Goal: Task Accomplishment & Management: Use online tool/utility

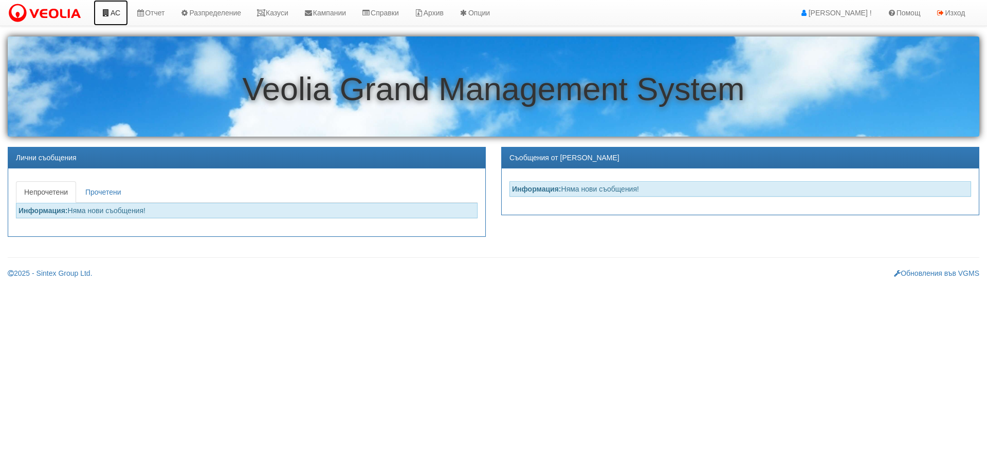
click at [113, 12] on link "АС" at bounding box center [111, 13] width 34 height 26
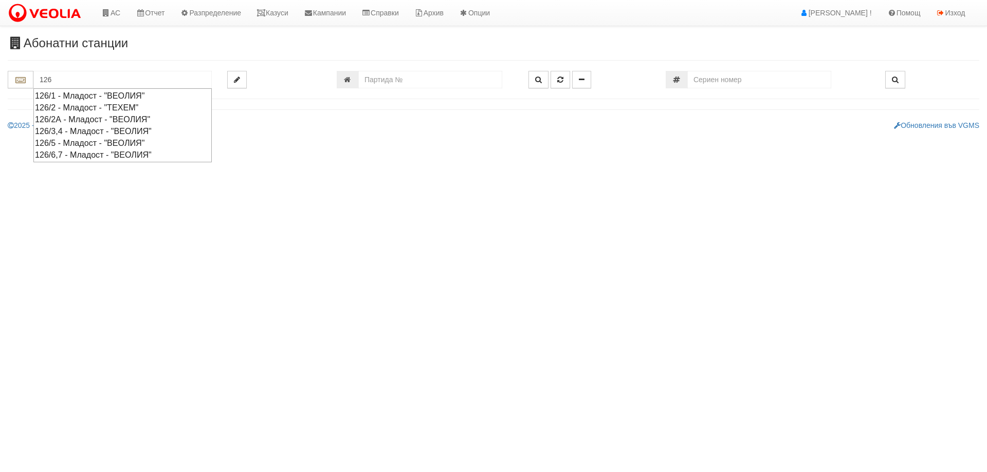
click at [68, 108] on div "126/2 - Младост - "ТЕХЕМ"" at bounding box center [122, 108] width 175 height 12
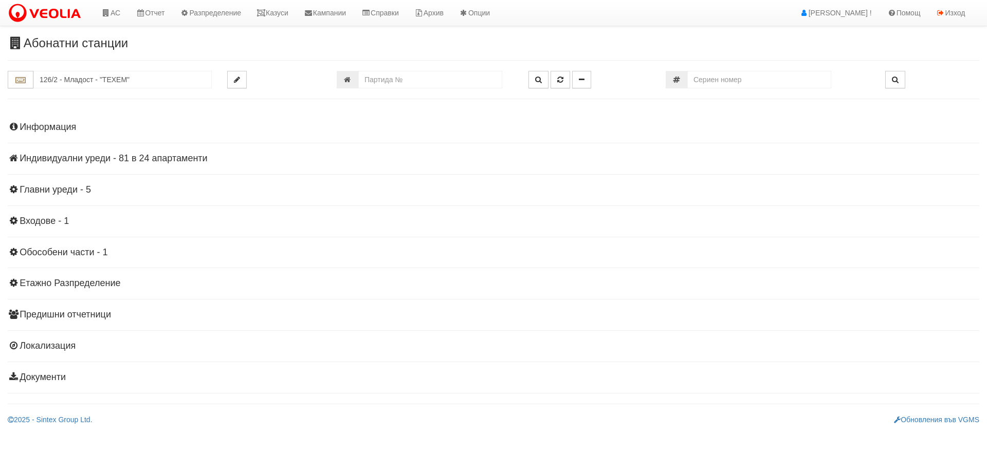
drag, startPoint x: 68, startPoint y: 154, endPoint x: 69, endPoint y: 160, distance: 6.4
click at [69, 159] on h4 "Индивидуални уреди - 81 в 24 апартаменти" at bounding box center [494, 159] width 972 height 10
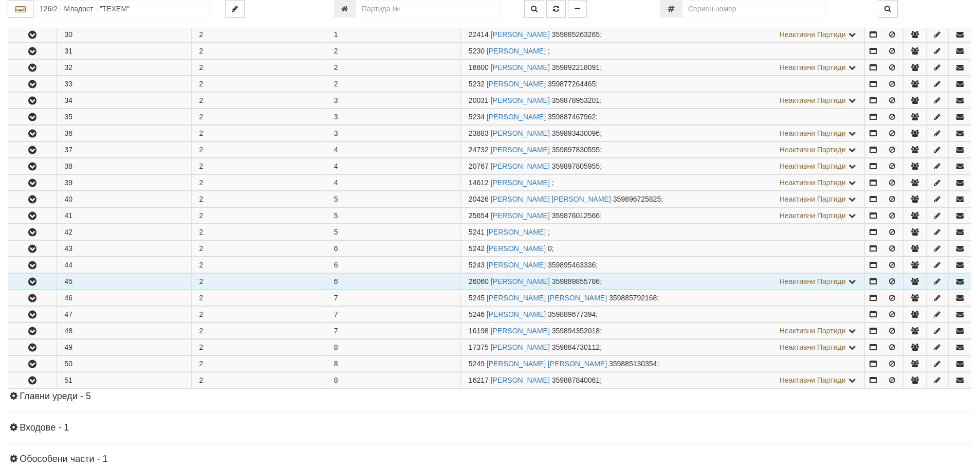
scroll to position [257, 0]
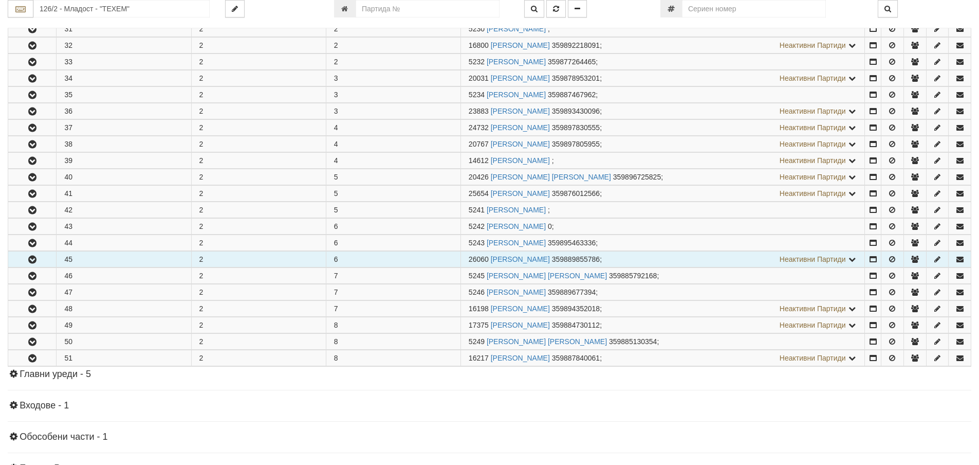
click at [33, 262] on icon "button" at bounding box center [32, 259] width 12 height 7
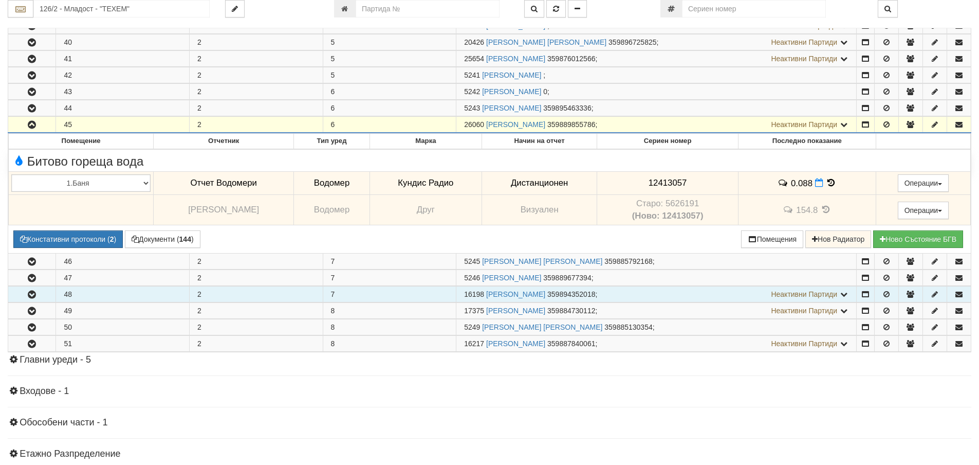
scroll to position [411, 0]
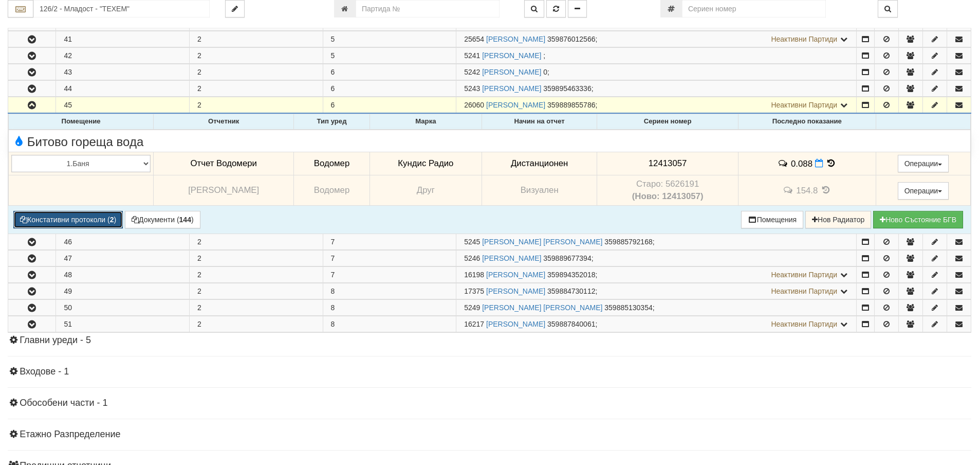
click at [75, 222] on button "Констативни протоколи ( 2 )" at bounding box center [68, 219] width 110 height 17
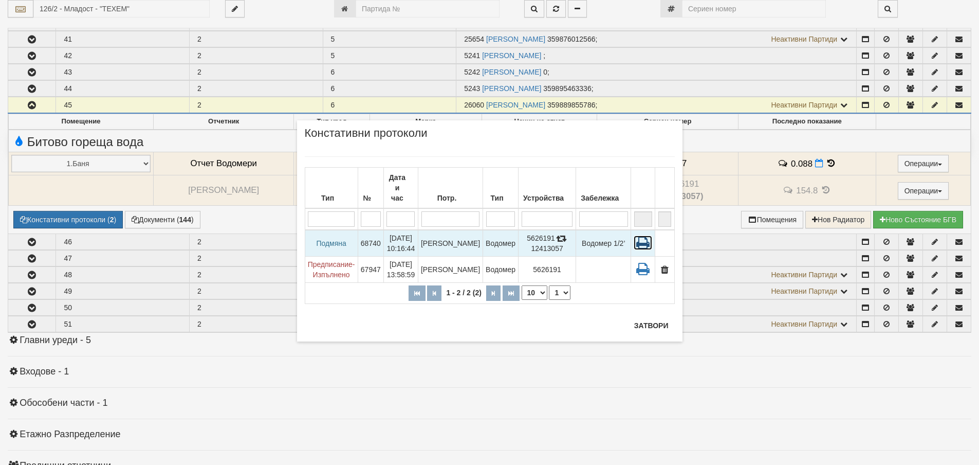
click at [642, 236] on icon at bounding box center [643, 242] width 19 height 14
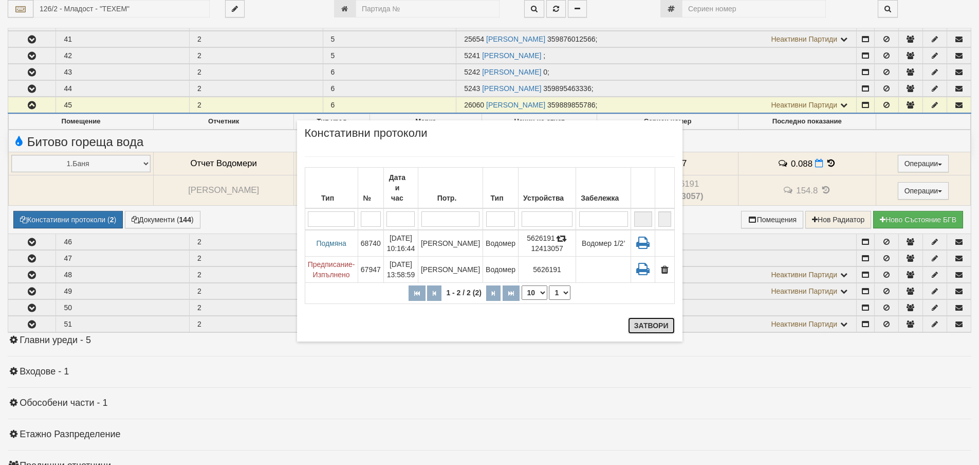
click at [656, 325] on button "Затвори" at bounding box center [651, 325] width 47 height 16
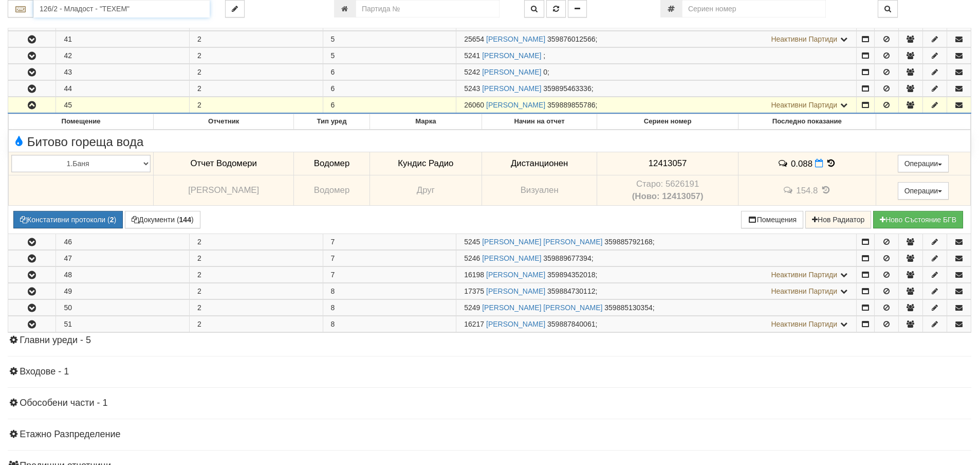
click at [65, 10] on input "126/2 - Младост - "ТЕХЕМ"" at bounding box center [121, 8] width 176 height 17
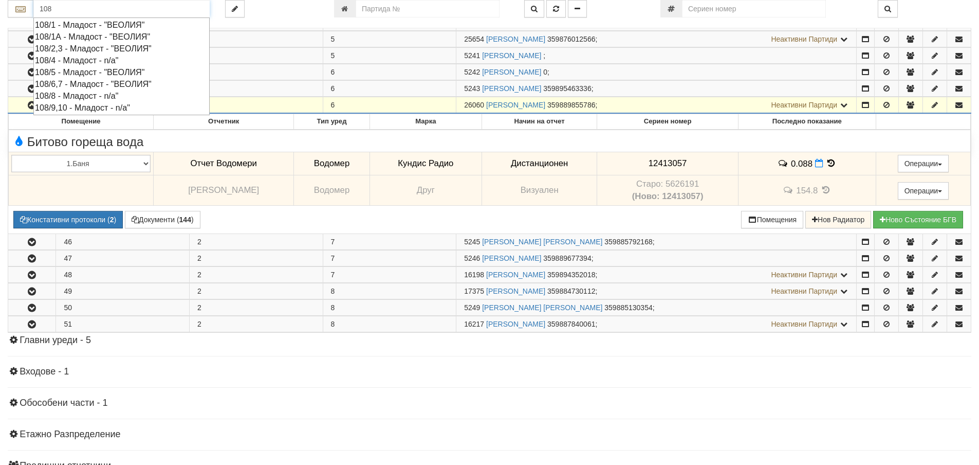
click at [76, 27] on div "108/1 - Младост - "ВЕОЛИЯ"" at bounding box center [121, 25] width 173 height 12
type input "108/1 - Младост - "ВЕОЛИЯ""
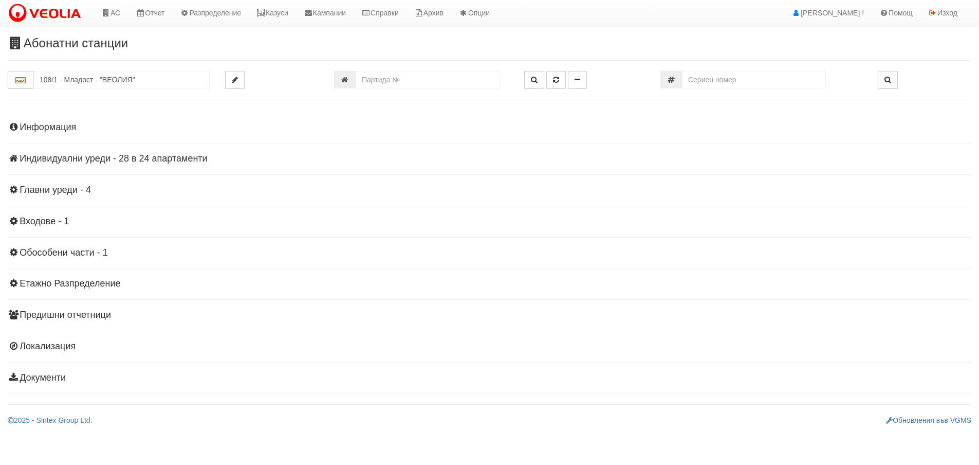
scroll to position [0, 0]
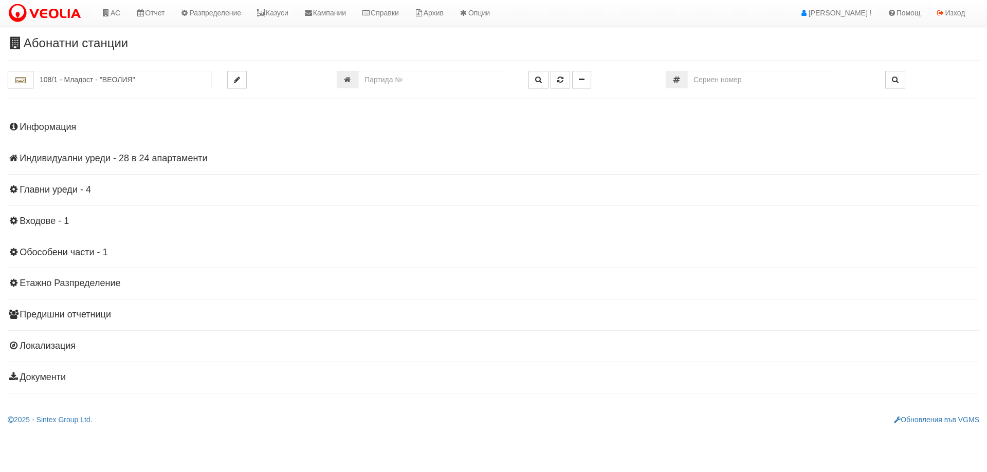
click at [88, 159] on h4 "Индивидуални уреди - 28 в 24 апартаменти" at bounding box center [494, 159] width 972 height 10
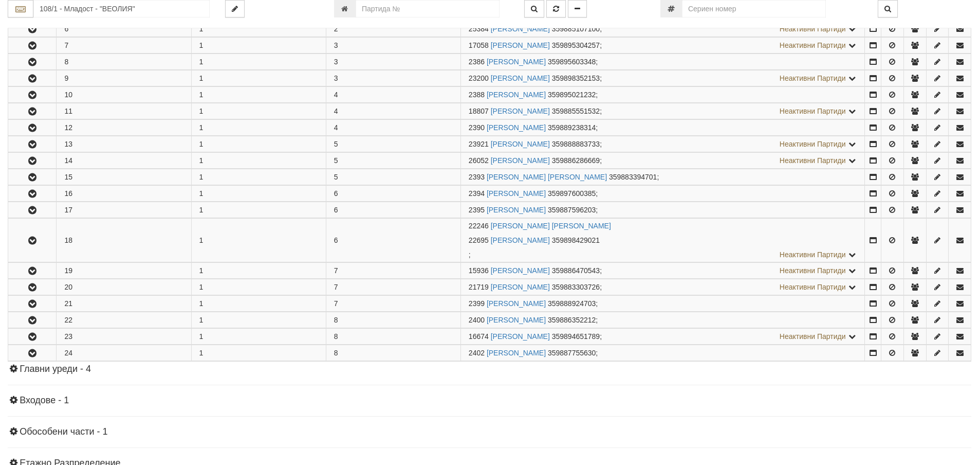
scroll to position [308, 0]
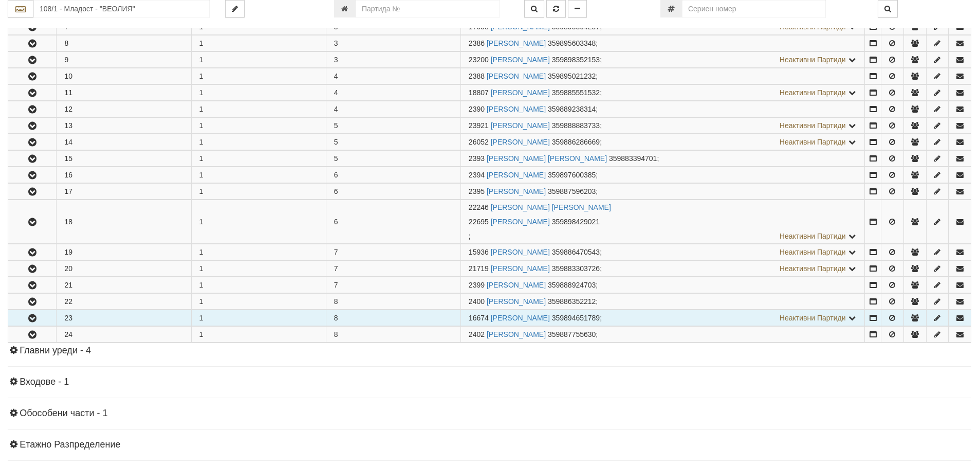
click at [39, 316] on button "button" at bounding box center [32, 317] width 48 height 15
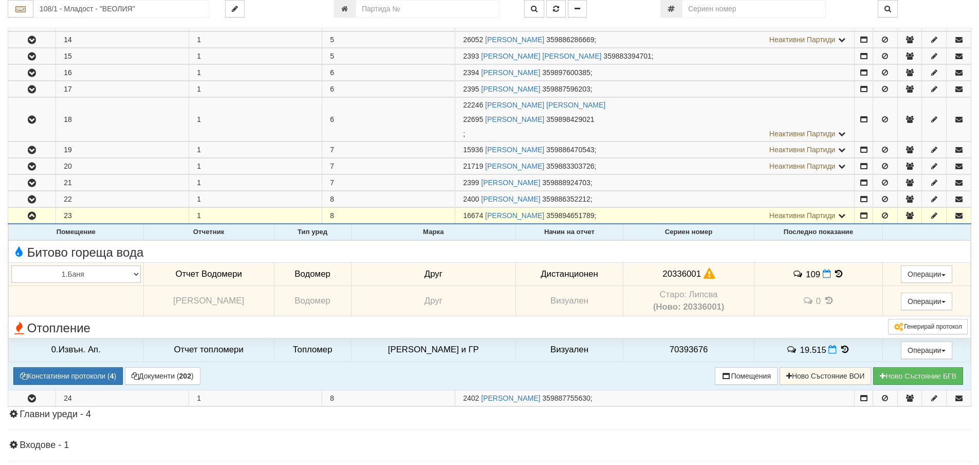
scroll to position [411, 0]
click at [834, 272] on icon at bounding box center [838, 273] width 11 height 9
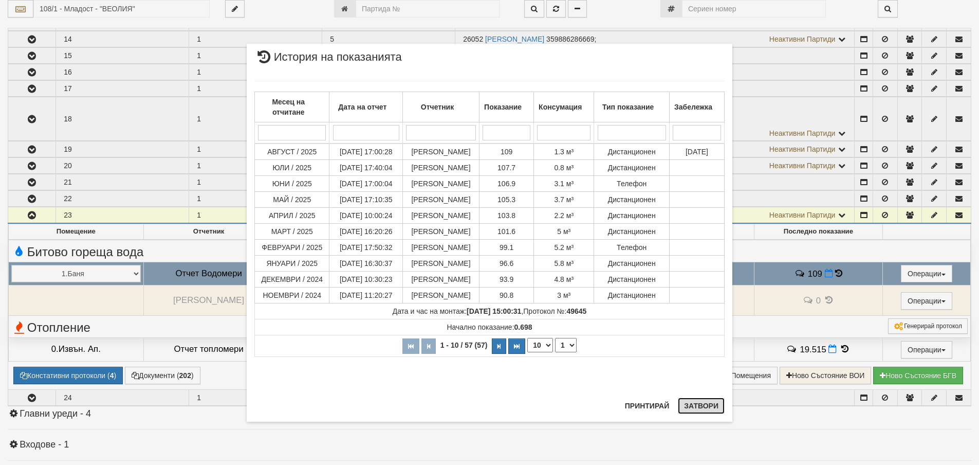
click at [707, 404] on button "Затвори" at bounding box center [701, 405] width 47 height 16
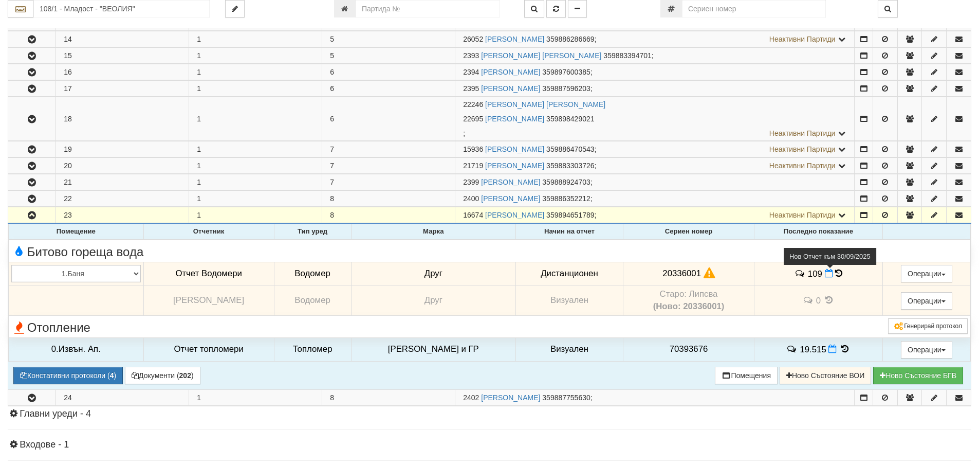
click at [825, 273] on icon at bounding box center [829, 273] width 8 height 9
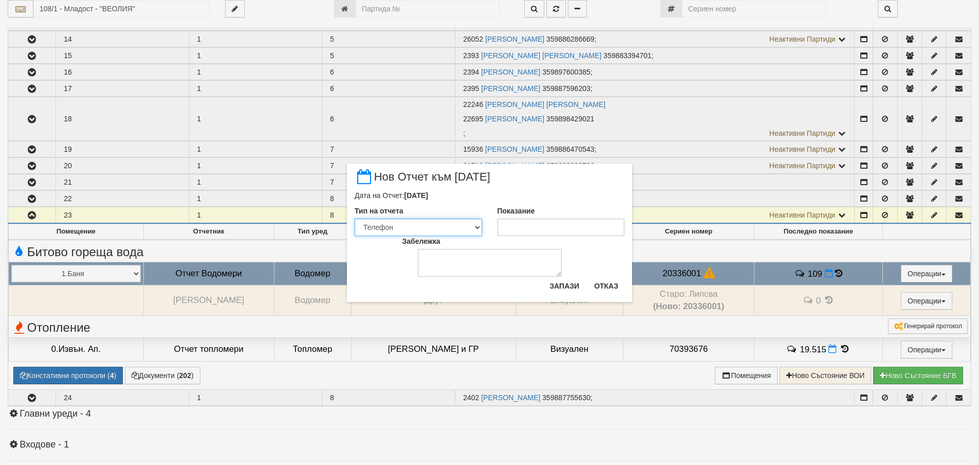
drag, startPoint x: 475, startPoint y: 227, endPoint x: 468, endPoint y: 227, distance: 6.7
click at [475, 227] on select "Визуален Телефон Бележка Неосигурен достъп Самоотчет Служебно Дистанционен" at bounding box center [418, 226] width 127 height 17
select select "ddb307f3-9e29-e611-80c1-afec7dc8e4eb"
click at [355, 218] on select "Визуален Телефон Бележка Неосигурен достъп Самоотчет Служебно Дистанционен" at bounding box center [418, 226] width 127 height 17
click at [519, 223] on input "Показание" at bounding box center [561, 226] width 127 height 17
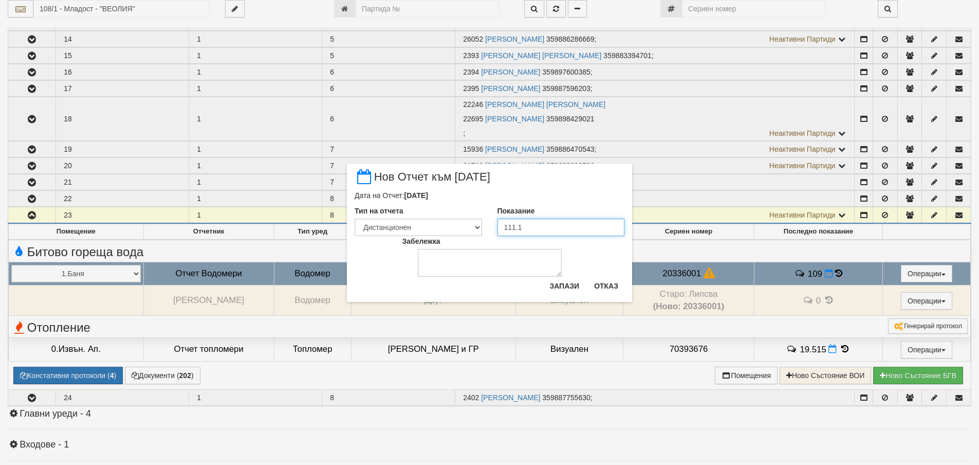
type input "111.1"
click at [468, 261] on textarea "Забележка" at bounding box center [490, 263] width 144 height 28
type textarea "02.10.2025"
click at [564, 284] on button "Запази" at bounding box center [564, 286] width 42 height 16
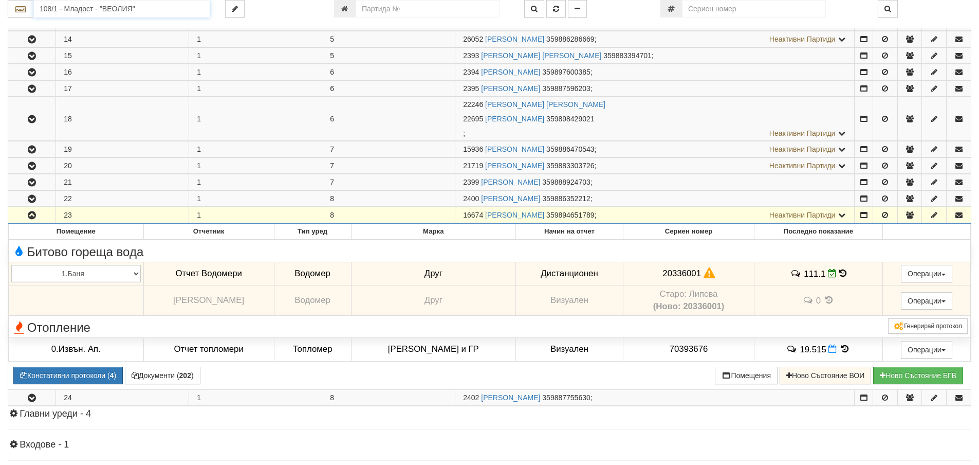
click at [56, 9] on input "108/1 - Младост - "ВЕОЛИЯ"" at bounding box center [121, 8] width 176 height 17
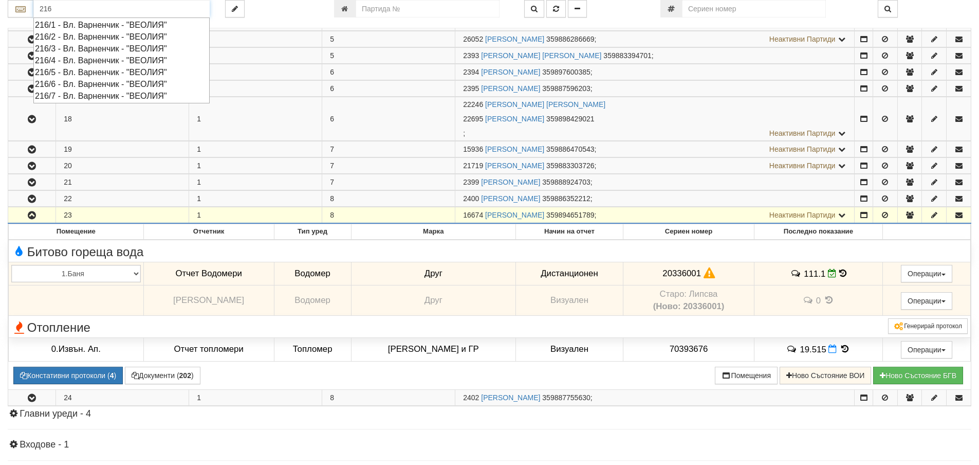
click at [61, 37] on div "216/2 - Вл. Варненчик - "ВЕОЛИЯ"" at bounding box center [121, 37] width 173 height 12
type input "216/2 - Вл. Варненчик - "ВЕОЛИЯ""
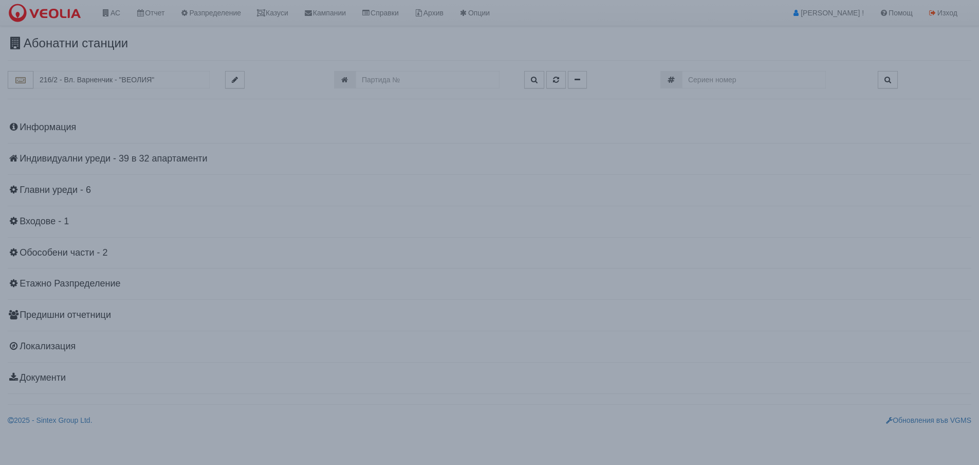
scroll to position [0, 0]
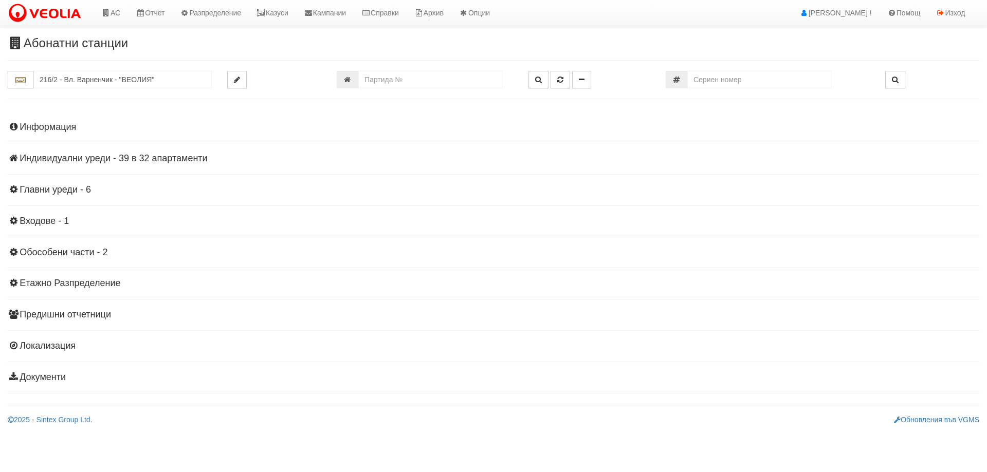
click at [46, 161] on h4 "Индивидуални уреди - 39 в 32 апартаменти" at bounding box center [494, 159] width 972 height 10
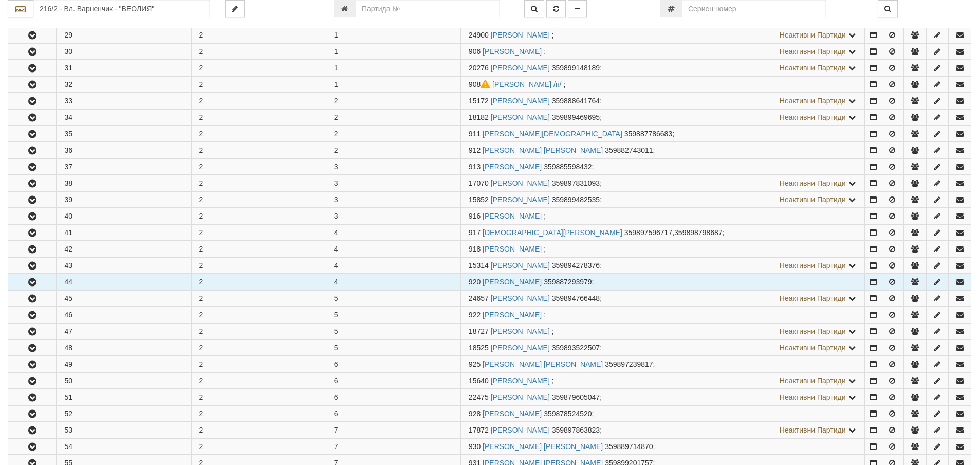
scroll to position [206, 0]
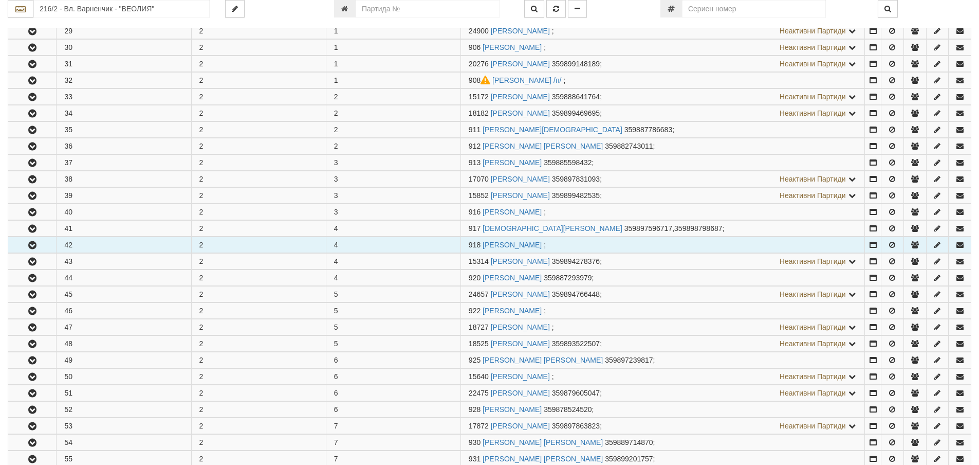
click at [30, 246] on icon "button" at bounding box center [32, 245] width 12 height 7
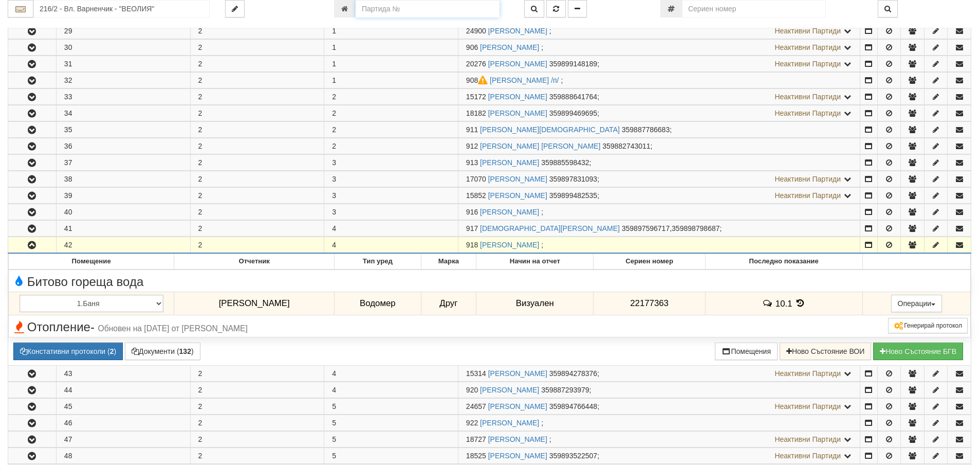
click at [375, 7] on input "number" at bounding box center [428, 8] width 144 height 17
type input "15881"
type input "102/2 - "ВЕОЛИЯ ЕНЕРДЖИ ВАРНА " ЕАД"
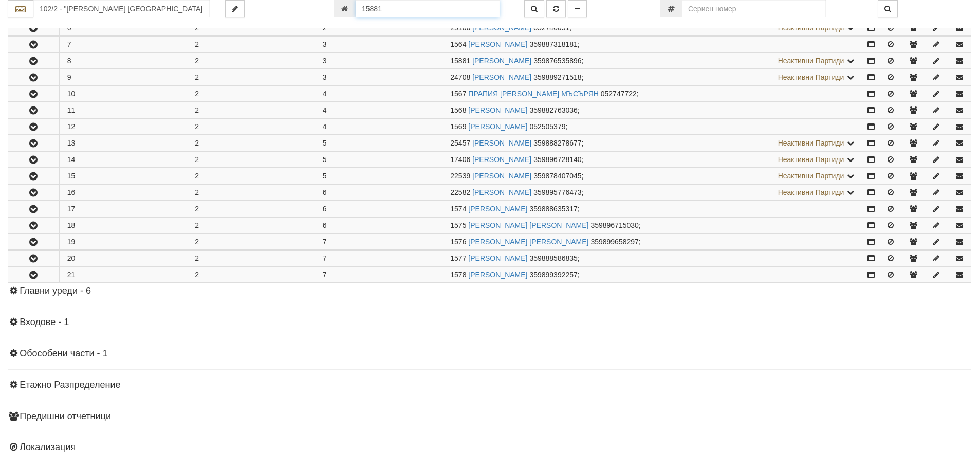
scroll to position [318, 0]
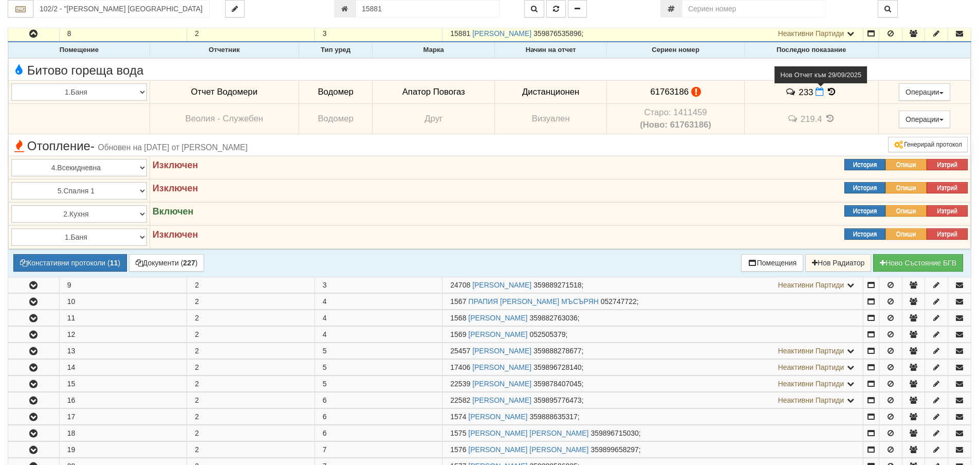
click at [820, 92] on icon at bounding box center [820, 91] width 8 height 9
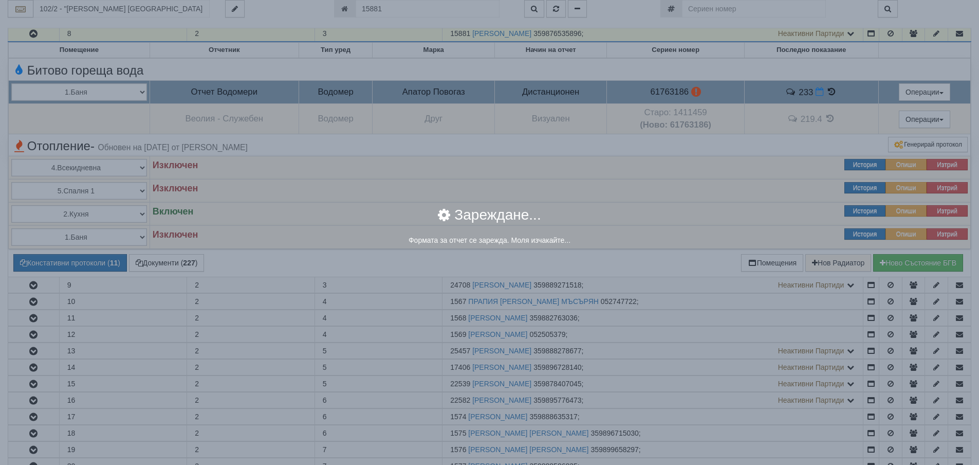
select select "8ac75930-9bfd-e511-80be-8d5a1dced85a"
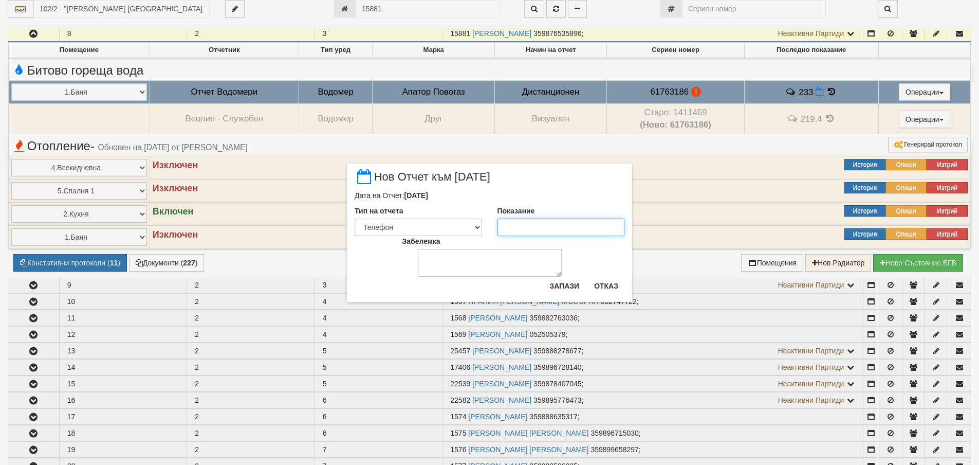
click at [527, 232] on input "Показание" at bounding box center [561, 226] width 127 height 17
type input "237"
click at [429, 261] on textarea "Забележка" at bounding box center [490, 263] width 144 height 28
type textarea "[DATE]"
click at [477, 226] on select "Визуален Телефон Бележка Неосигурен достъп Самоотчет Служебно Дистанционен" at bounding box center [418, 226] width 127 height 17
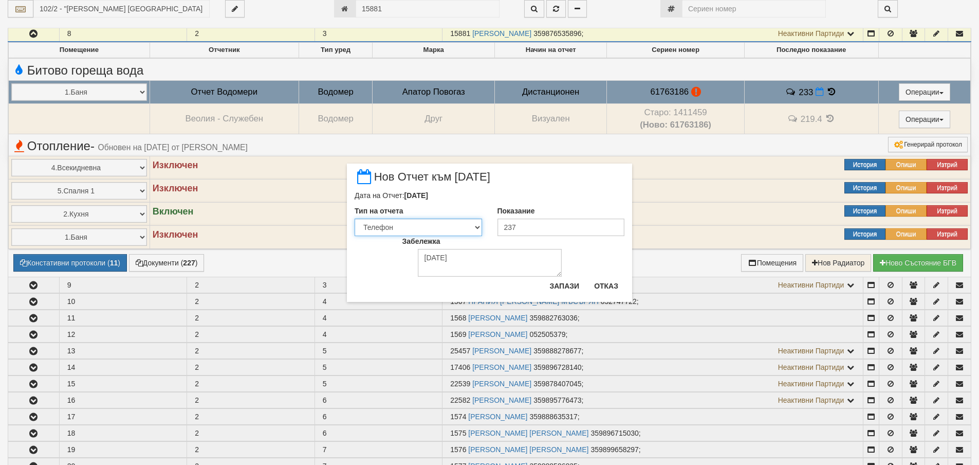
select select "8dc75930-9bfd-e511-80be-8d5a1dced85a"
click at [355, 218] on select "Визуален Телефон Бележка Неосигурен достъп Самоотчет Служебно Дистанционен" at bounding box center [418, 226] width 127 height 17
click at [563, 284] on button "Запази" at bounding box center [564, 286] width 42 height 16
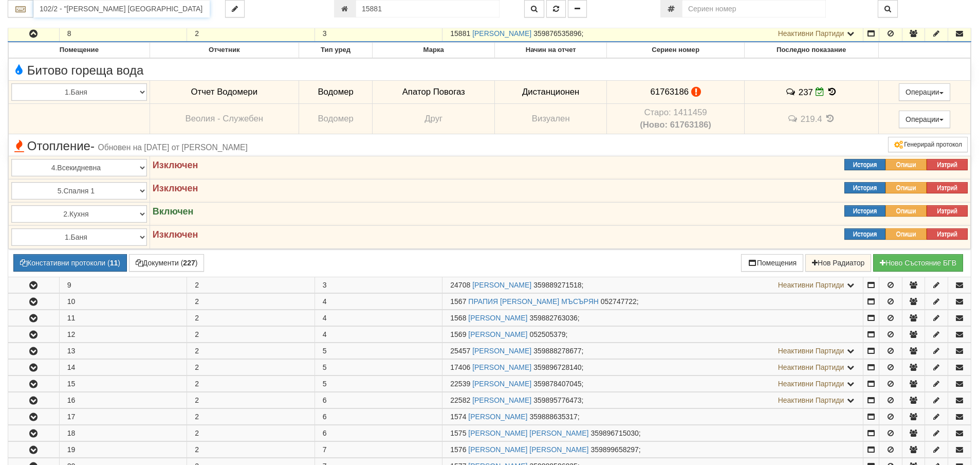
click at [75, 8] on input "102/2 - "ВЕОЛИЯ ЕНЕРДЖИ ВАРНА " ЕАД" at bounding box center [121, 8] width 176 height 17
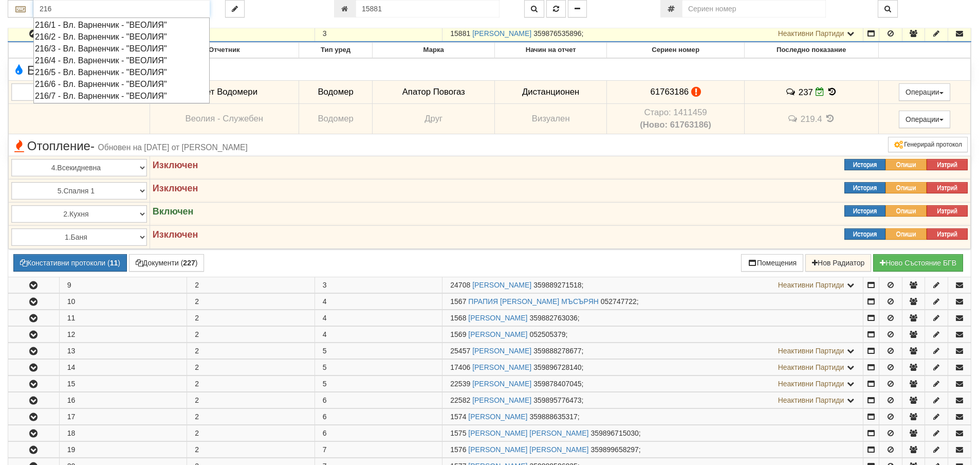
click at [111, 40] on div "216/2 - Вл. Варненчик - "ВЕОЛИЯ"" at bounding box center [121, 37] width 173 height 12
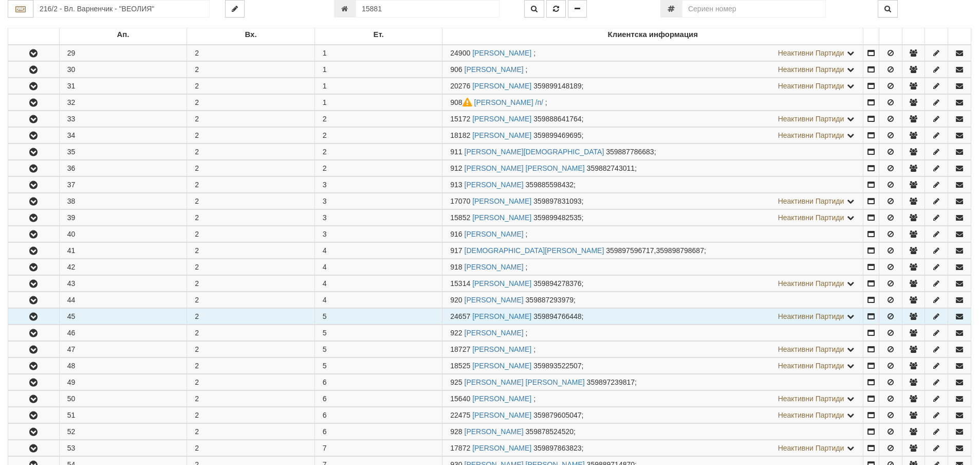
scroll to position [206, 0]
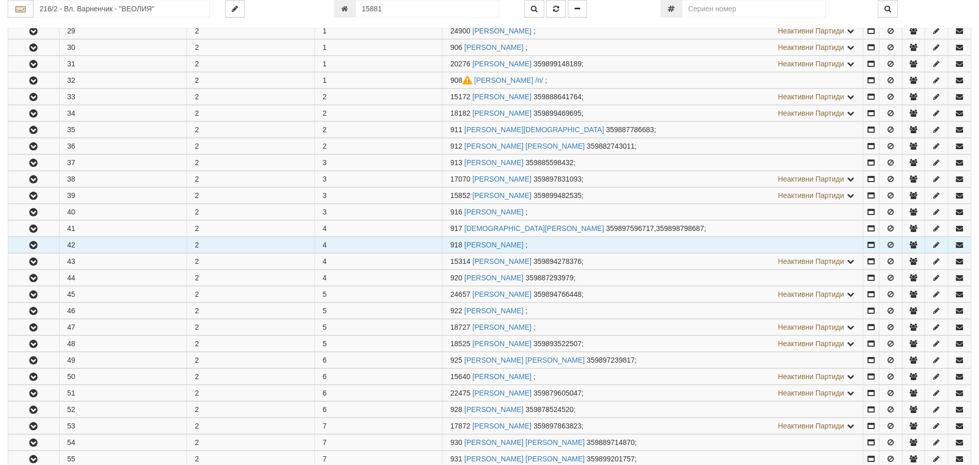
click at [33, 246] on icon "button" at bounding box center [33, 245] width 12 height 7
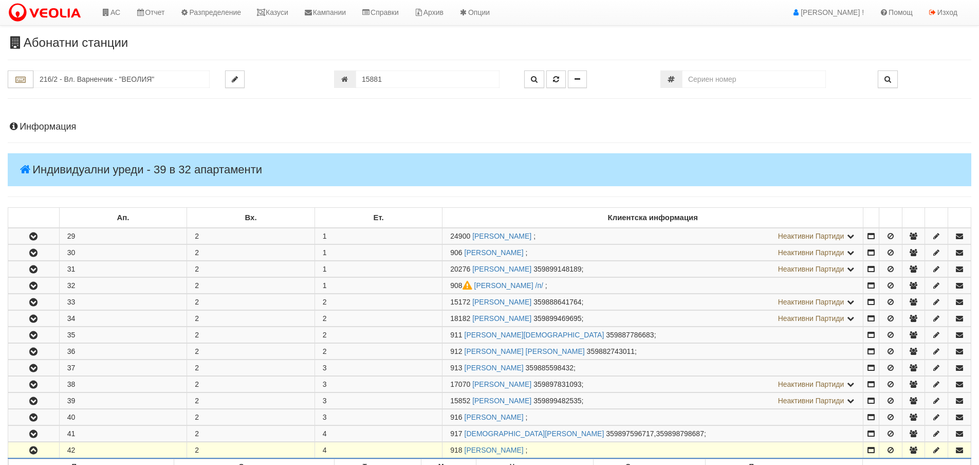
scroll to position [0, 0]
click at [51, 81] on input "216/2 - Вл. Варненчик - "ВЕОЛИЯ"" at bounding box center [121, 79] width 176 height 17
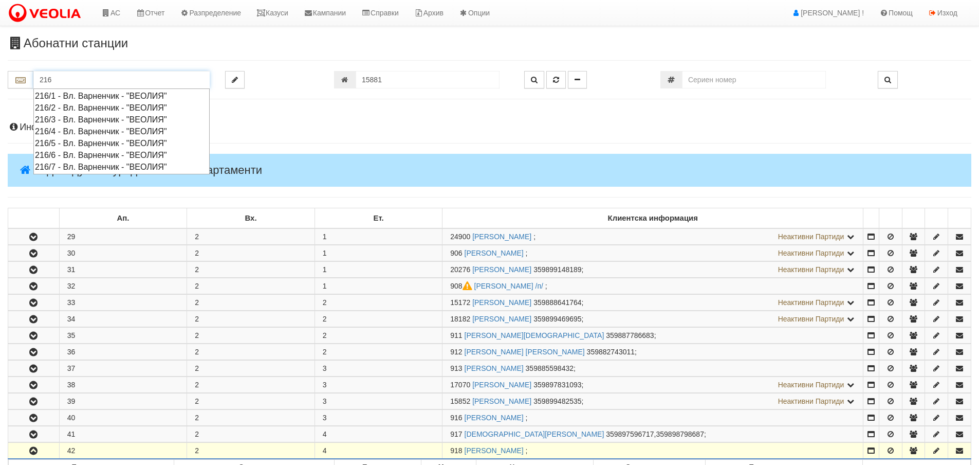
click at [60, 106] on div "216/2 - Вл. Варненчик - "ВЕОЛИЯ"" at bounding box center [121, 108] width 173 height 12
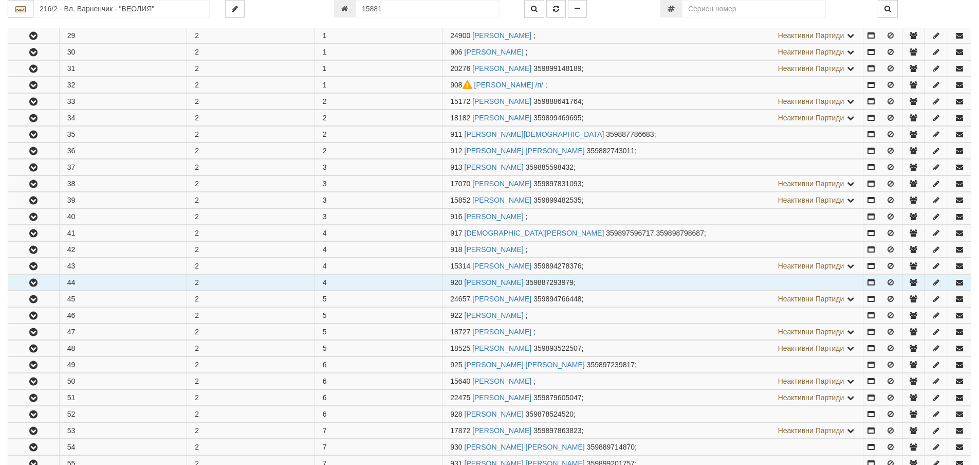
scroll to position [206, 0]
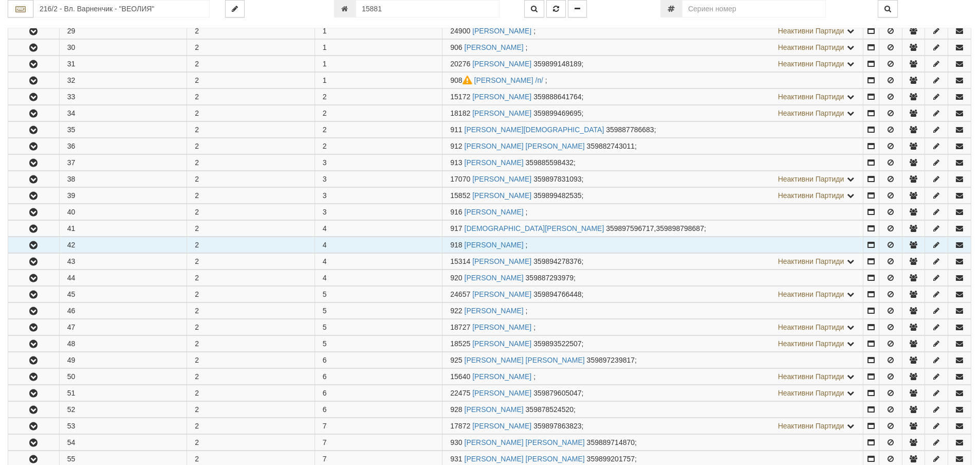
click at [26, 242] on button "button" at bounding box center [33, 244] width 51 height 15
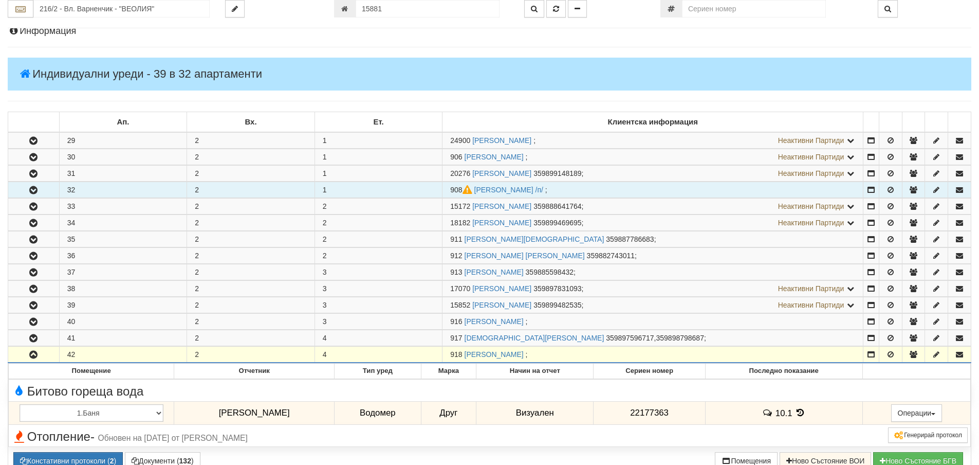
scroll to position [51, 0]
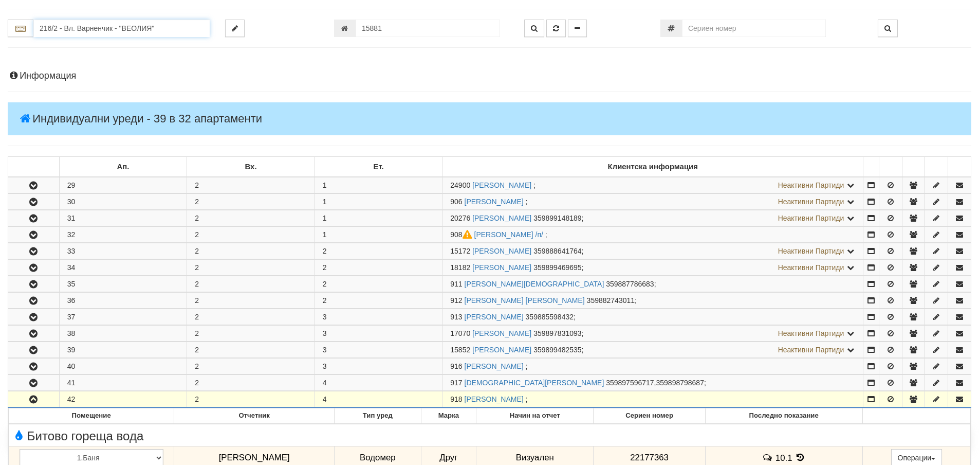
click at [110, 27] on input "216/2 - Вл. Варненчик - "ВЕОЛИЯ"" at bounding box center [121, 28] width 176 height 17
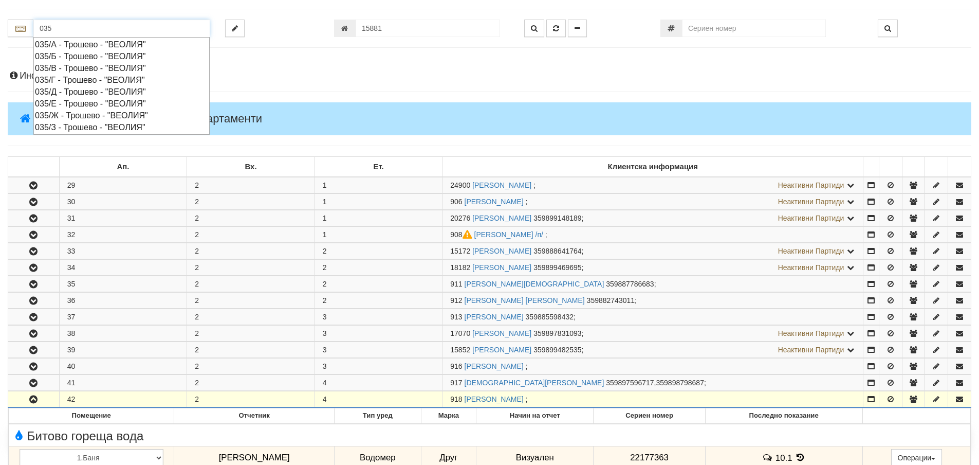
click at [85, 79] on div "035/Г - Трошево - "ВЕОЛИЯ"" at bounding box center [121, 80] width 173 height 12
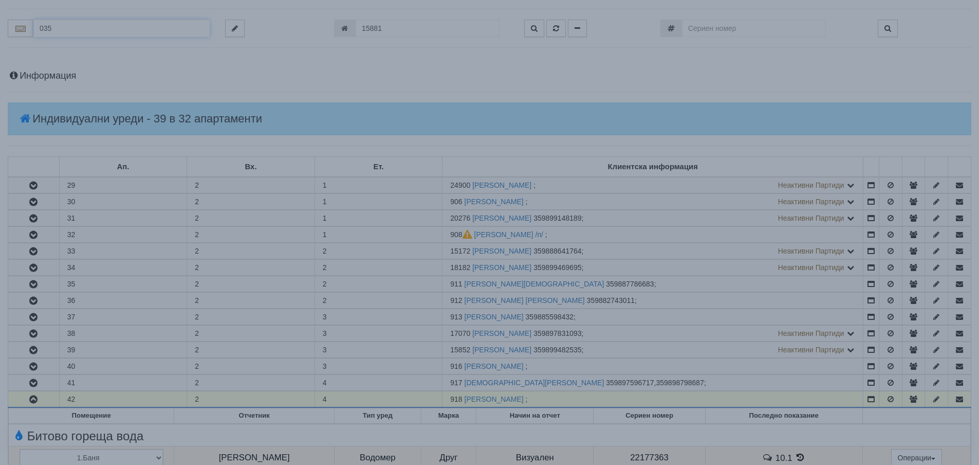
type input "035/Г - Трошево - "ВЕОЛИЯ""
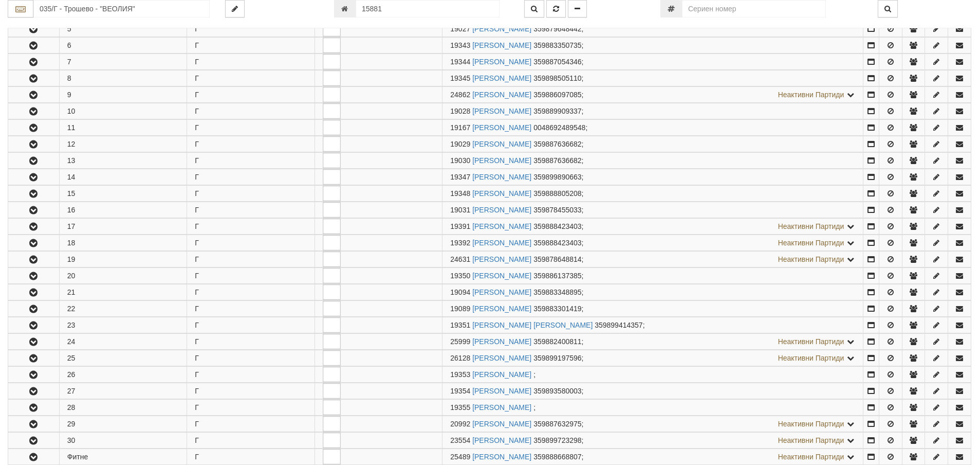
scroll to position [360, 0]
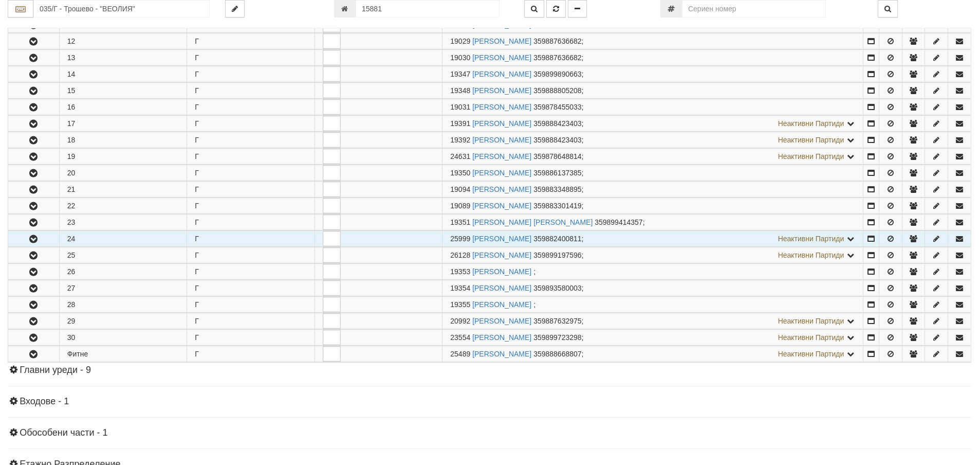
click at [38, 241] on icon "button" at bounding box center [33, 238] width 12 height 7
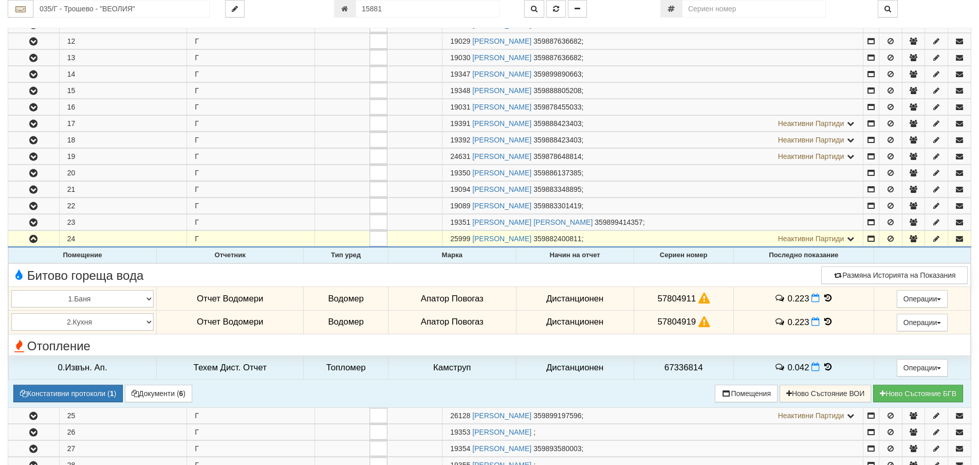
click at [824, 295] on icon at bounding box center [828, 298] width 11 height 9
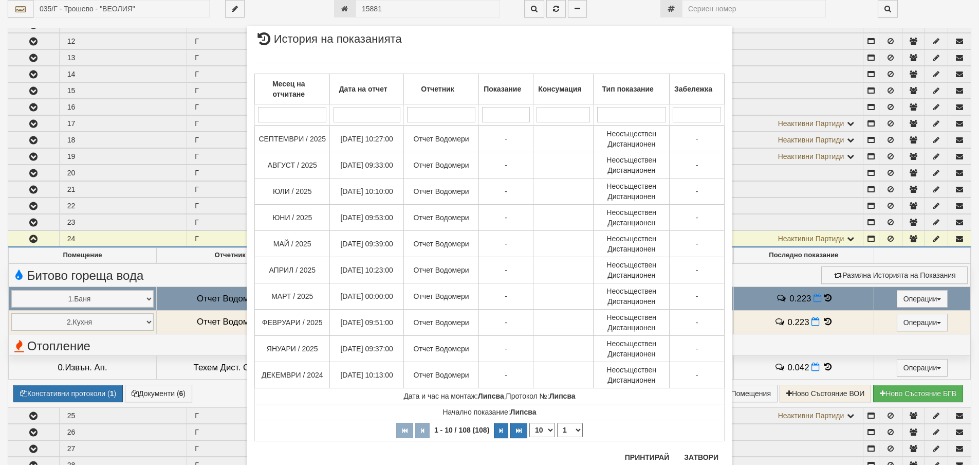
click at [548, 431] on select "10 20 30 40" at bounding box center [543, 430] width 26 height 14
select select "40"
click at [530, 437] on select "10 20 30 40" at bounding box center [543, 430] width 26 height 14
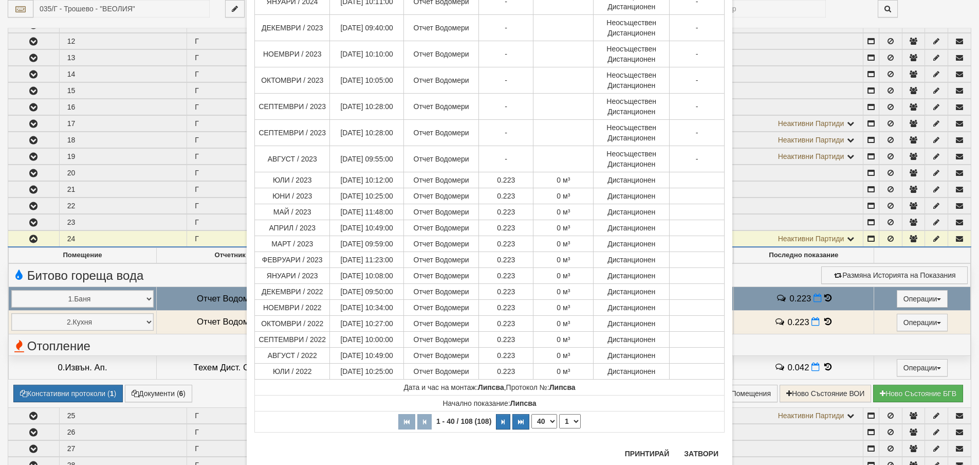
scroll to position [668, 0]
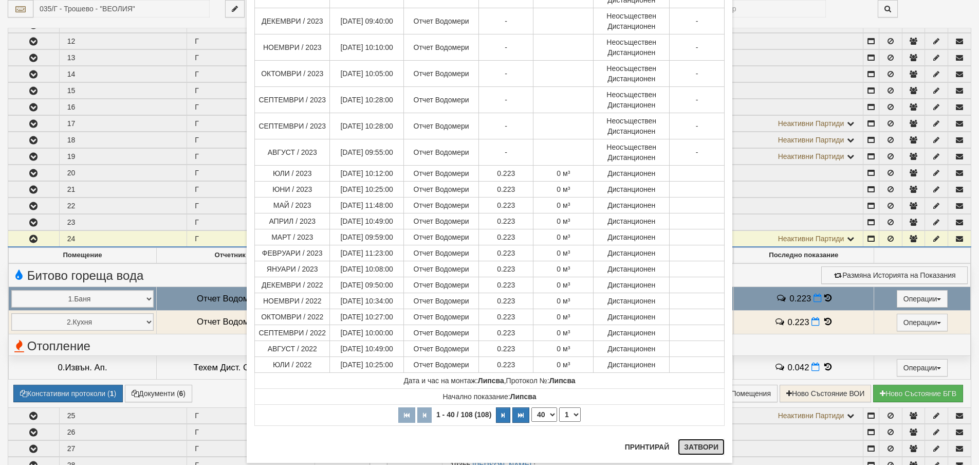
click at [690, 443] on button "Затвори" at bounding box center [701, 447] width 47 height 16
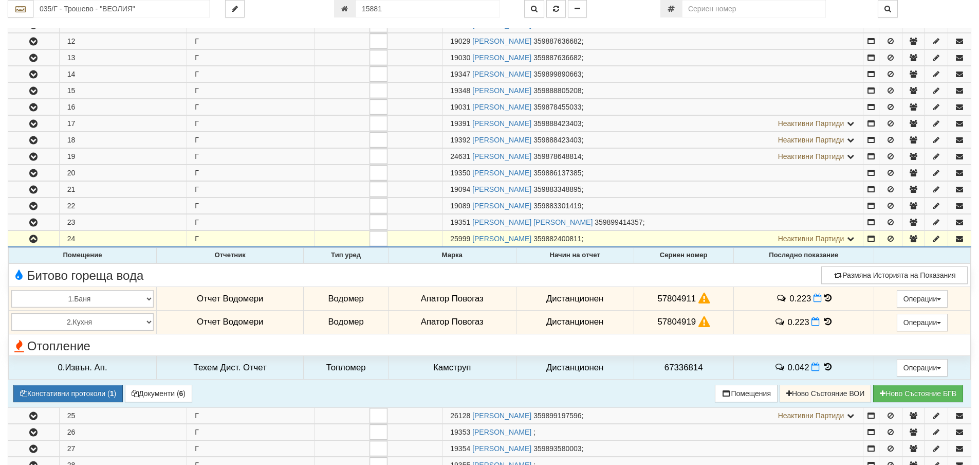
click at [827, 320] on icon at bounding box center [828, 321] width 11 height 9
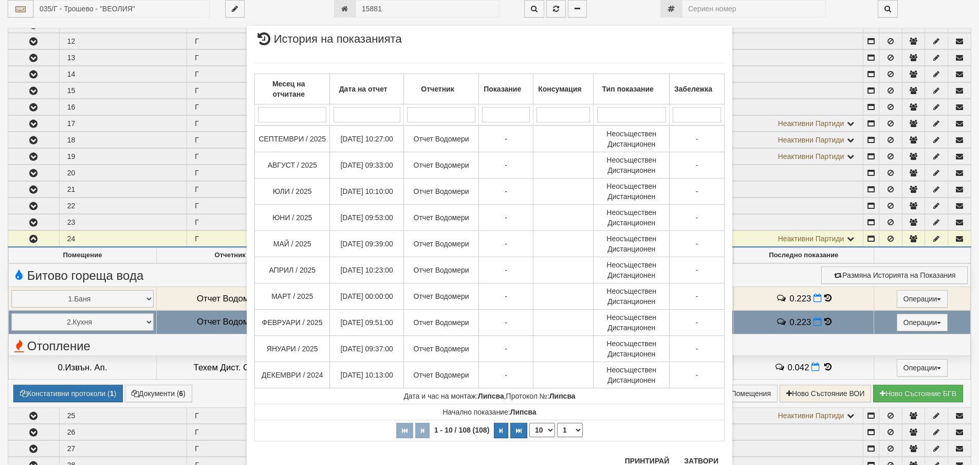
click at [548, 430] on select "10 20 30 40" at bounding box center [543, 430] width 26 height 14
select select "40"
click at [530, 437] on select "10 20 30 40" at bounding box center [543, 430] width 26 height 14
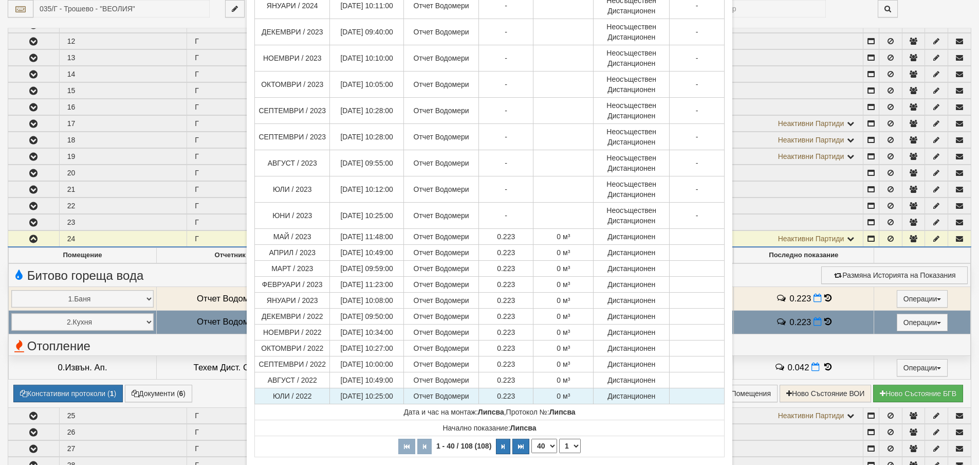
scroll to position [713, 0]
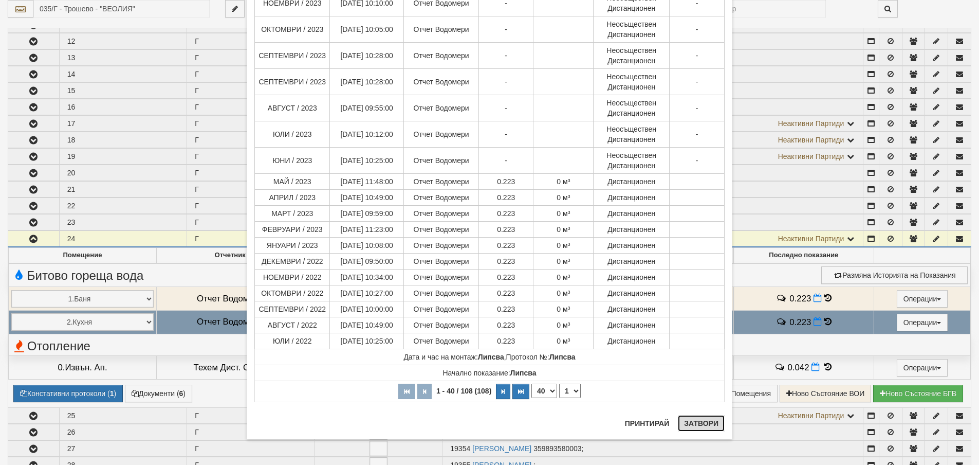
click at [697, 425] on button "Затвори" at bounding box center [701, 423] width 47 height 16
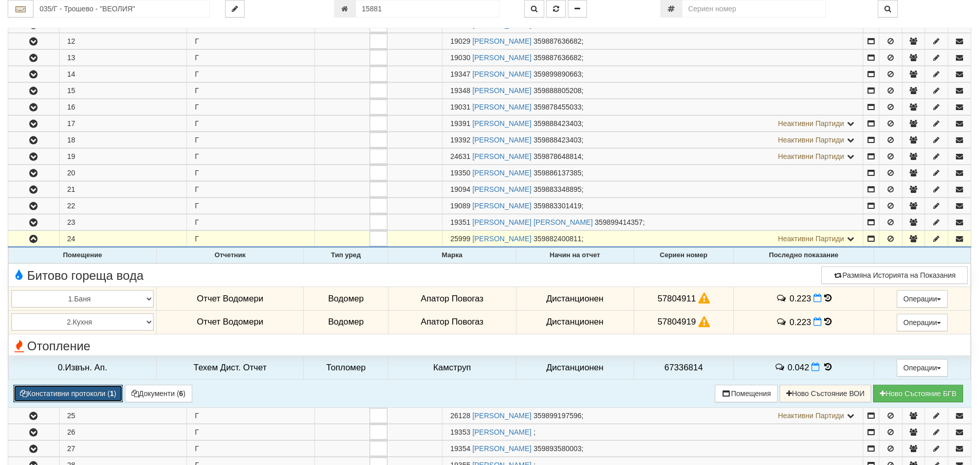
click at [93, 393] on button "Констативни протоколи ( 1 )" at bounding box center [68, 393] width 110 height 17
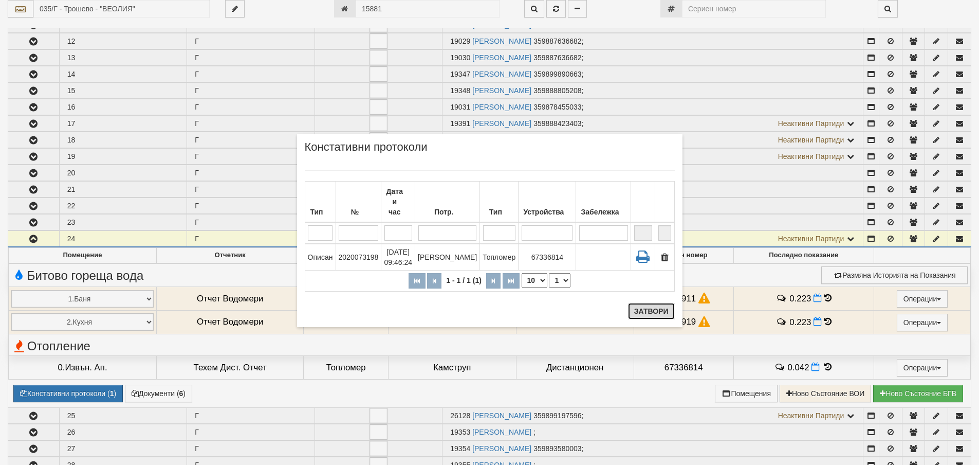
click at [641, 314] on button "Затвори" at bounding box center [651, 311] width 47 height 16
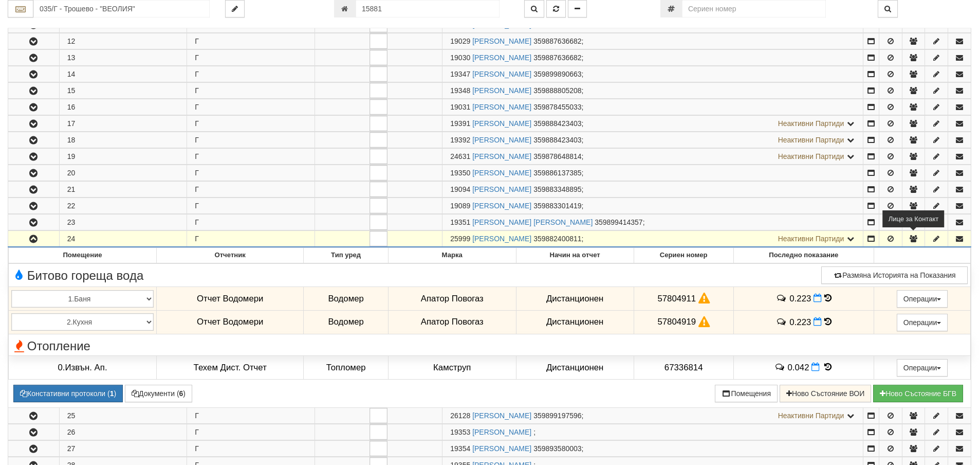
click at [911, 238] on icon "button" at bounding box center [913, 238] width 9 height 7
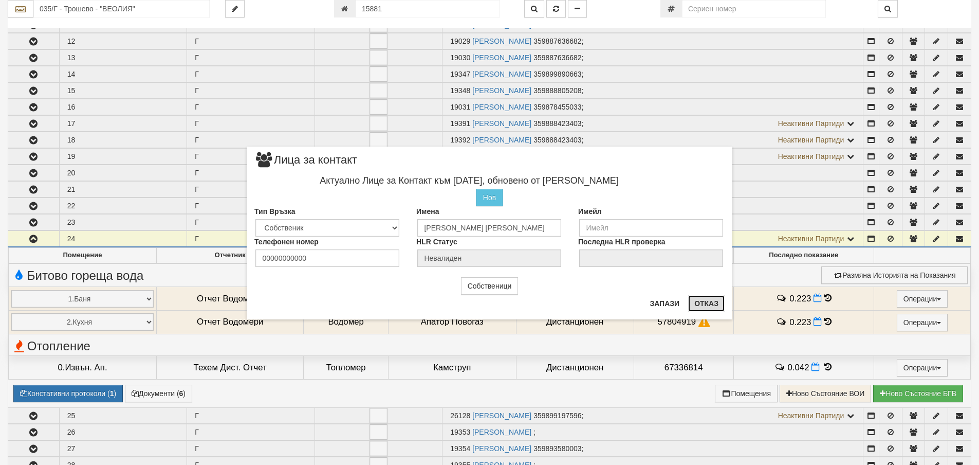
click at [712, 305] on button "Отказ" at bounding box center [706, 303] width 37 height 16
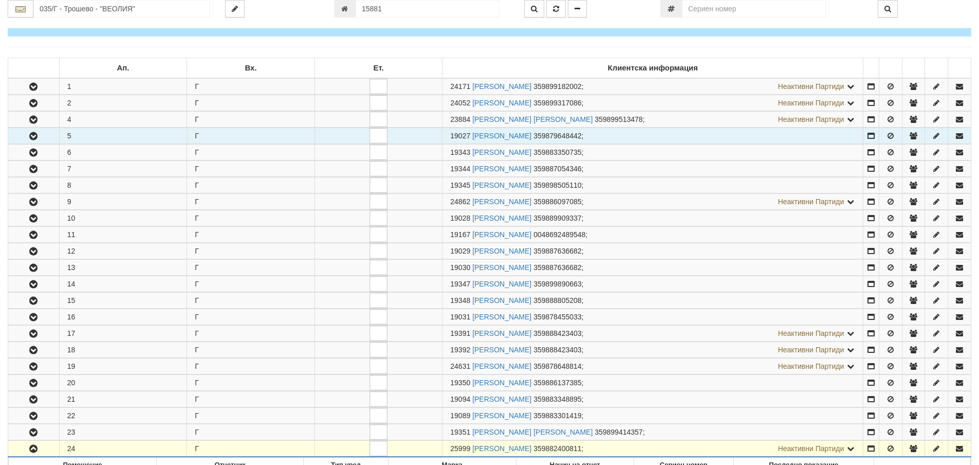
scroll to position [0, 0]
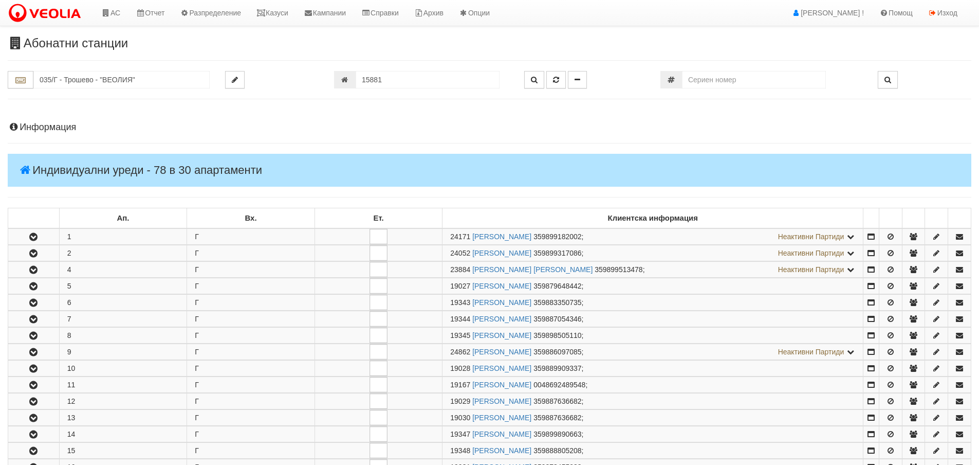
click at [50, 129] on h4 "Информация" at bounding box center [490, 127] width 964 height 10
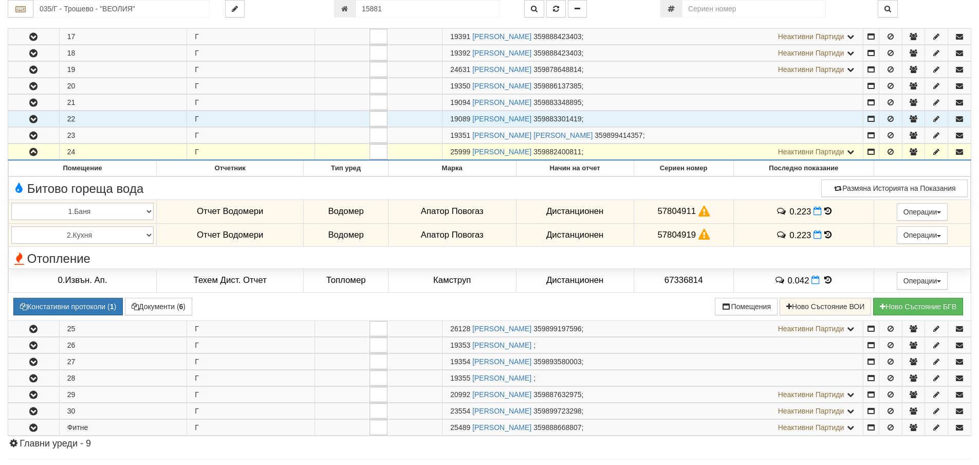
scroll to position [823, 0]
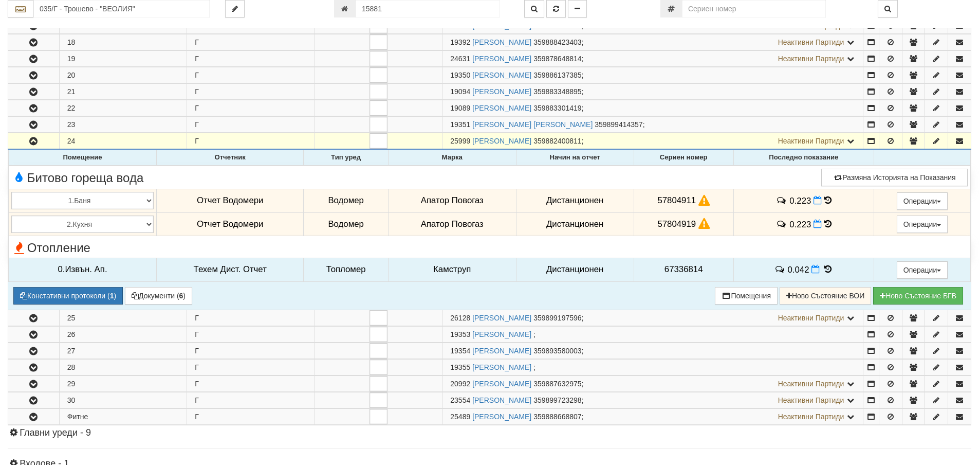
click at [826, 264] on span at bounding box center [828, 269] width 11 height 10
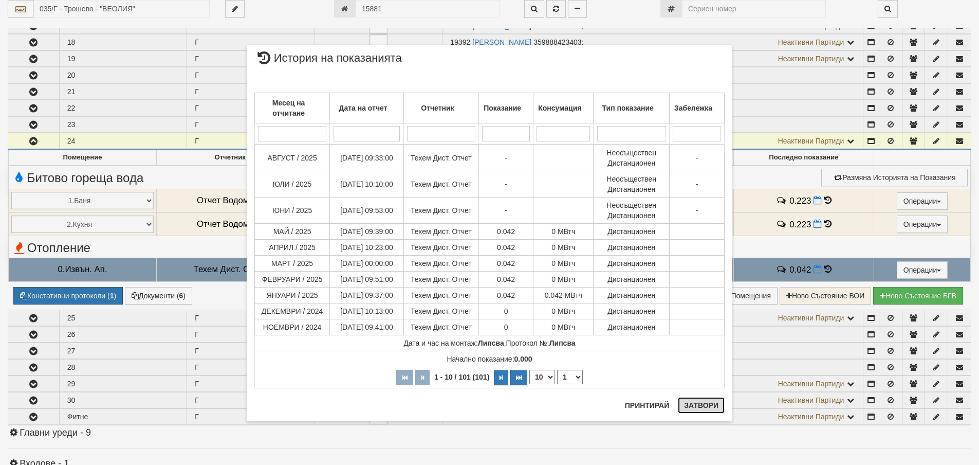
click at [704, 406] on button "Затвори" at bounding box center [701, 405] width 47 height 16
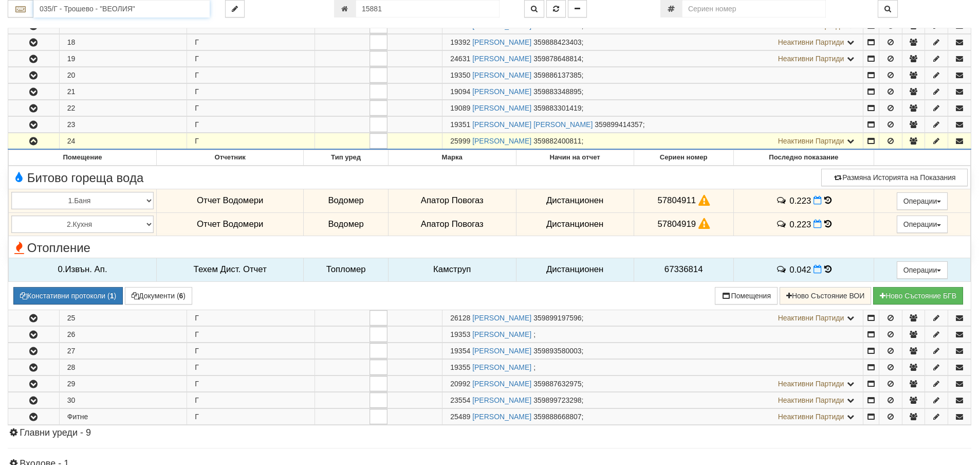
click at [81, 9] on input "035/Г - Трошево - "ВЕОЛИЯ"" at bounding box center [121, 8] width 176 height 17
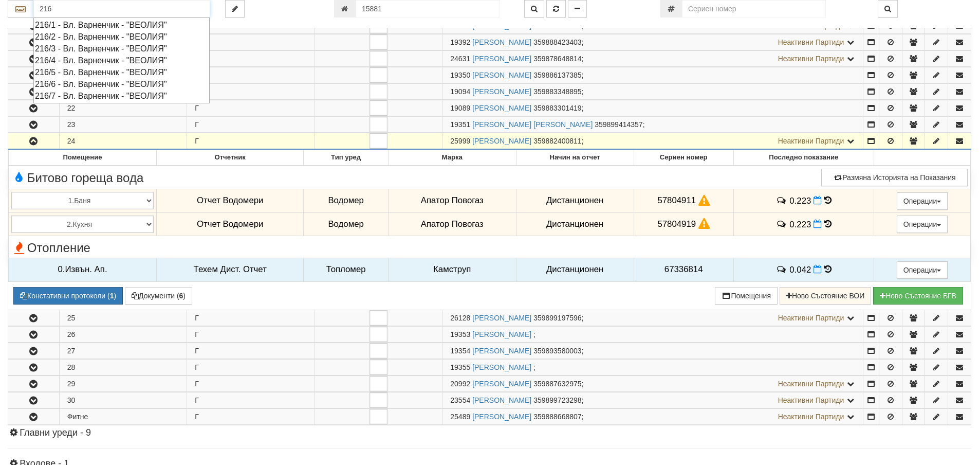
click at [77, 38] on div "216/2 - Вл. Варненчик - "ВЕОЛИЯ"" at bounding box center [121, 37] width 173 height 12
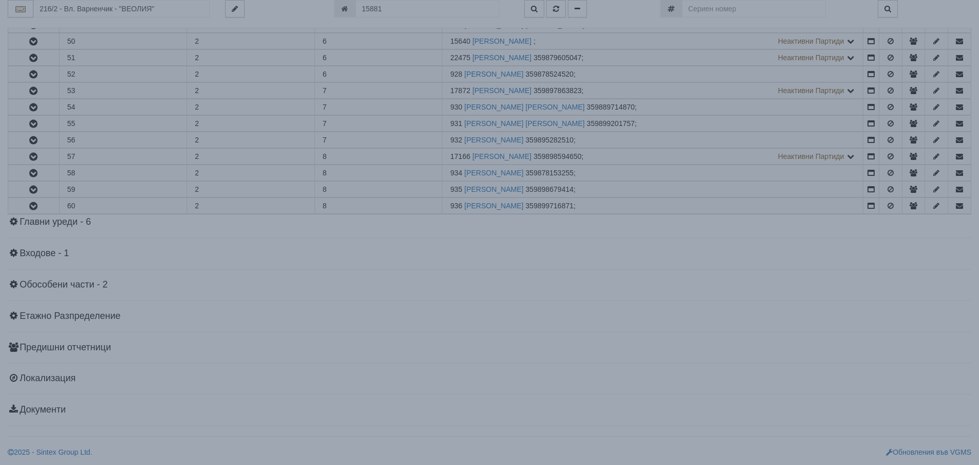
scroll to position [0, 0]
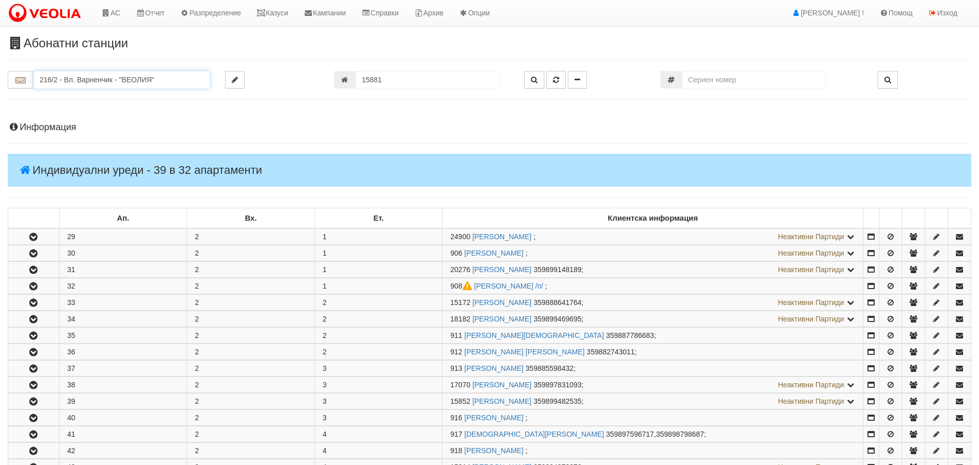
click at [71, 81] on input "216/2 - Вл. Варненчик - "ВЕОЛИЯ"" at bounding box center [121, 79] width 176 height 17
click at [76, 95] on div "112/1 - Младост - "ВЕОЛИЯ"" at bounding box center [121, 96] width 173 height 12
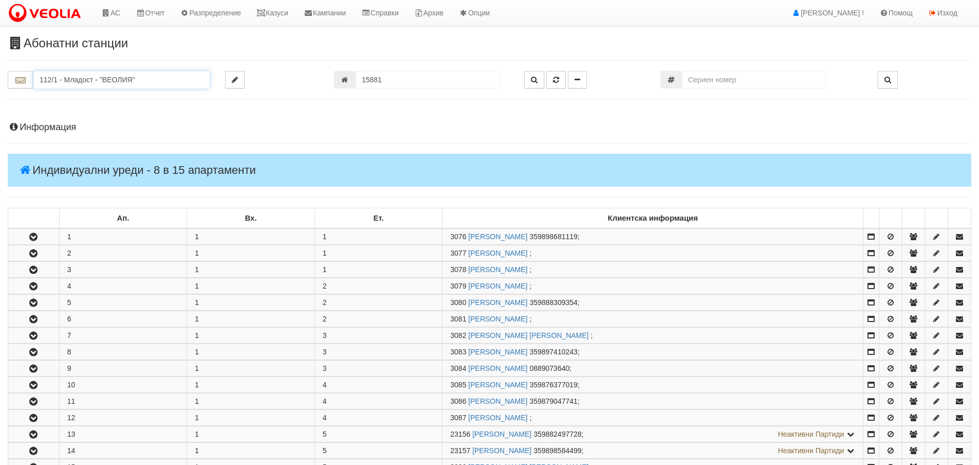
click at [84, 80] on input "112/1 - Младост - "ВЕОЛИЯ"" at bounding box center [121, 79] width 176 height 17
click at [87, 119] on div "112/5,6 - Младост - "ВЕОЛИЯ"" at bounding box center [121, 120] width 173 height 12
type input "112/5,6 - Младост - "ВЕОЛИЯ""
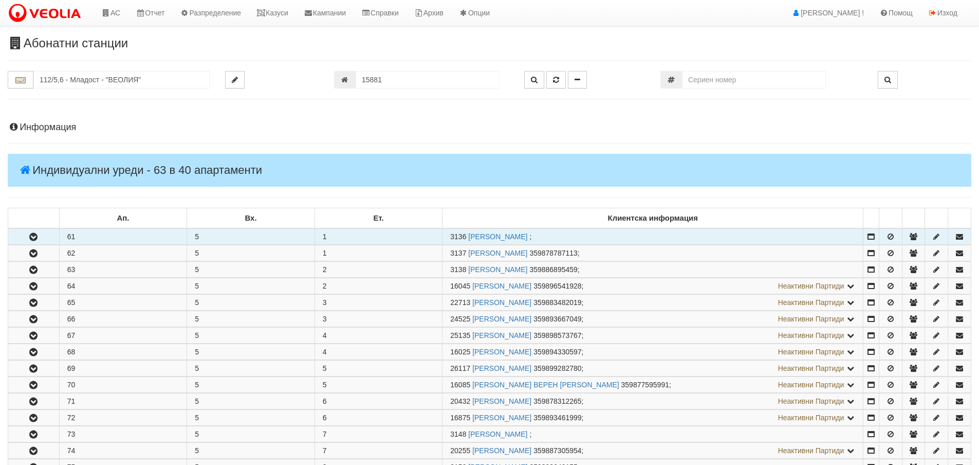
click at [31, 235] on icon "button" at bounding box center [33, 236] width 12 height 7
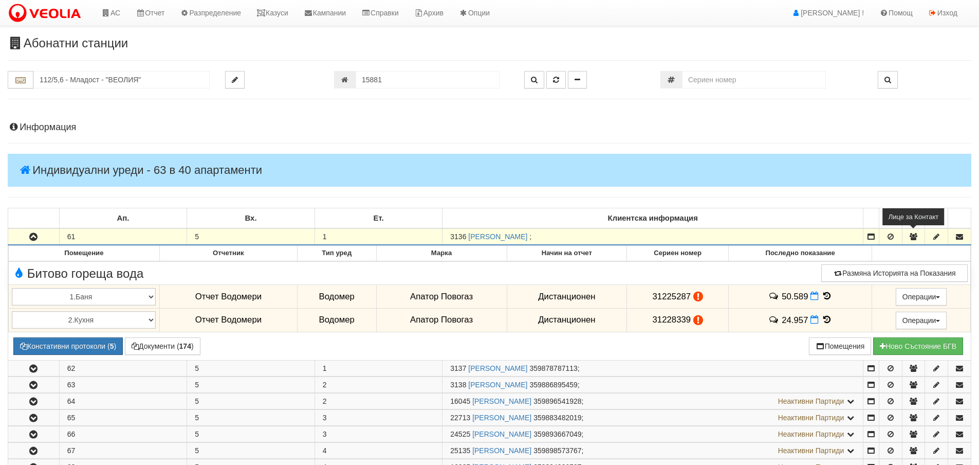
click at [914, 233] on icon "button" at bounding box center [913, 236] width 9 height 7
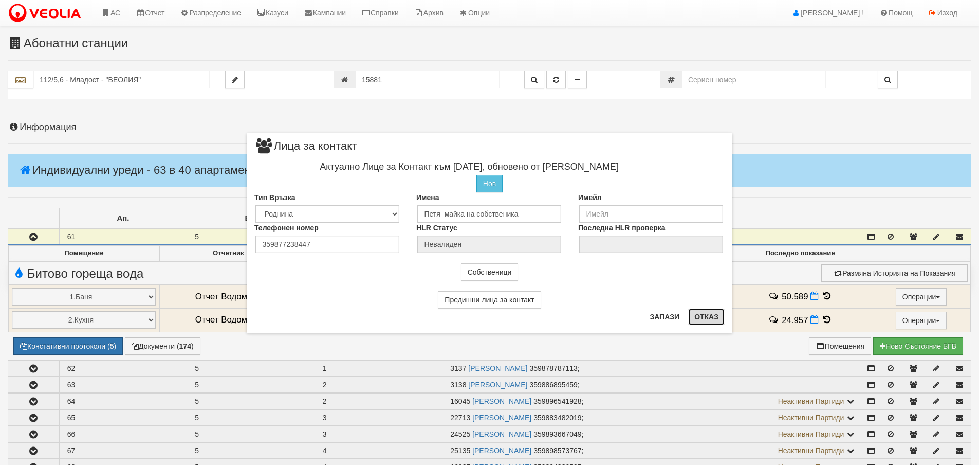
click at [697, 318] on button "Отказ" at bounding box center [706, 316] width 37 height 16
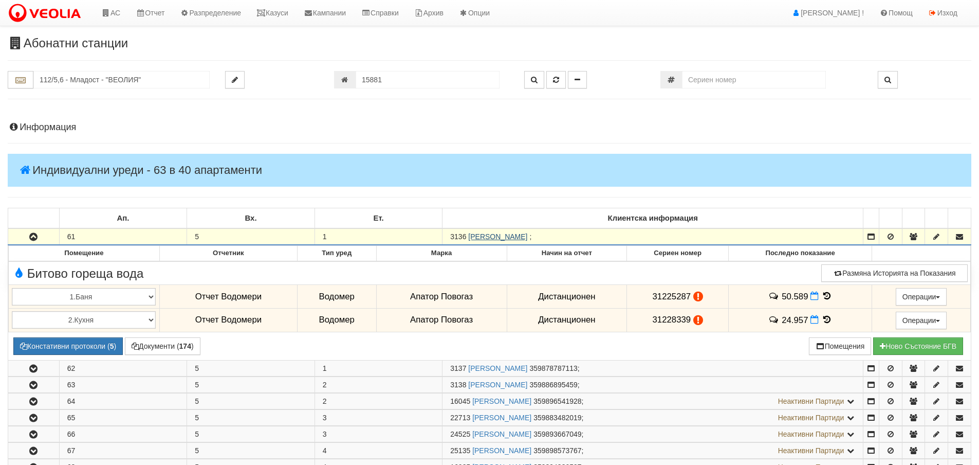
click at [489, 241] on link "ВЪЛКАНА РАДЕВА НИКОЛОВА" at bounding box center [497, 236] width 59 height 8
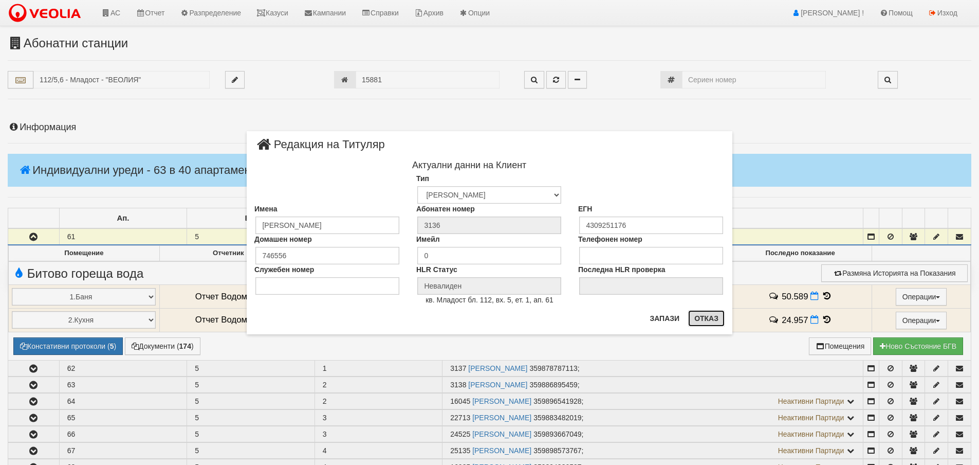
click at [703, 317] on button "Отказ" at bounding box center [706, 318] width 37 height 16
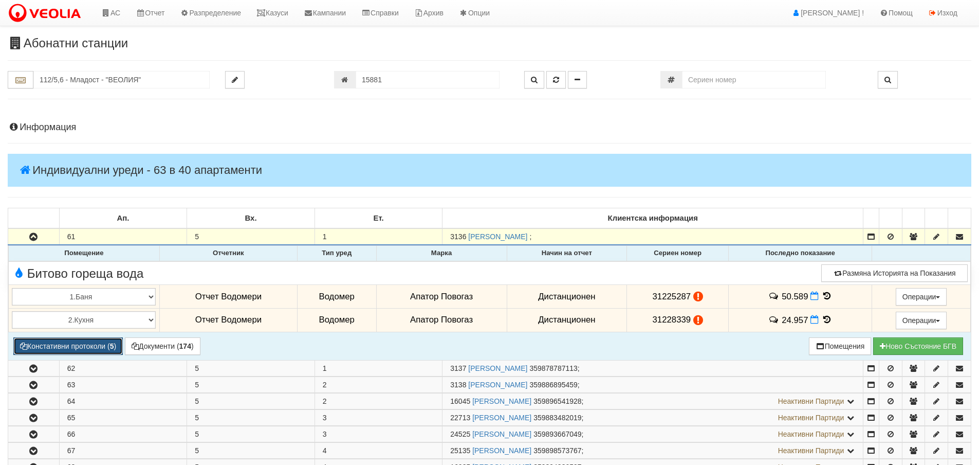
click at [52, 346] on button "Констативни протоколи ( 5 )" at bounding box center [68, 345] width 110 height 17
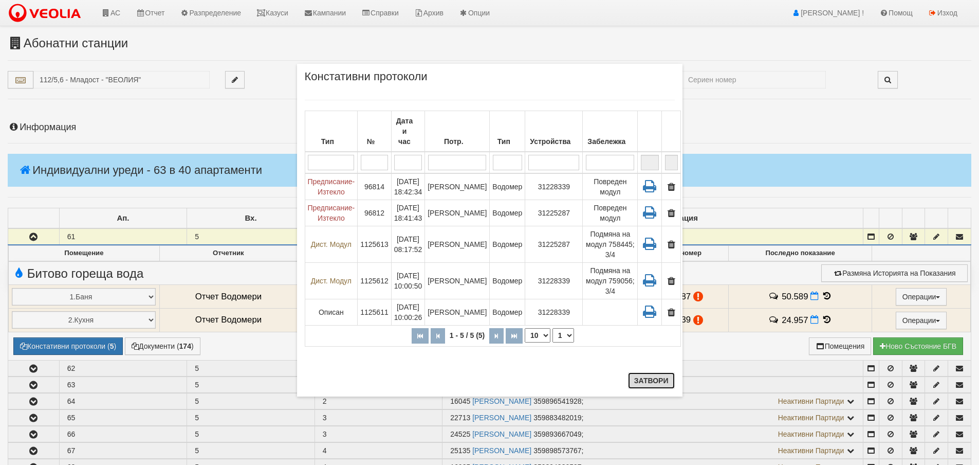
click at [651, 378] on button "Затвори" at bounding box center [651, 380] width 47 height 16
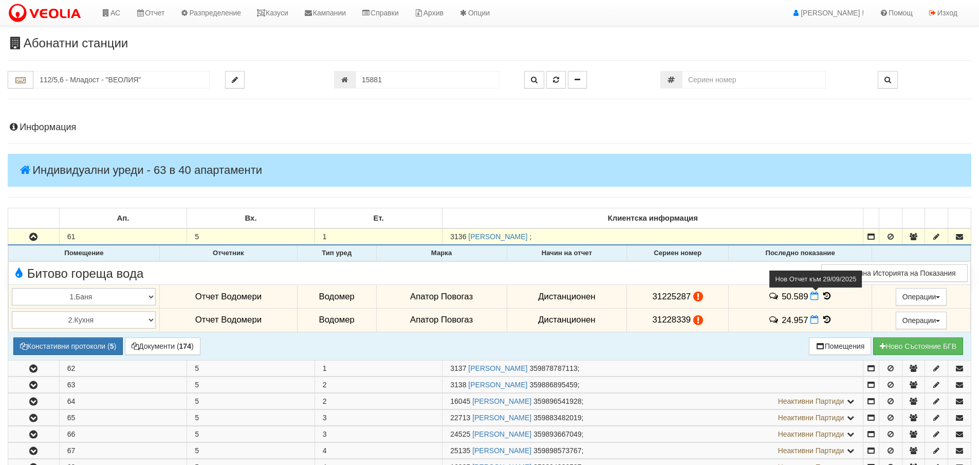
click at [814, 297] on icon at bounding box center [815, 295] width 8 height 9
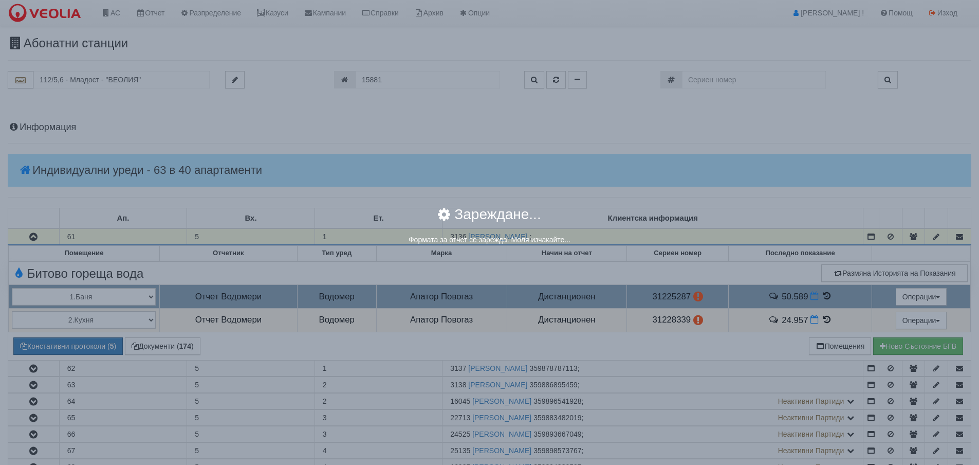
select select "8ac75930-9bfd-e511-80be-8d5a1dced85a"
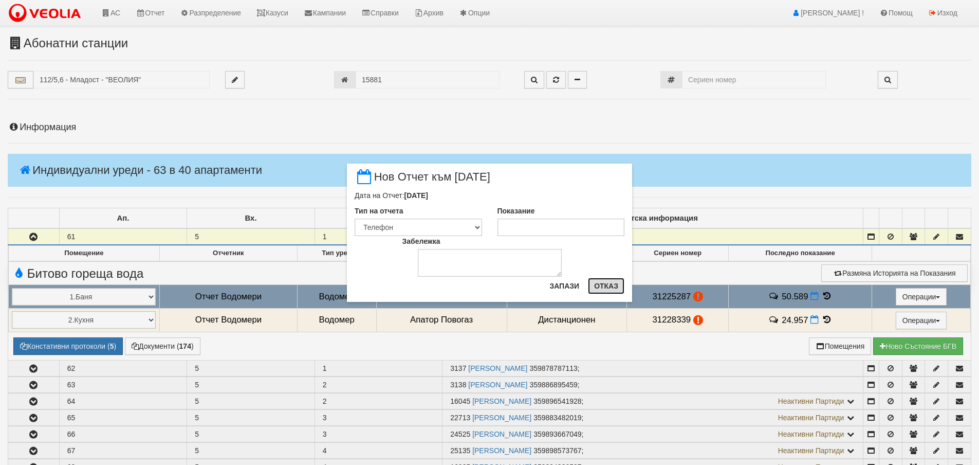
click at [611, 288] on button "Отказ" at bounding box center [606, 286] width 37 height 16
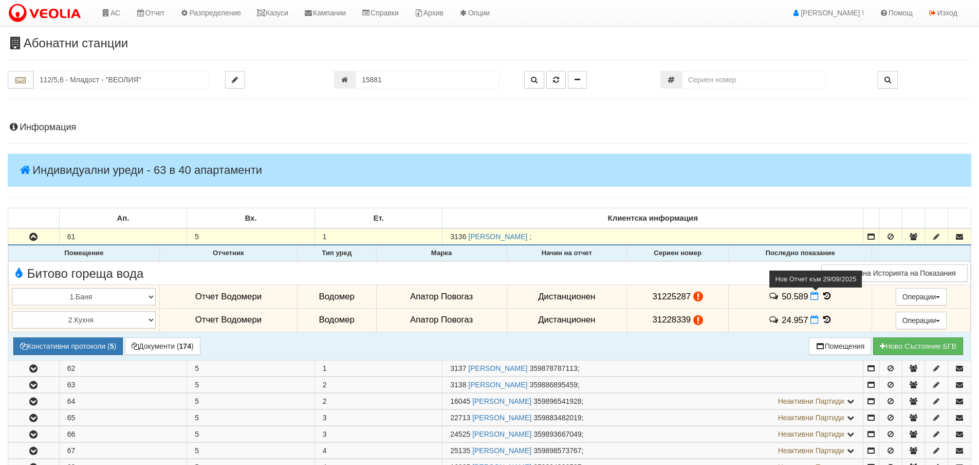
click at [811, 295] on icon at bounding box center [815, 295] width 8 height 9
select select "8ac75930-9bfd-e511-80be-8d5a1dced85a"
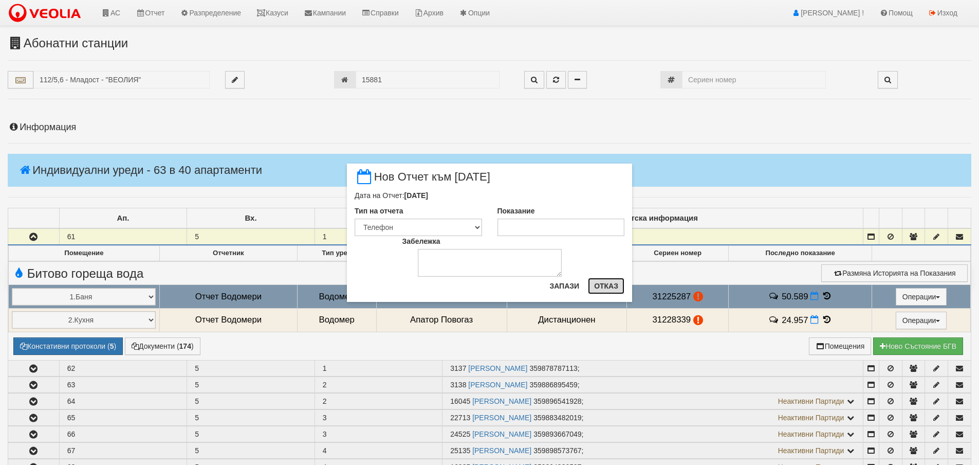
click at [606, 283] on button "Отказ" at bounding box center [606, 286] width 37 height 16
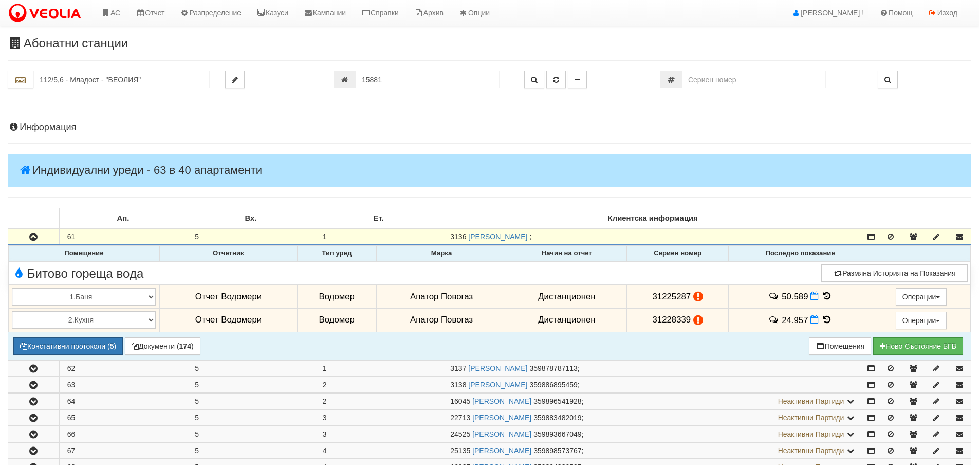
click at [825, 294] on icon at bounding box center [827, 295] width 11 height 9
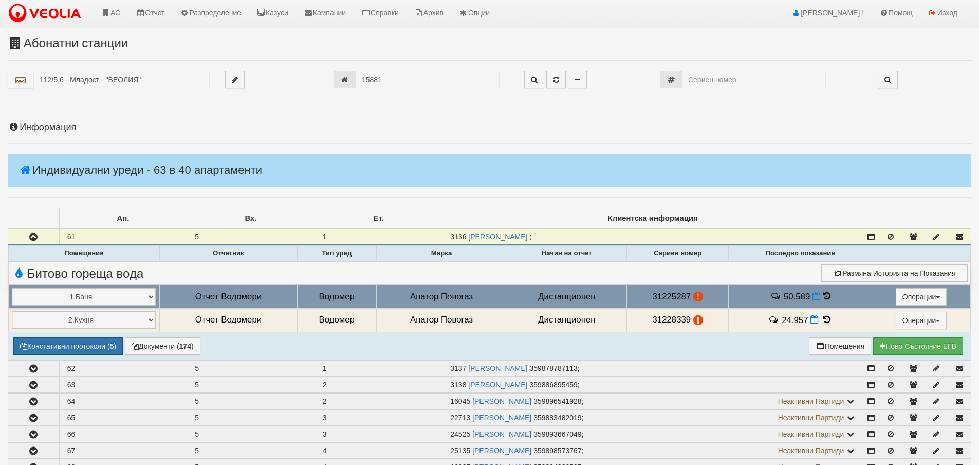
select select "1"
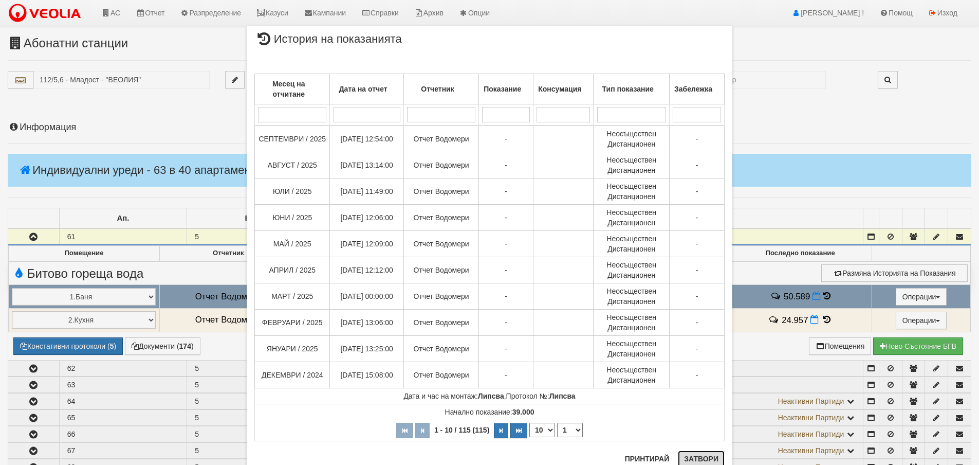
click at [703, 456] on button "Затвори" at bounding box center [701, 458] width 47 height 16
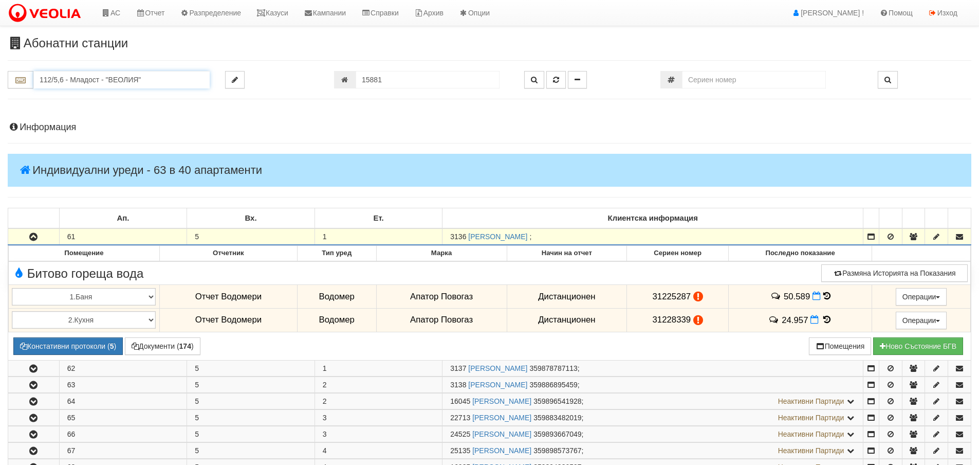
click at [51, 79] on input "112/5,6 - Младост - "ВЕОЛИЯ"" at bounding box center [121, 79] width 176 height 17
click at [63, 94] on div "120/1 - Младост - "ВЕОЛИЯ"" at bounding box center [121, 96] width 173 height 12
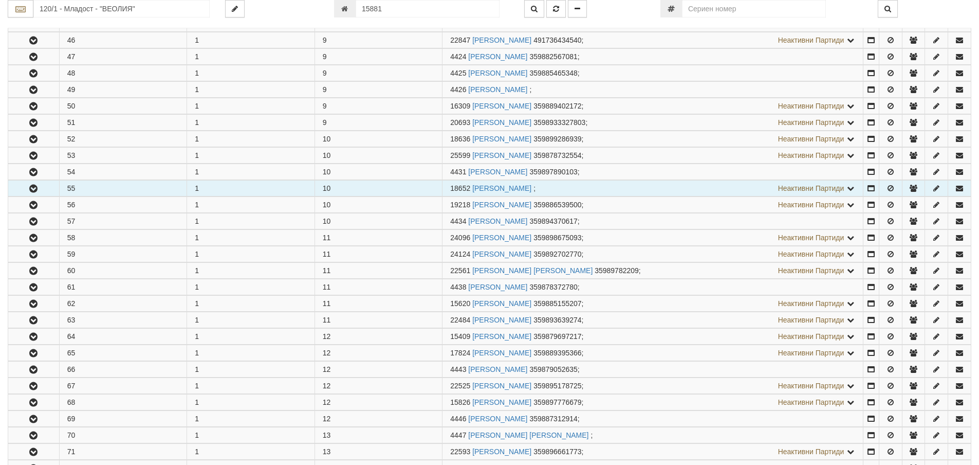
scroll to position [1028, 0]
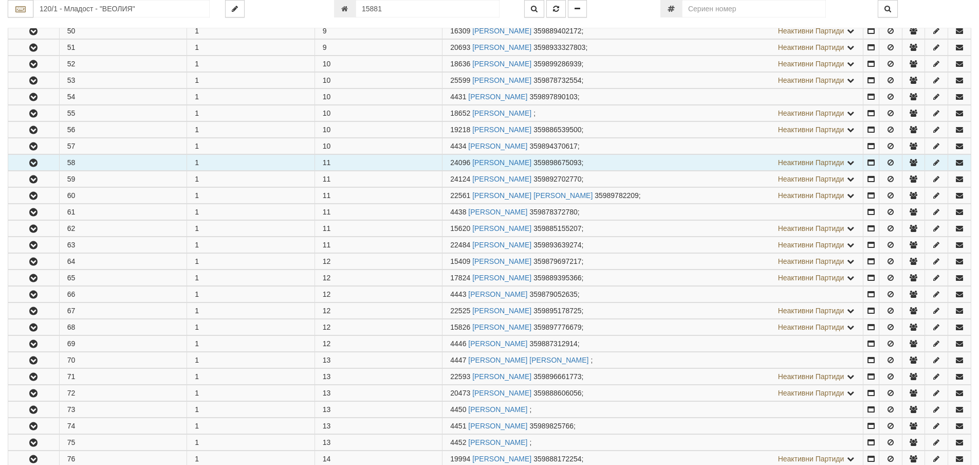
click at [33, 163] on icon "button" at bounding box center [33, 162] width 12 height 7
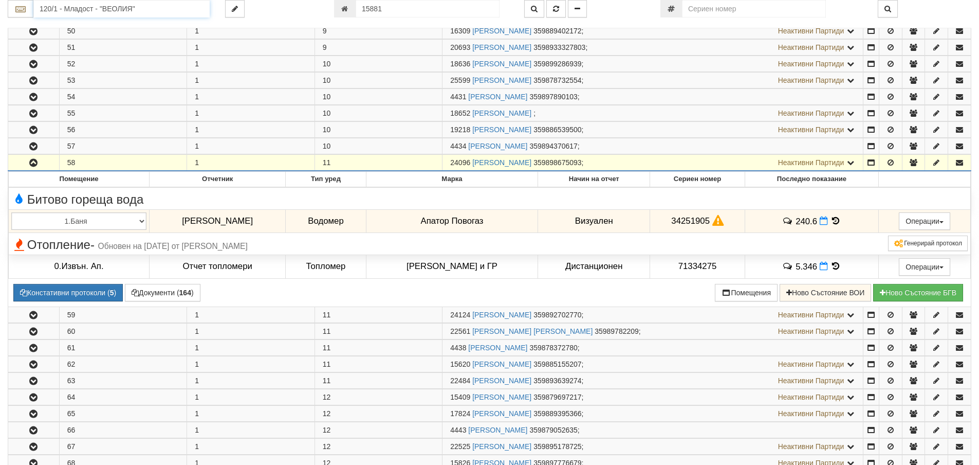
click at [85, 10] on input "120/1 - Младост - "ВЕОЛИЯ"" at bounding box center [121, 8] width 176 height 17
click at [80, 25] on div "081/1 - Трошево - "ВЕОЛИЯ"" at bounding box center [121, 25] width 173 height 12
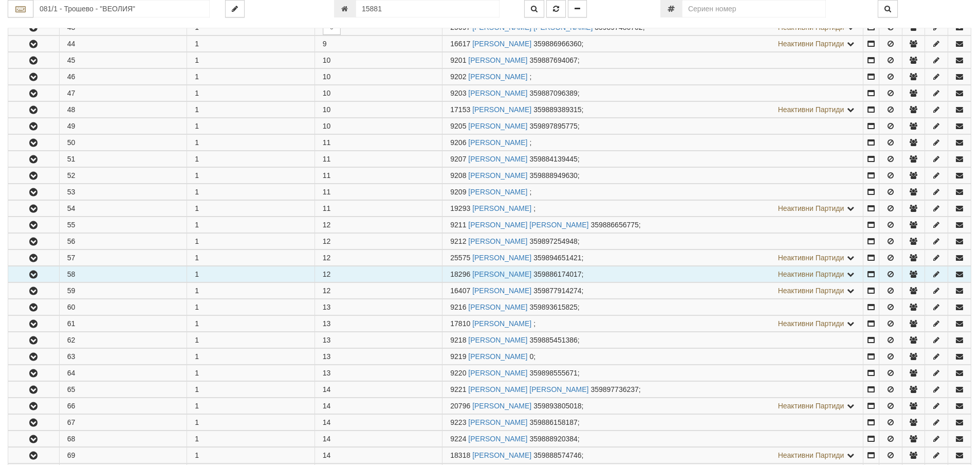
scroll to position [925, 0]
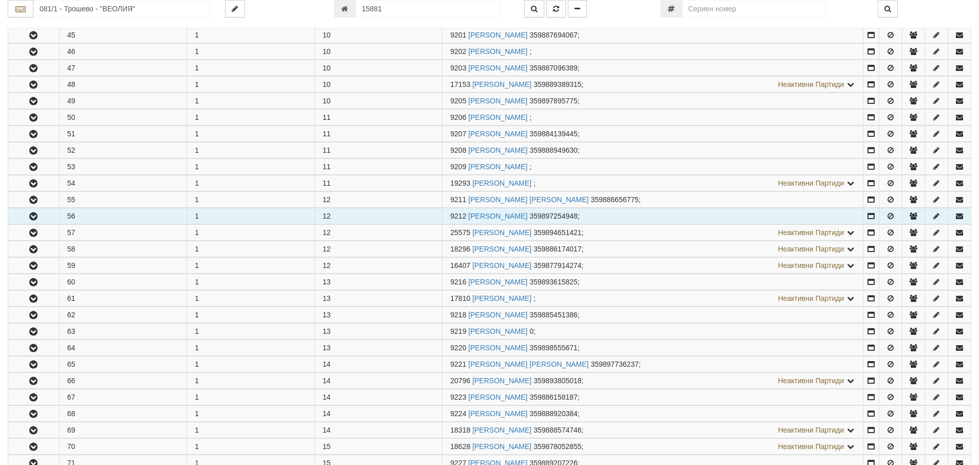
click at [34, 214] on icon "button" at bounding box center [33, 216] width 12 height 7
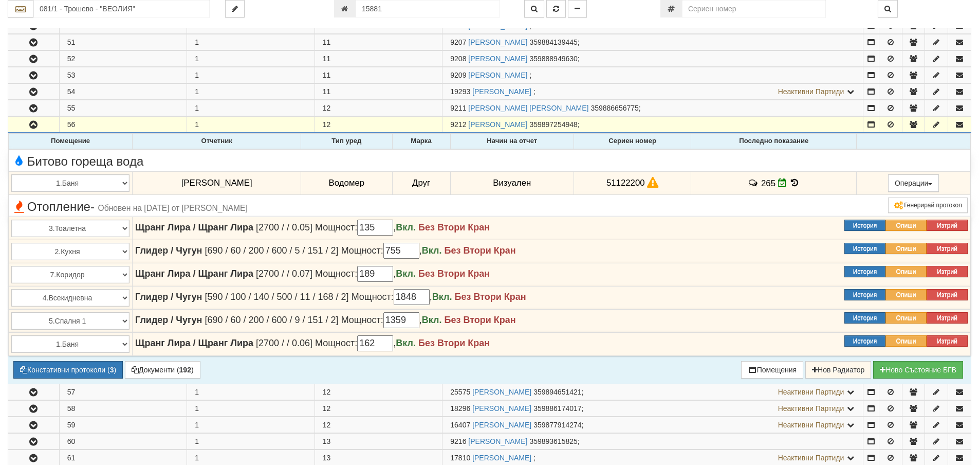
scroll to position [1028, 0]
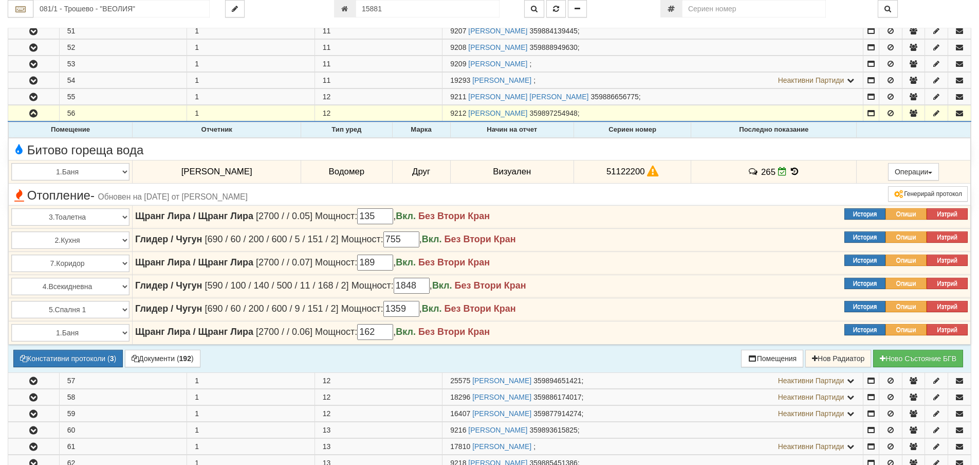
click at [793, 170] on icon at bounding box center [794, 171] width 11 height 9
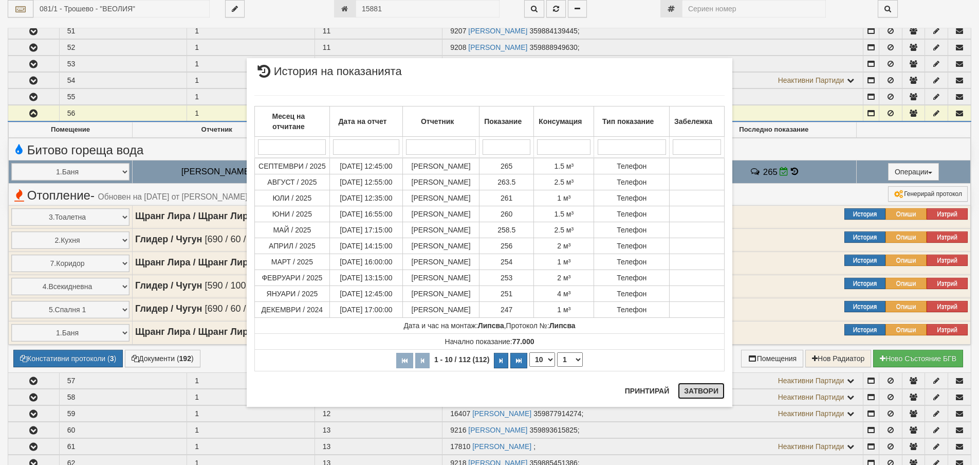
click at [709, 393] on button "Затвори" at bounding box center [701, 390] width 47 height 16
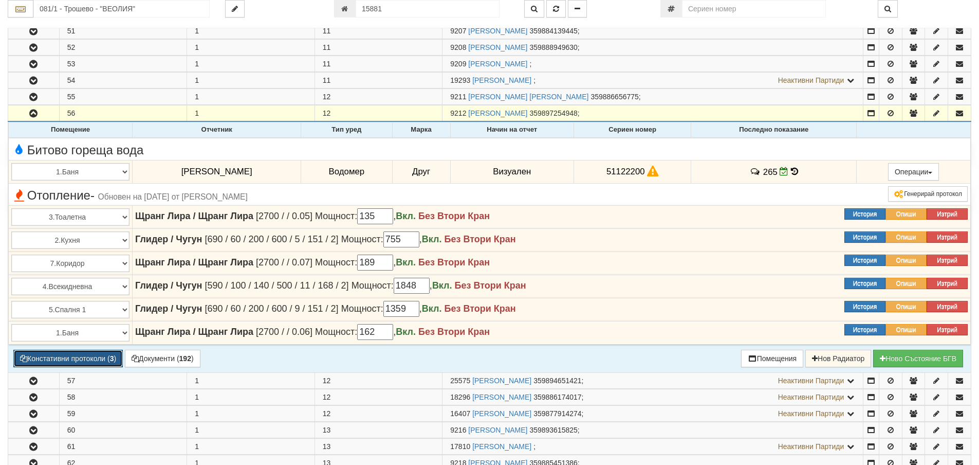
click at [71, 357] on button "Констативни протоколи ( 3 )" at bounding box center [68, 358] width 110 height 17
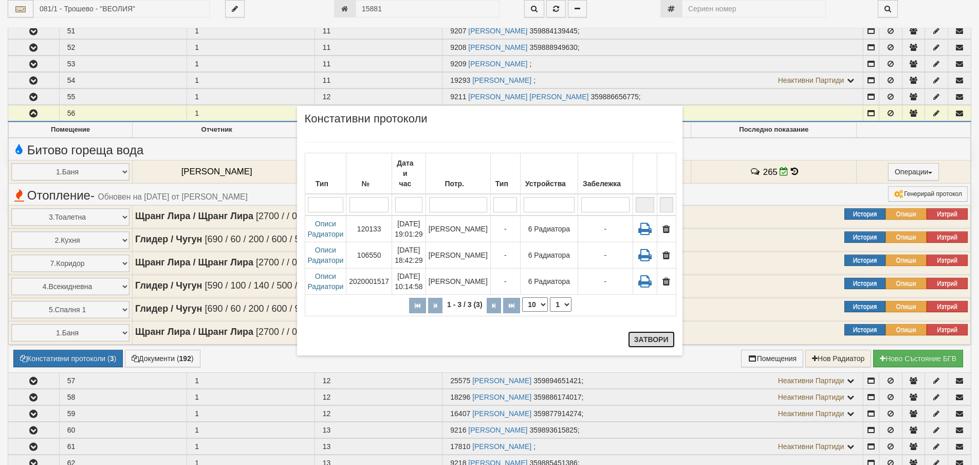
click at [653, 340] on button "Затвори" at bounding box center [651, 339] width 47 height 16
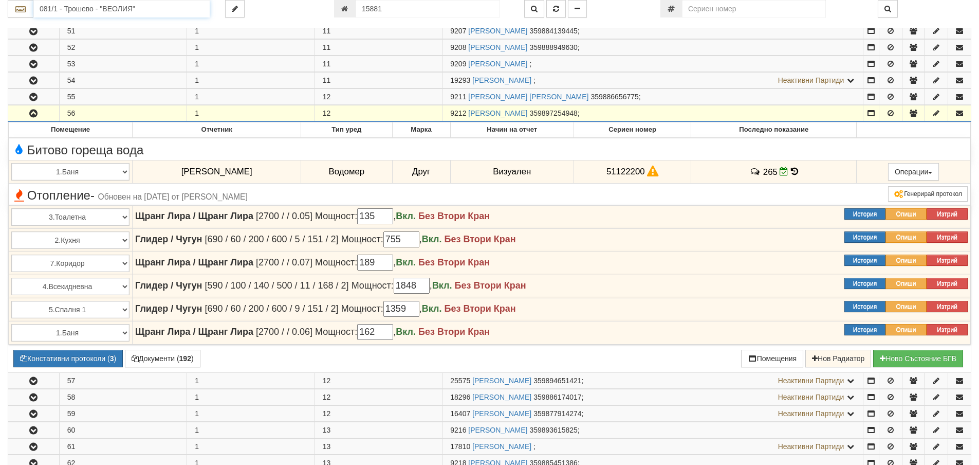
click at [45, 11] on input "081/1 - Трошево - "ВЕОЛИЯ"" at bounding box center [121, 8] width 176 height 17
click at [52, 23] on div "083/1 - Трошево - "ВЕОЛИЯ"" at bounding box center [121, 25] width 173 height 12
type input "083/1 - Трошево - "ВЕОЛИЯ""
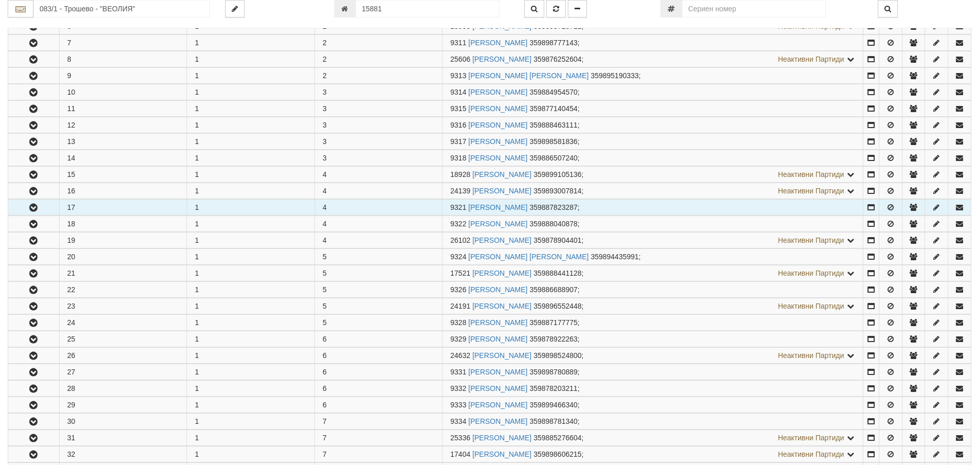
scroll to position [360, 0]
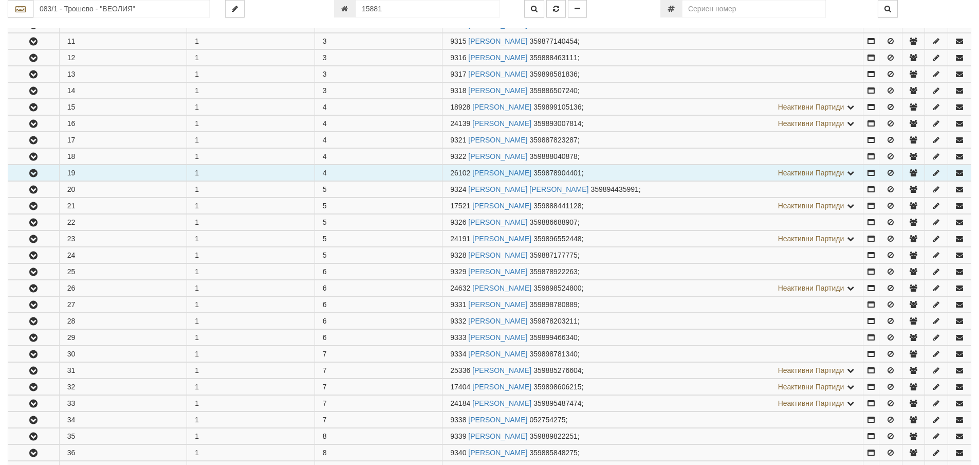
click at [37, 172] on icon "button" at bounding box center [33, 173] width 12 height 7
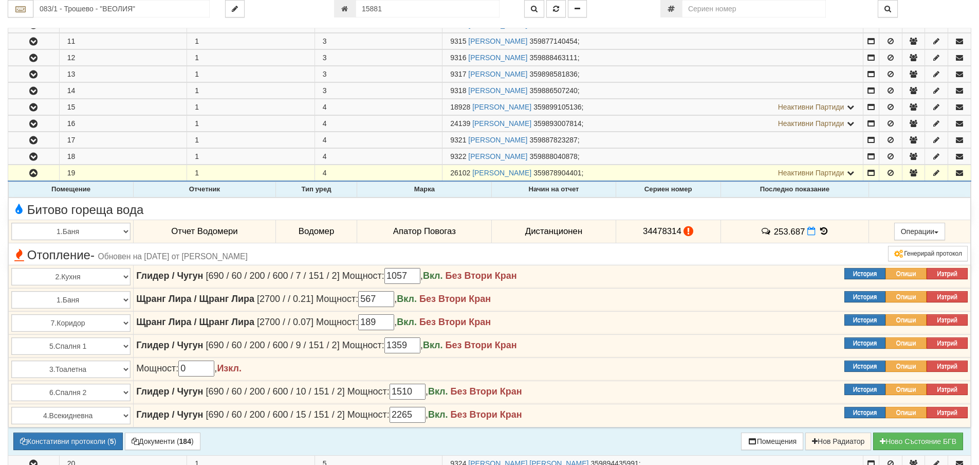
click at [821, 230] on icon at bounding box center [823, 231] width 11 height 9
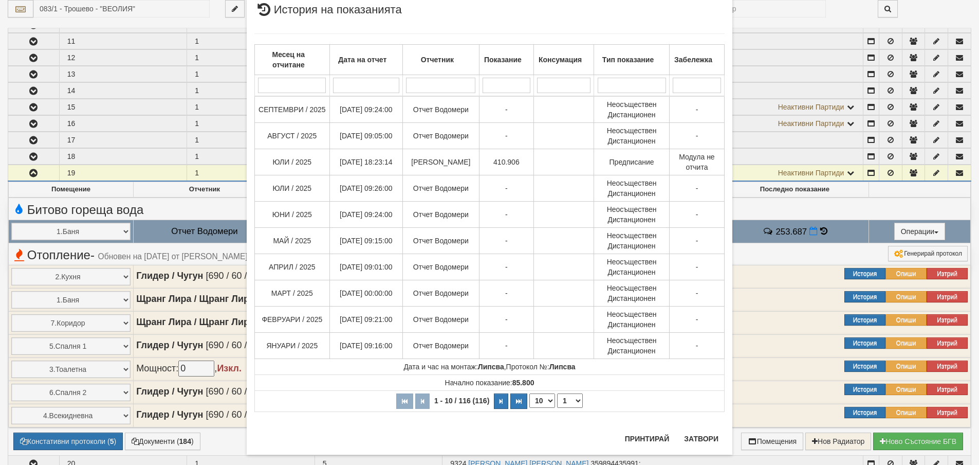
scroll to position [45, 0]
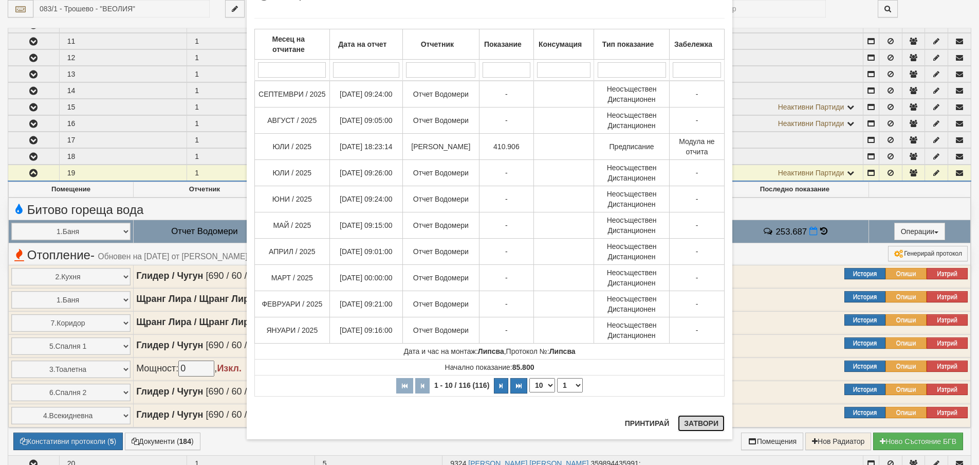
click at [695, 423] on button "Затвори" at bounding box center [701, 423] width 47 height 16
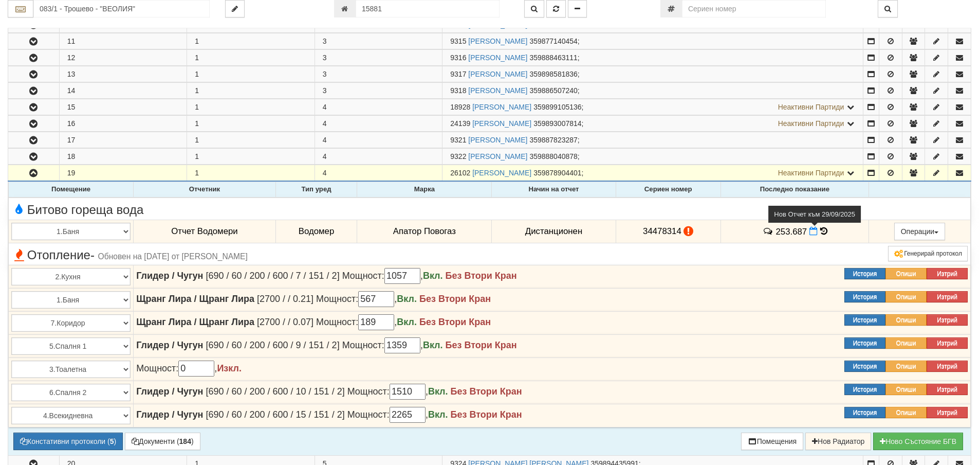
click at [810, 235] on icon at bounding box center [814, 231] width 8 height 9
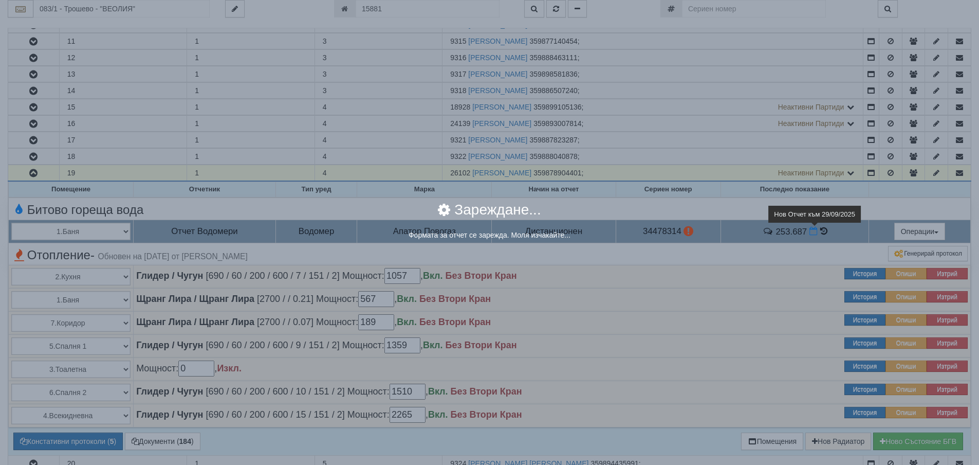
select select "8ac75930-9bfd-e511-80be-8d5a1dced85a"
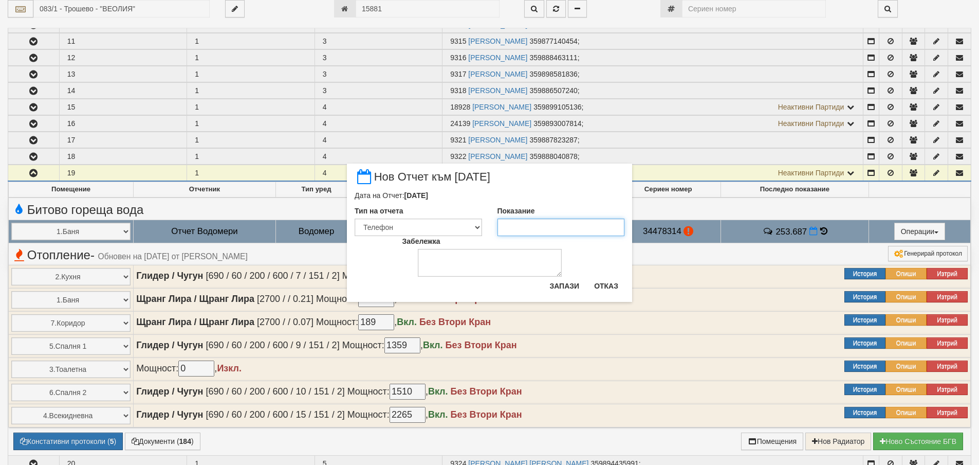
click at [522, 228] on input "Показание" at bounding box center [561, 226] width 127 height 17
type input "1"
click at [515, 227] on input "4109" at bounding box center [561, 226] width 127 height 17
type input "410.9"
click at [480, 266] on textarea "Забележка" at bounding box center [490, 263] width 144 height 28
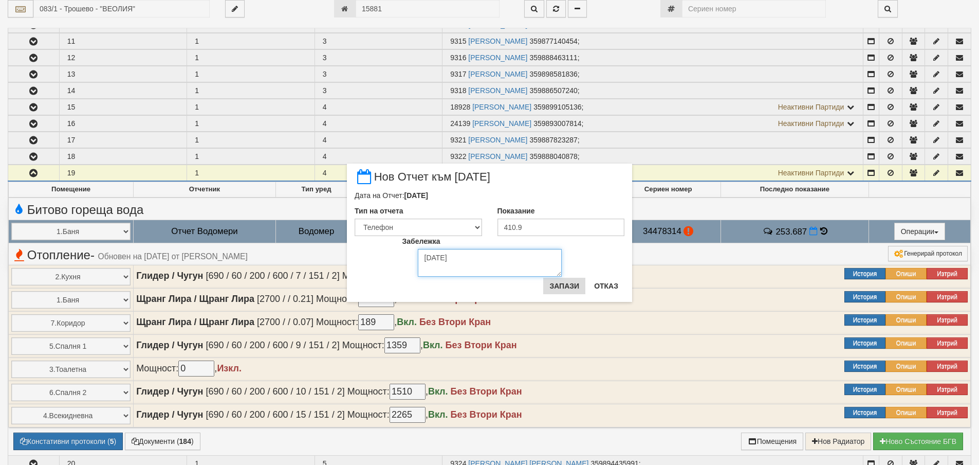
type textarea "12.08.2025"
click at [556, 290] on button "Запази" at bounding box center [564, 286] width 42 height 16
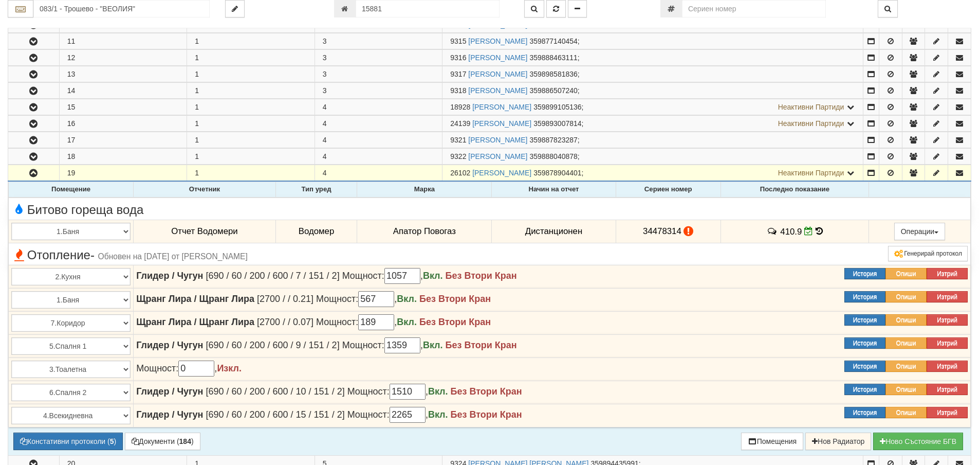
click at [816, 228] on icon at bounding box center [819, 231] width 7 height 9
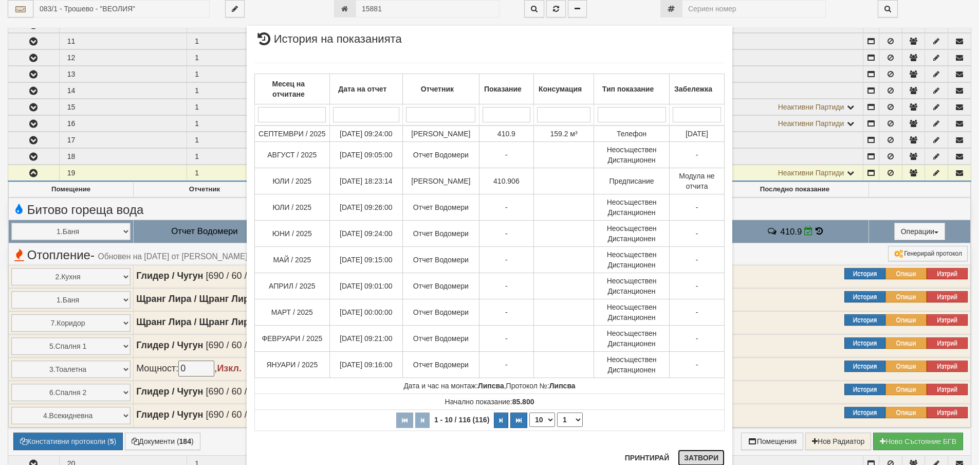
click at [690, 458] on button "Затвори" at bounding box center [701, 457] width 47 height 16
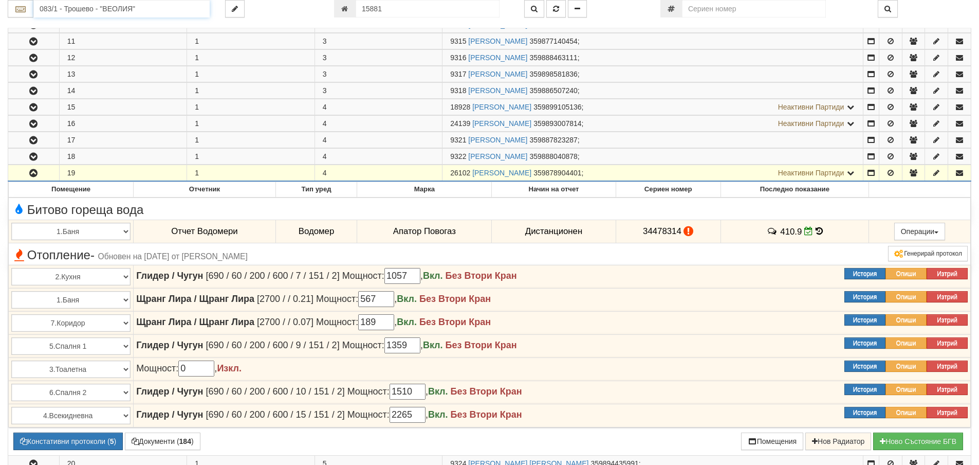
click at [51, 9] on input "083/1 - Трошево - "ВЕОЛИЯ"" at bounding box center [121, 8] width 176 height 17
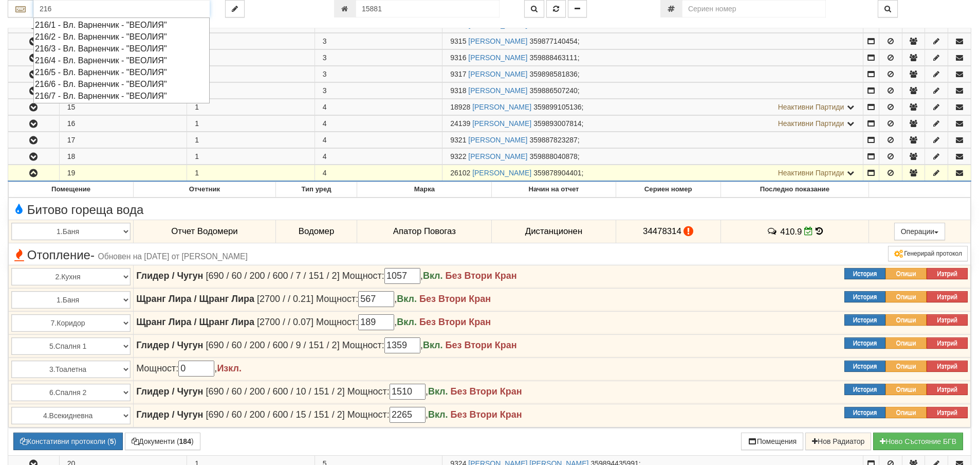
click at [58, 38] on div "216/2 - Вл. Варненчик - "ВЕОЛИЯ"" at bounding box center [121, 37] width 173 height 12
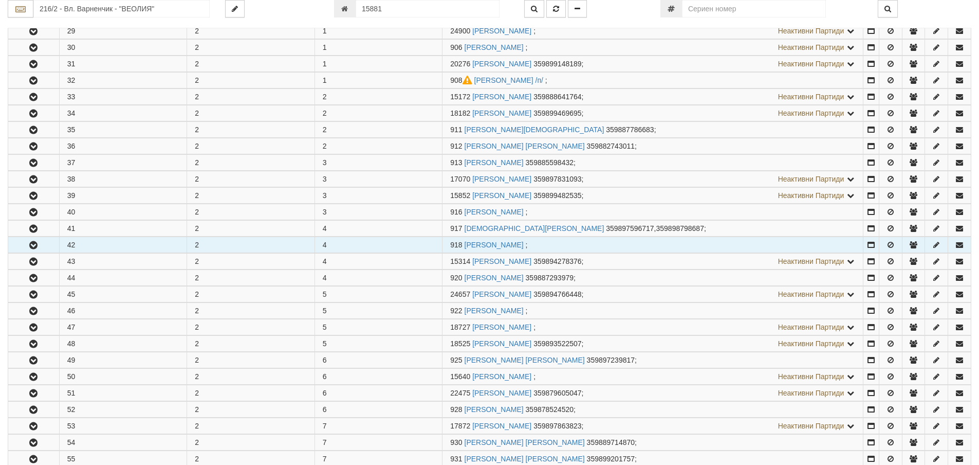
scroll to position [257, 0]
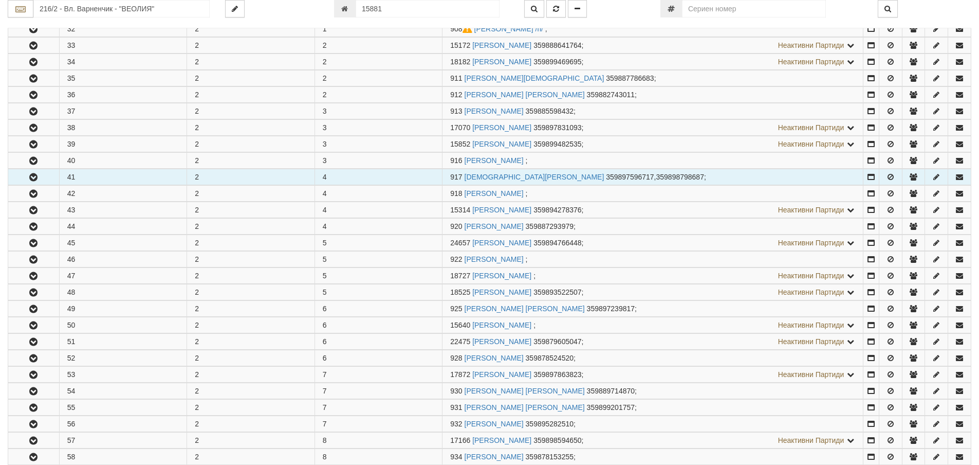
click at [34, 176] on icon "button" at bounding box center [33, 177] width 12 height 7
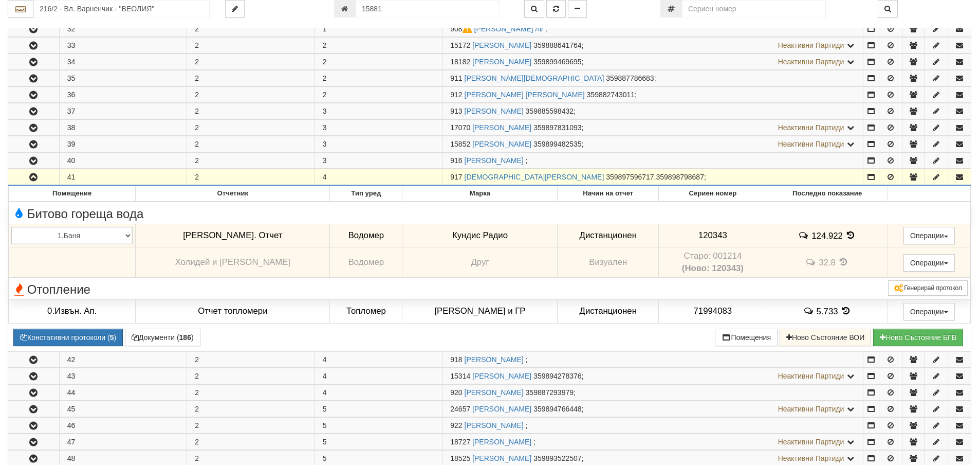
click at [32, 175] on icon "button" at bounding box center [33, 177] width 12 height 7
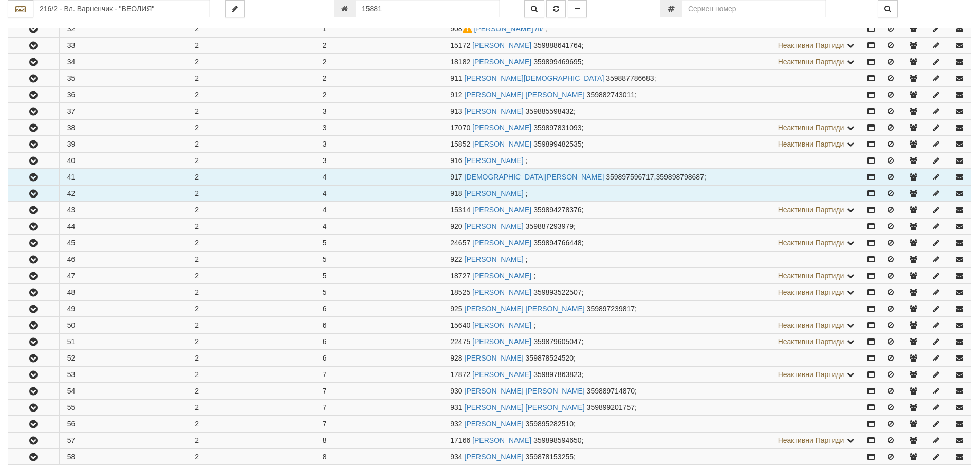
click at [39, 192] on icon "button" at bounding box center [33, 193] width 12 height 7
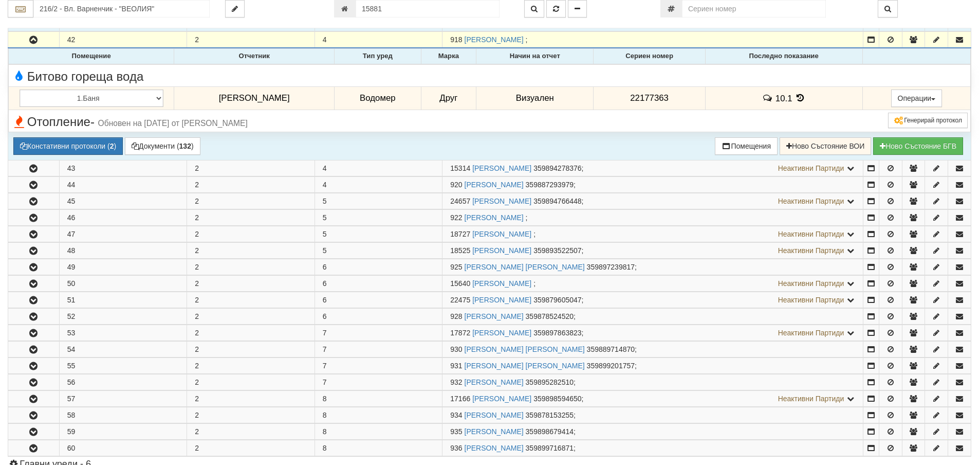
scroll to position [411, 0]
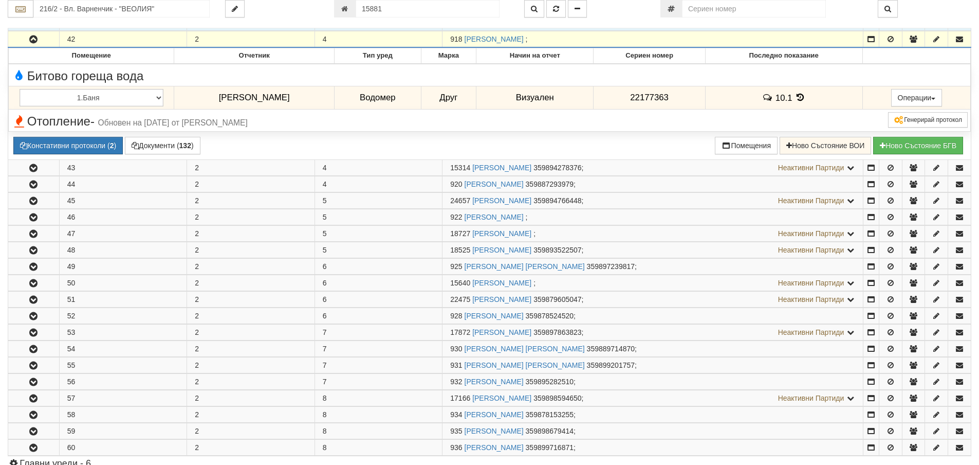
click at [32, 40] on icon "button" at bounding box center [33, 39] width 12 height 7
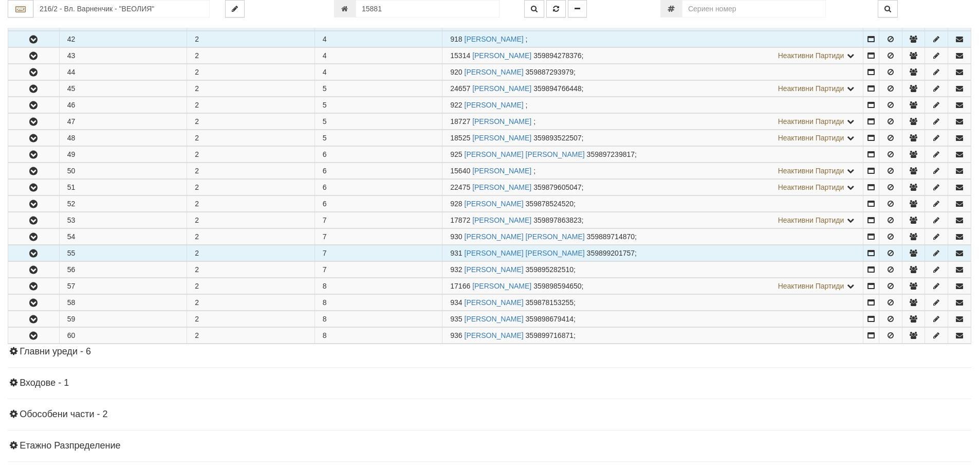
click at [33, 254] on icon "button" at bounding box center [33, 253] width 12 height 7
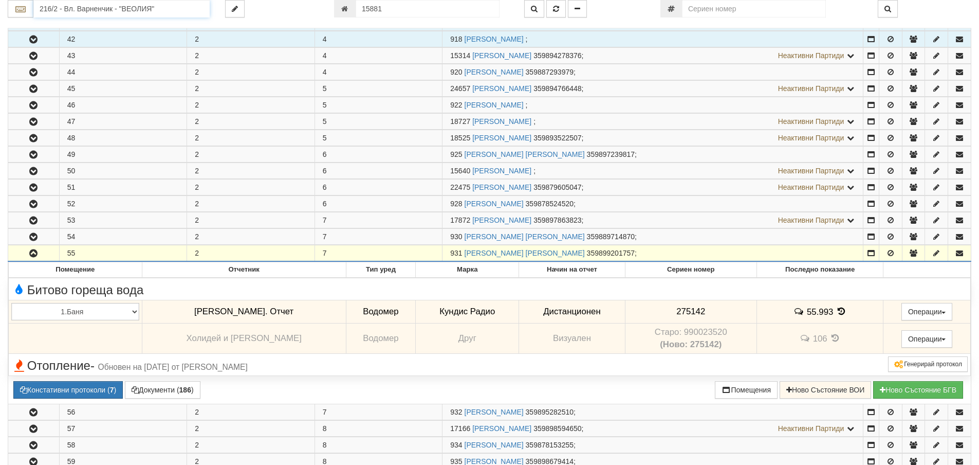
click at [75, 11] on input "216/2 - Вл. Варненчик - "ВЕОЛИЯ"" at bounding box center [121, 8] width 176 height 17
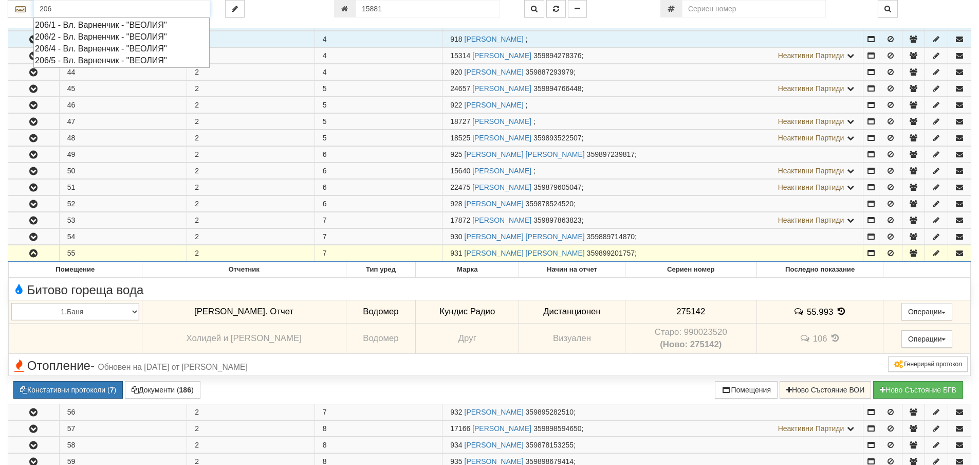
click at [76, 61] on div "206/5 - Вл. Варненчик - "ВЕОЛИЯ"" at bounding box center [121, 60] width 173 height 12
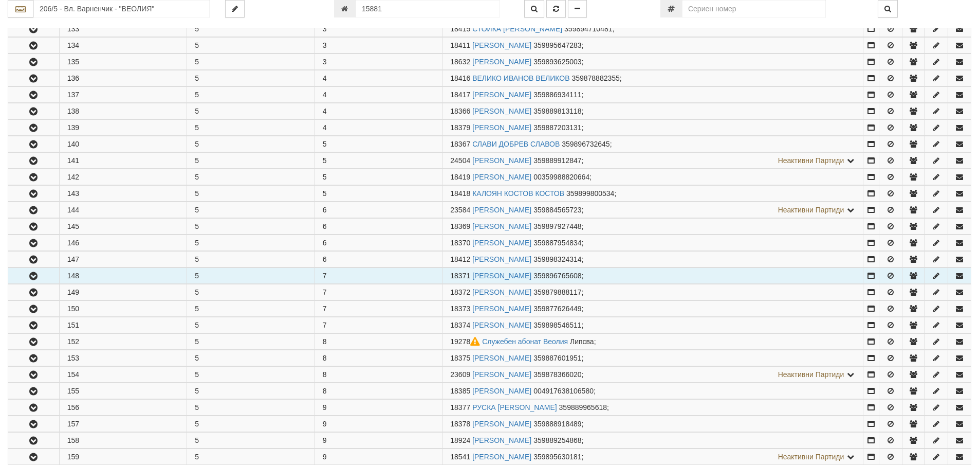
scroll to position [360, 0]
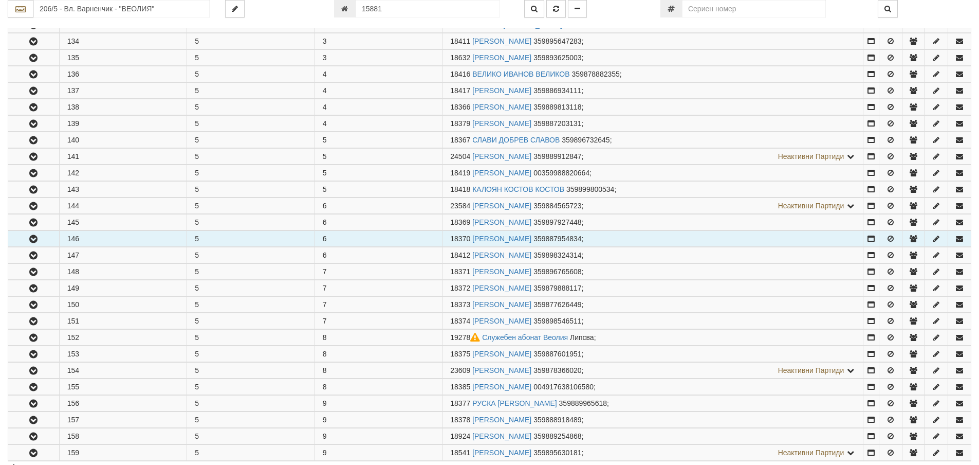
click at [39, 238] on icon "button" at bounding box center [33, 238] width 12 height 7
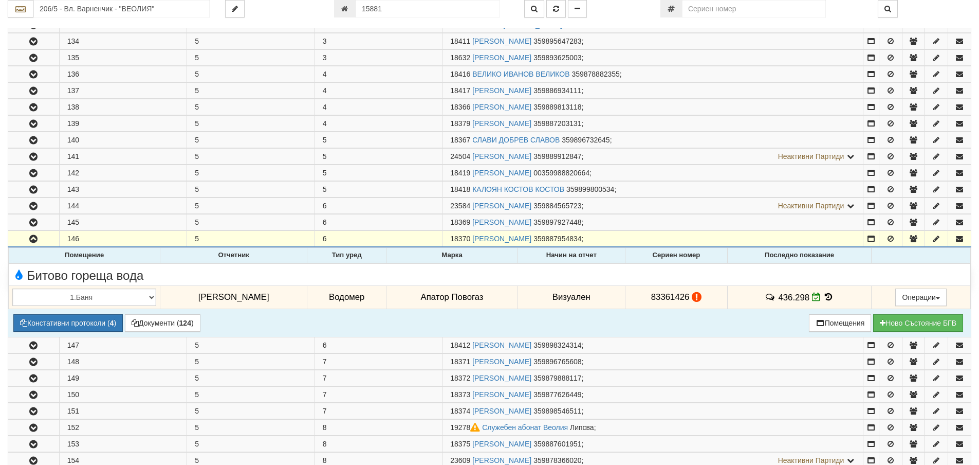
click at [823, 296] on icon at bounding box center [828, 297] width 11 height 9
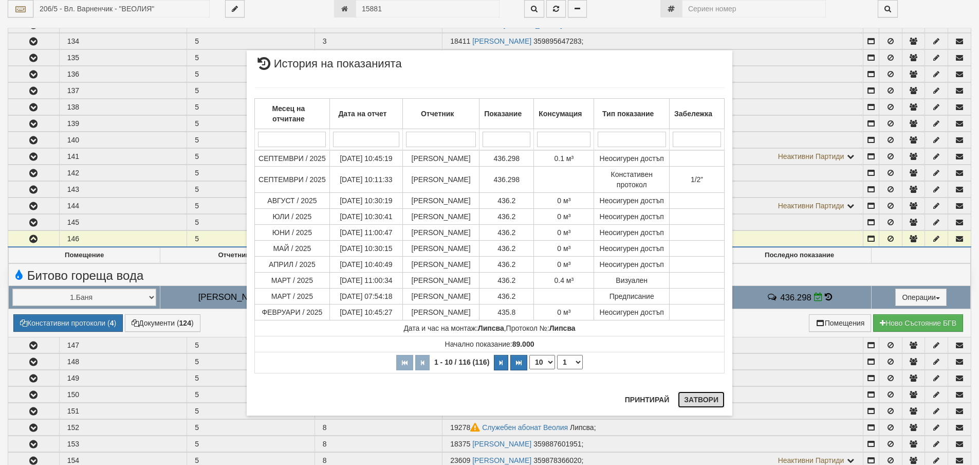
click at [710, 403] on button "Затвори" at bounding box center [701, 399] width 47 height 16
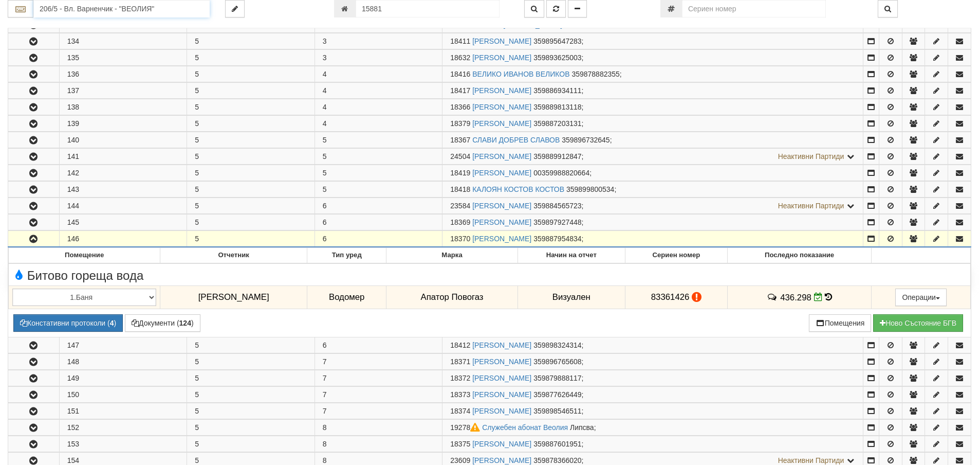
click at [89, 9] on input "206/5 - Вл. Варненчик - "ВЕОЛИЯ"" at bounding box center [121, 8] width 176 height 17
click at [90, 25] on div "082/1 - Трошево - "ВЕОЛИЯ"" at bounding box center [121, 25] width 173 height 12
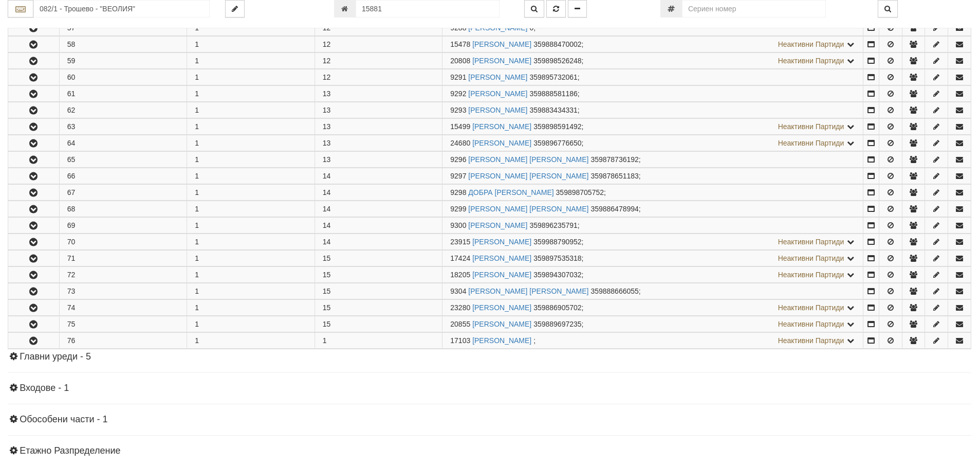
scroll to position [1131, 0]
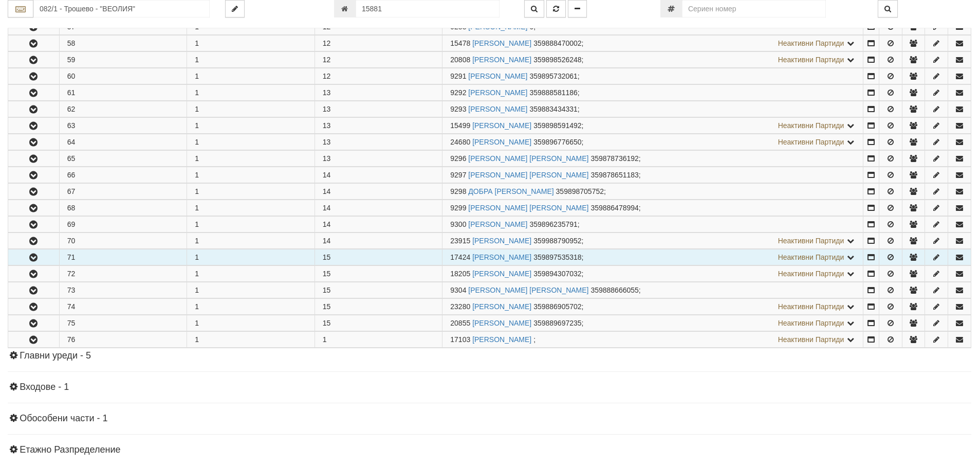
click at [35, 257] on icon "button" at bounding box center [33, 257] width 12 height 7
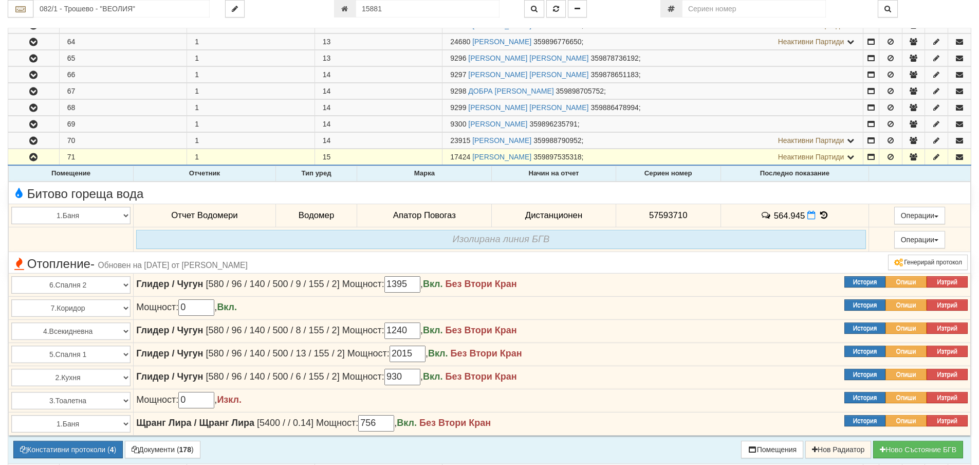
scroll to position [1234, 0]
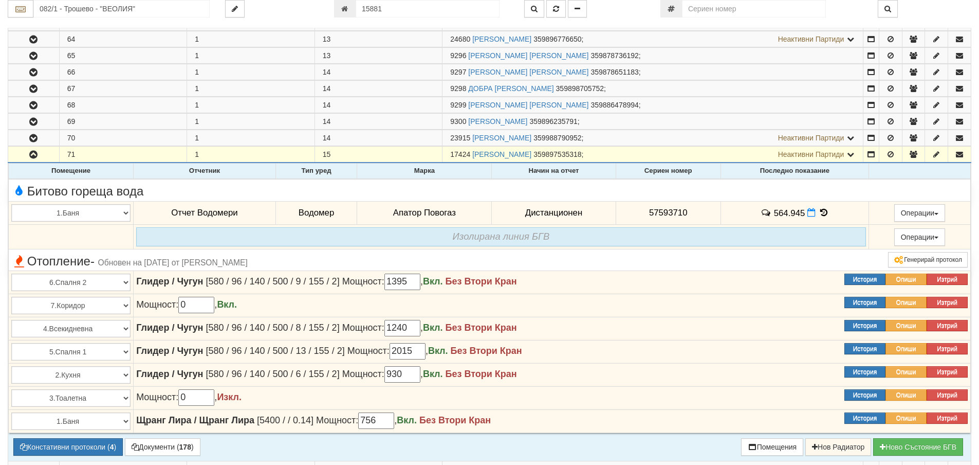
click at [820, 211] on icon at bounding box center [823, 212] width 11 height 9
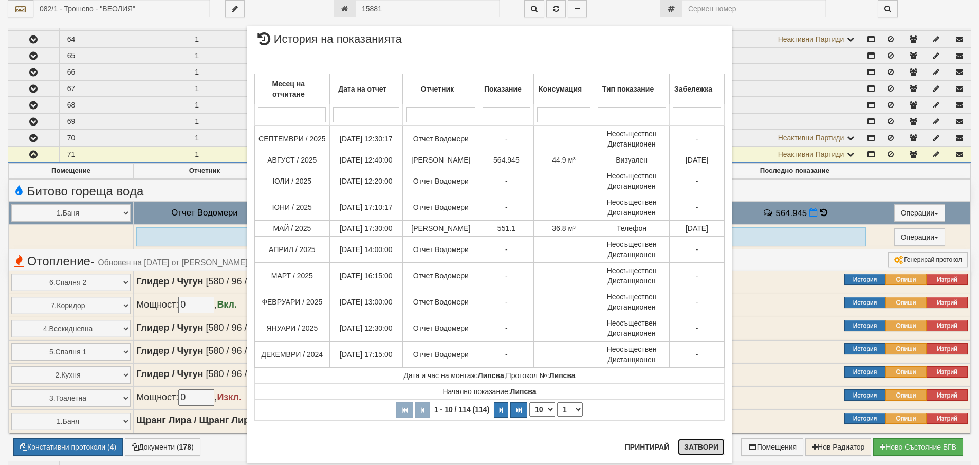
click at [704, 444] on button "Затвори" at bounding box center [701, 447] width 47 height 16
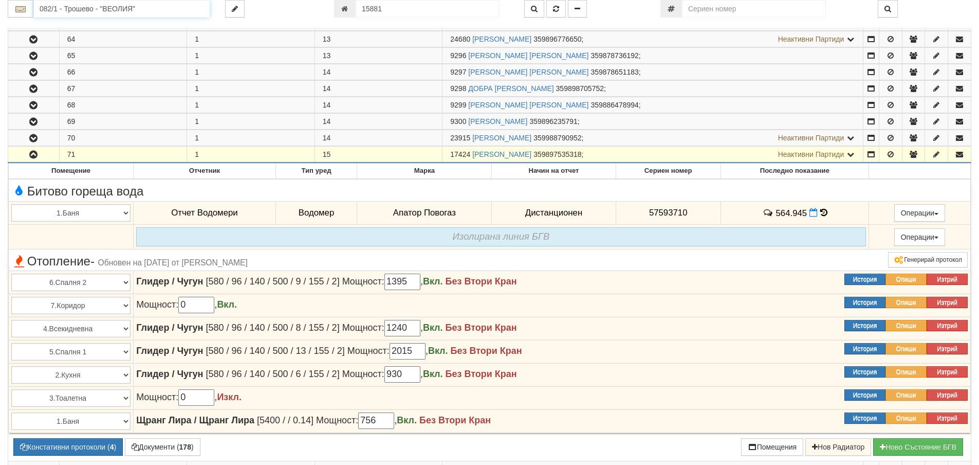
click at [46, 6] on input "082/1 - Трошево - "ВЕОЛИЯ"" at bounding box center [121, 8] width 176 height 17
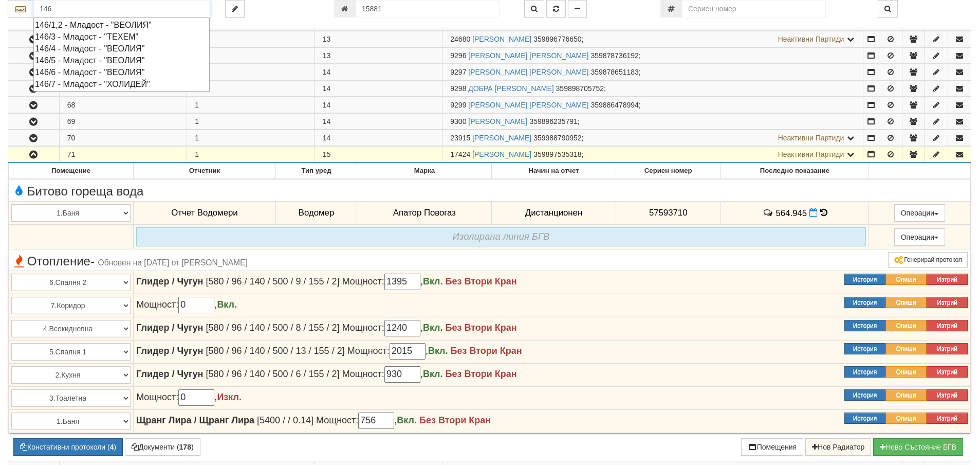
click at [74, 60] on div "146/5 - Младост - "ВЕОЛИЯ"" at bounding box center [121, 60] width 173 height 12
type input "146/5 - Младост - "ВЕОЛИЯ""
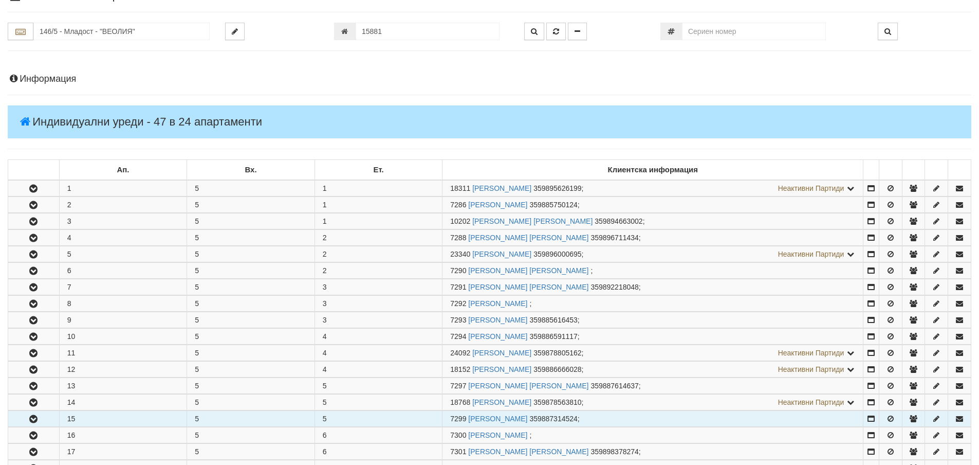
scroll to position [257, 0]
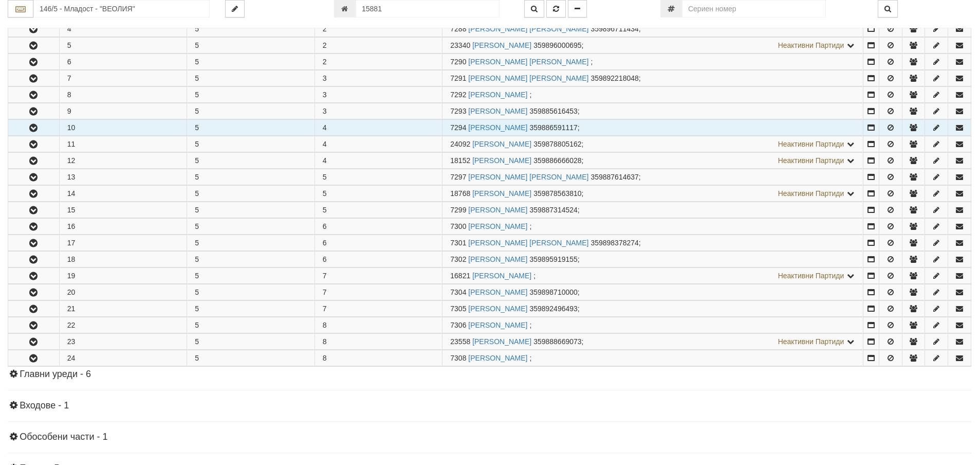
click at [38, 131] on icon "button" at bounding box center [33, 127] width 12 height 7
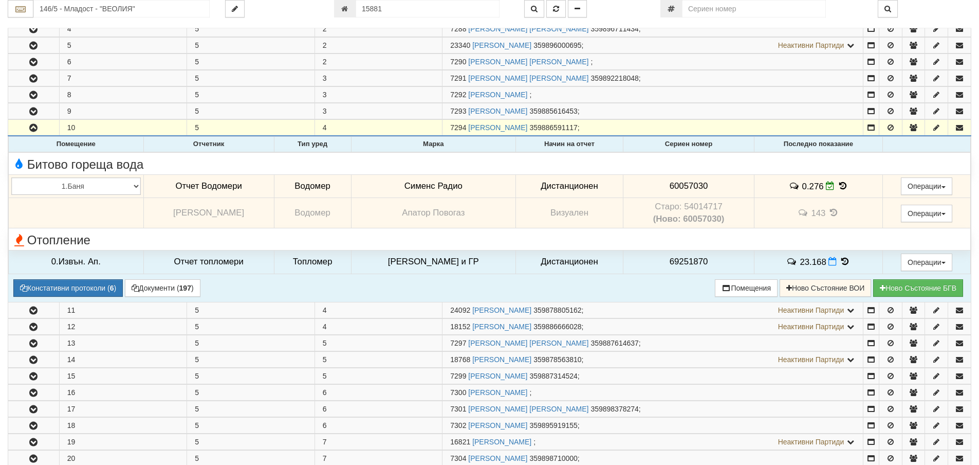
click at [845, 184] on icon at bounding box center [842, 185] width 11 height 9
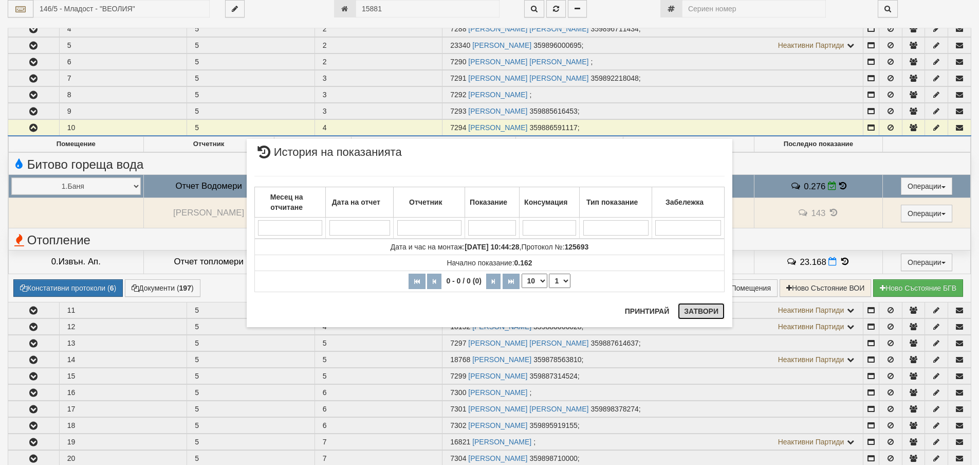
click at [702, 311] on button "Затвори" at bounding box center [701, 311] width 47 height 16
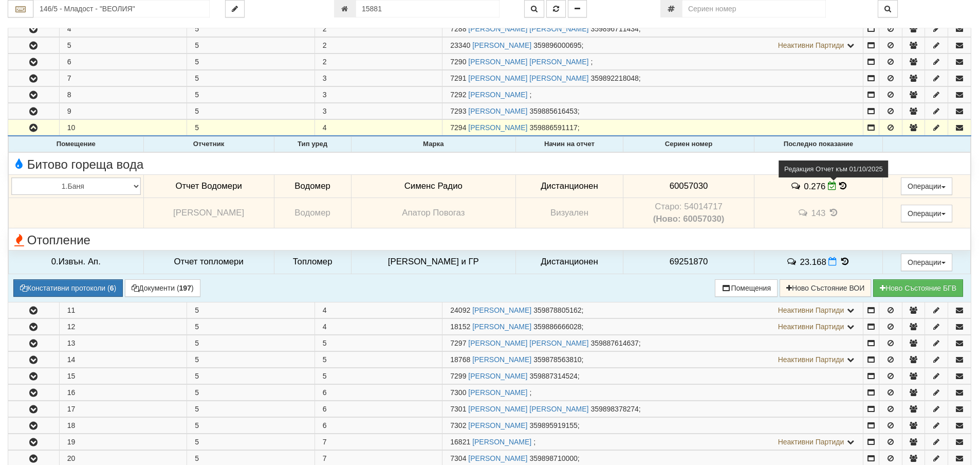
click at [832, 184] on icon at bounding box center [832, 185] width 9 height 9
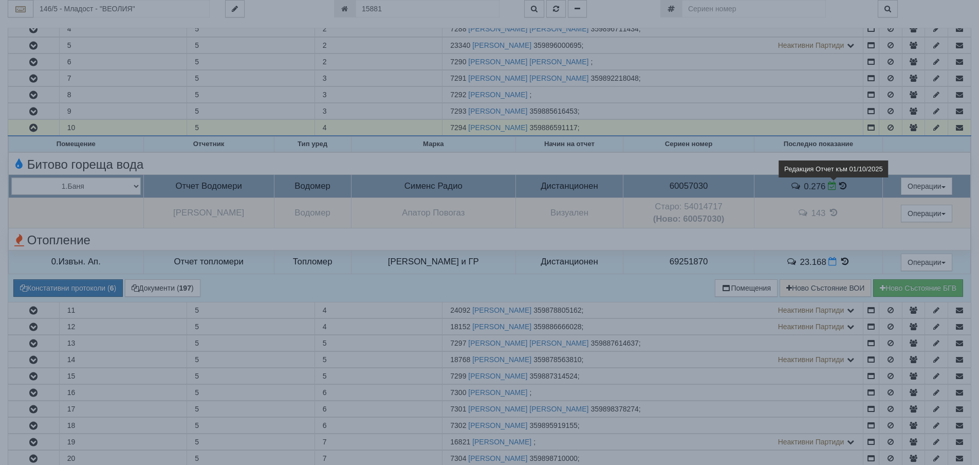
select select "ddb307f3-9e29-e611-80c1-afec7dc8e4eb"
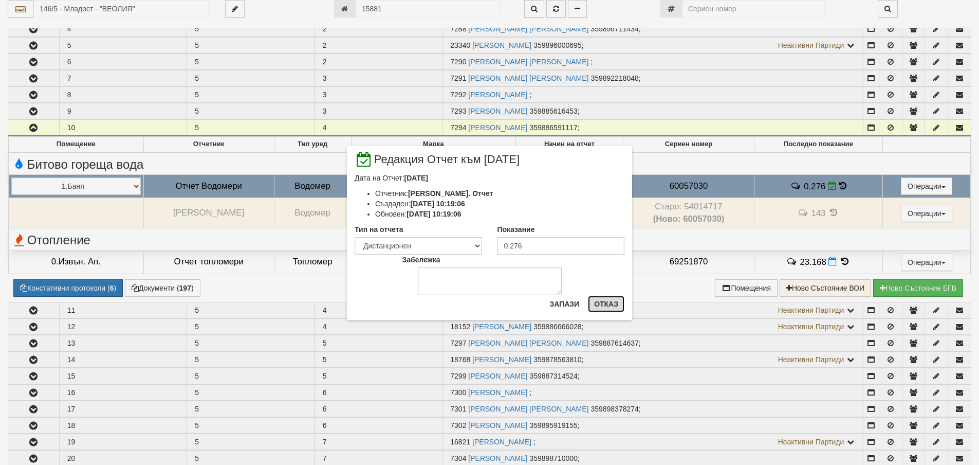
click at [607, 303] on button "Отказ" at bounding box center [606, 304] width 37 height 16
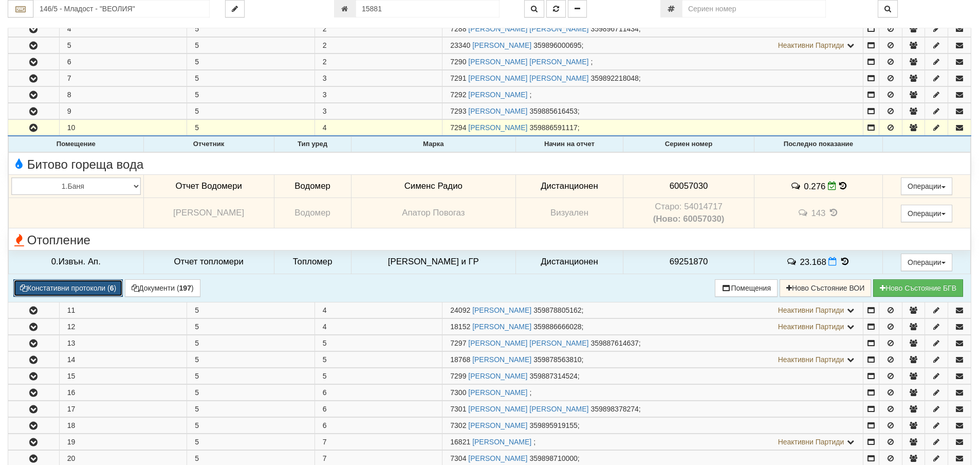
click at [86, 287] on button "Констативни протоколи ( 6 )" at bounding box center [68, 287] width 110 height 17
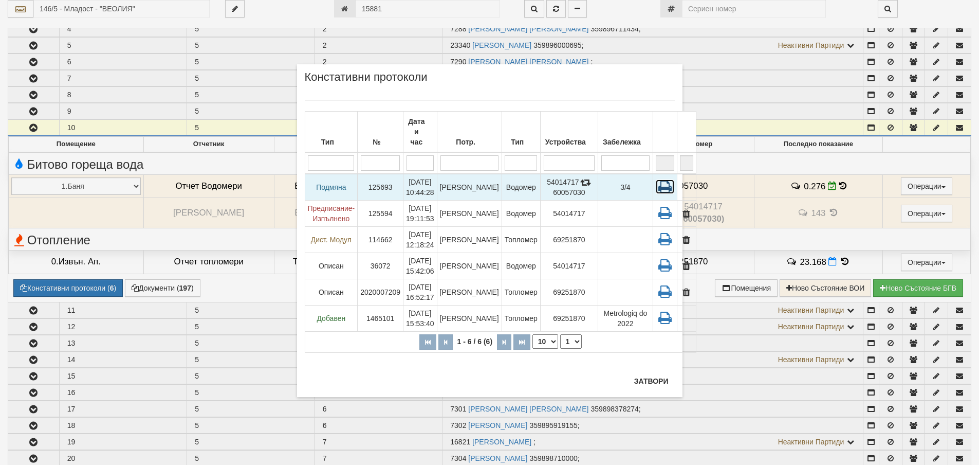
click at [656, 179] on icon at bounding box center [665, 186] width 19 height 14
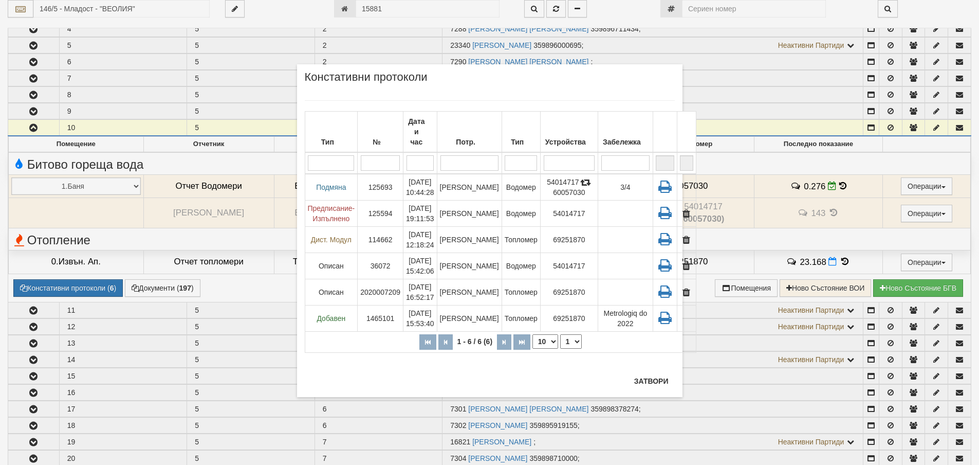
click at [661, 370] on div "Тип № Дата и час Потр. Тип Устройства Забележка 1 - 6 / 6 (6) 10 20 30 40 1 Под…" at bounding box center [490, 230] width 370 height 281
click at [655, 379] on button "Затвори" at bounding box center [651, 381] width 47 height 16
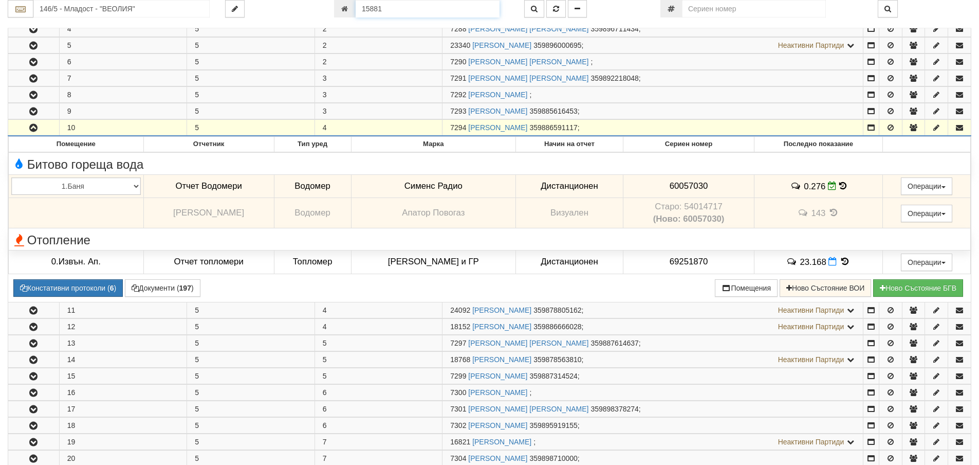
click at [386, 9] on input "15881" at bounding box center [428, 8] width 144 height 17
type input "25928"
click at [556, 7] on icon "button" at bounding box center [556, 8] width 6 height 7
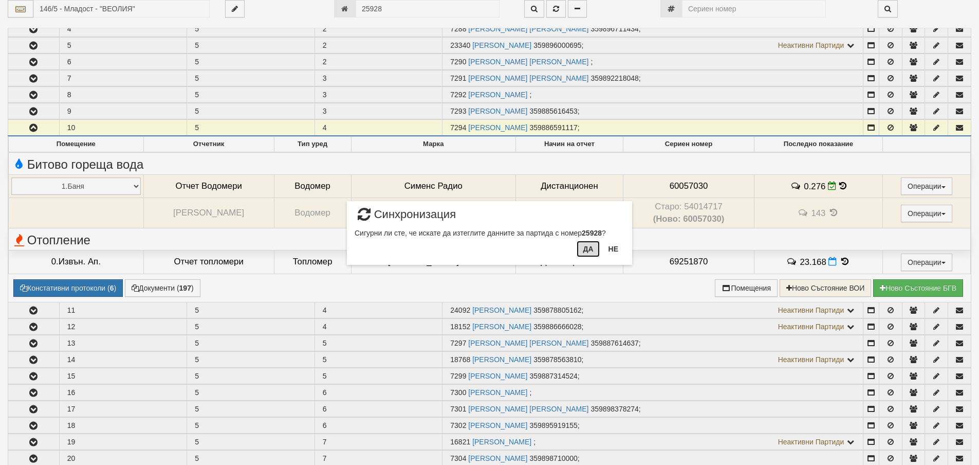
click at [590, 250] on button "Да" at bounding box center [588, 249] width 23 height 16
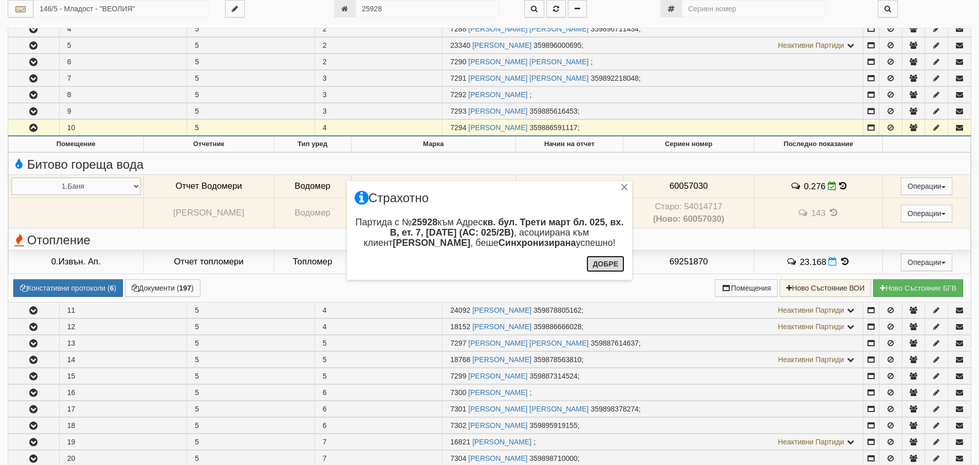
click at [604, 265] on button "Добре" at bounding box center [606, 264] width 38 height 16
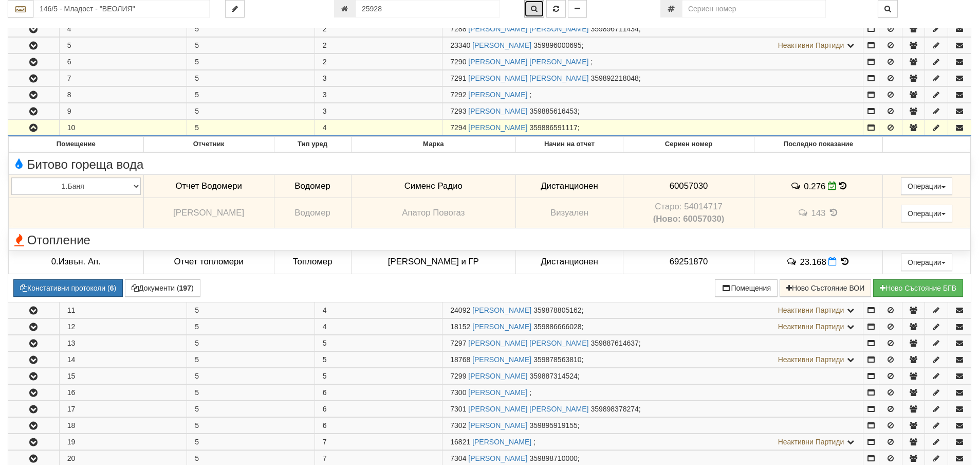
click at [537, 6] on icon "button" at bounding box center [534, 8] width 7 height 7
type input "025/2В - "ВЕОЛИЯ ЕНЕРДЖИ ВАРНА " ЕАД"
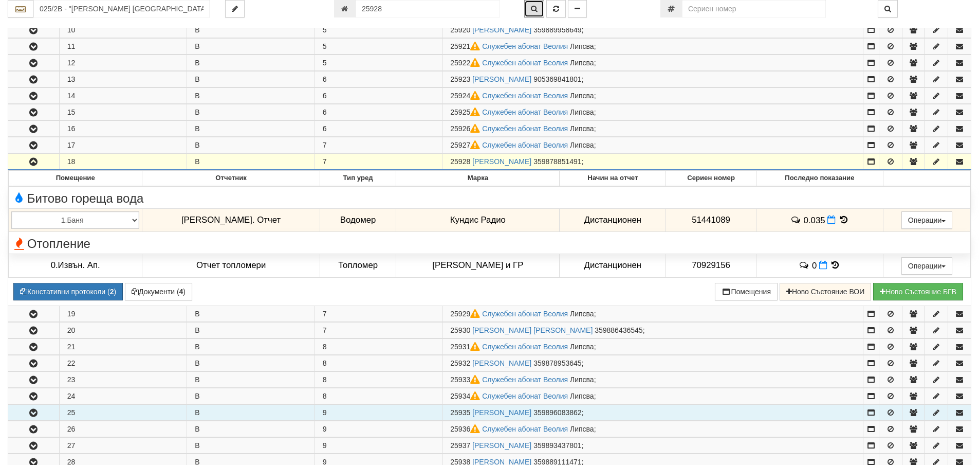
scroll to position [329, 0]
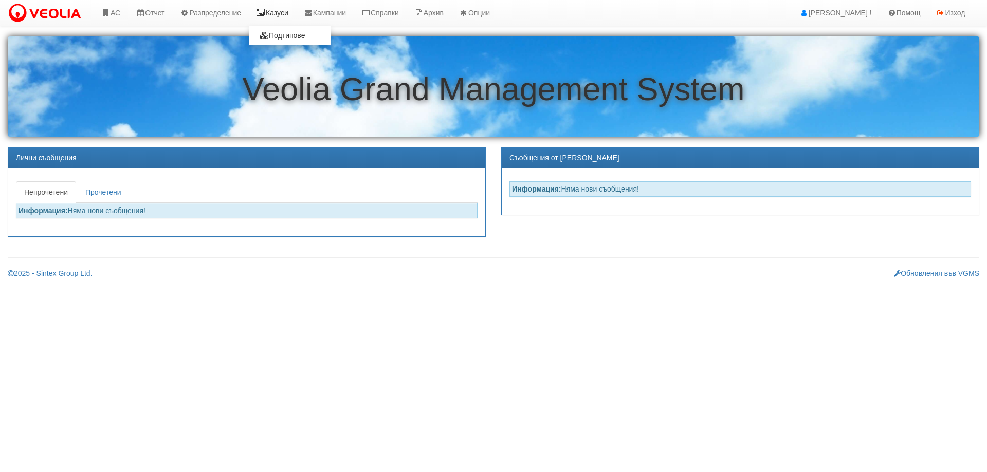
click at [277, 12] on link "Казуси" at bounding box center [272, 13] width 47 height 26
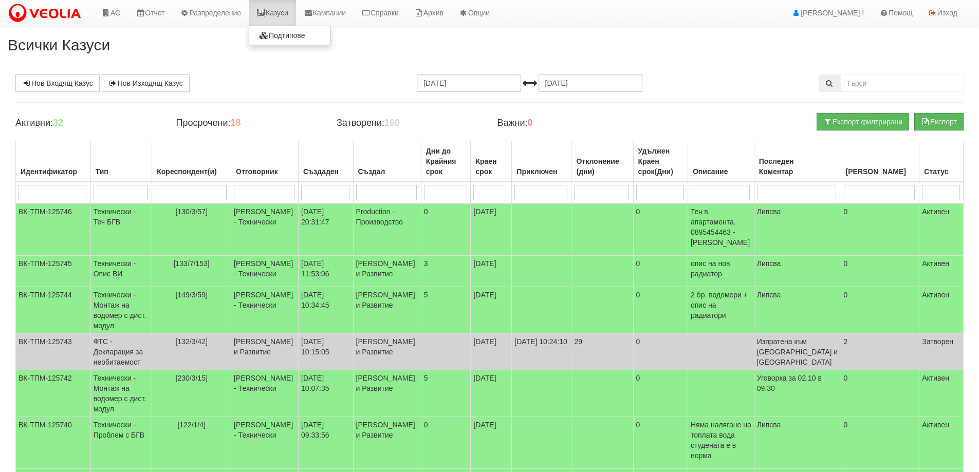
click at [286, 11] on link "Казуси" at bounding box center [272, 13] width 47 height 26
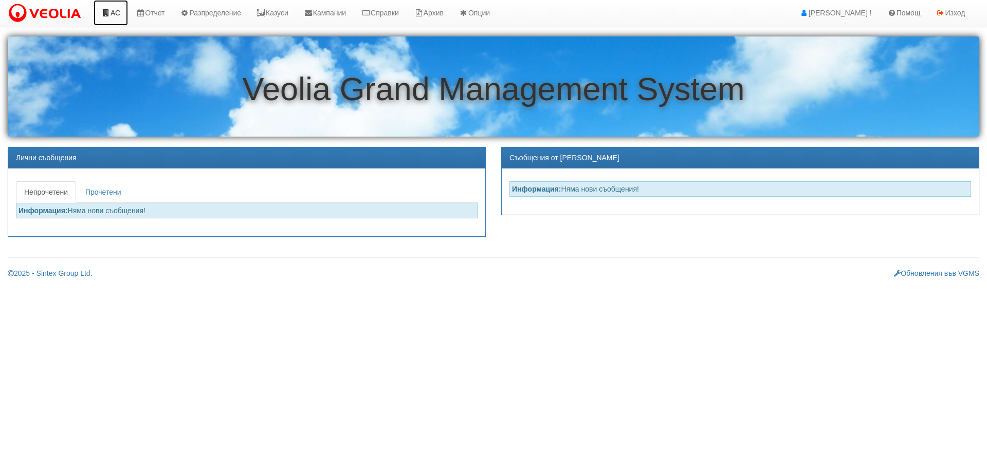
click at [108, 9] on icon at bounding box center [105, 12] width 9 height 7
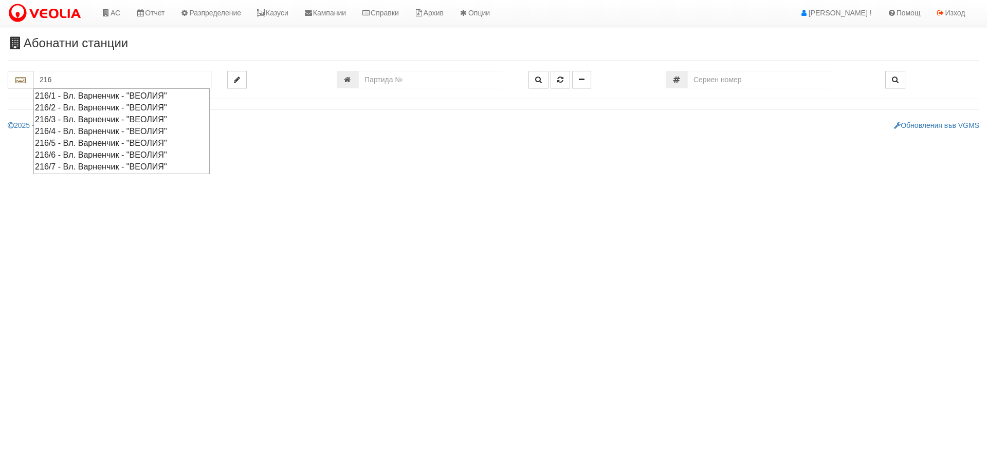
click at [84, 108] on div "216/2 - Вл. Варненчик - "ВЕОЛИЯ"" at bounding box center [121, 108] width 173 height 12
type input "216/2 - Вл. Варненчик - "ВЕОЛИЯ""
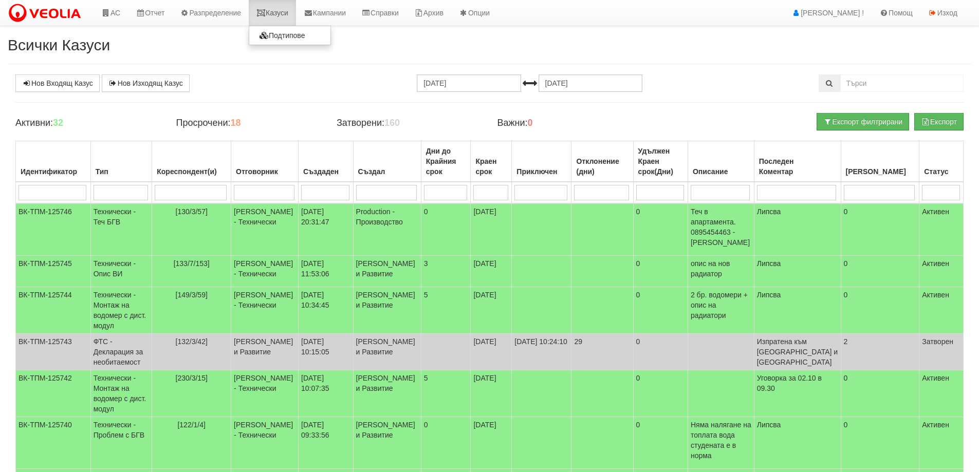
click at [282, 17] on link "Казуси" at bounding box center [272, 13] width 47 height 26
click at [279, 13] on link "Казуси" at bounding box center [272, 13] width 47 height 26
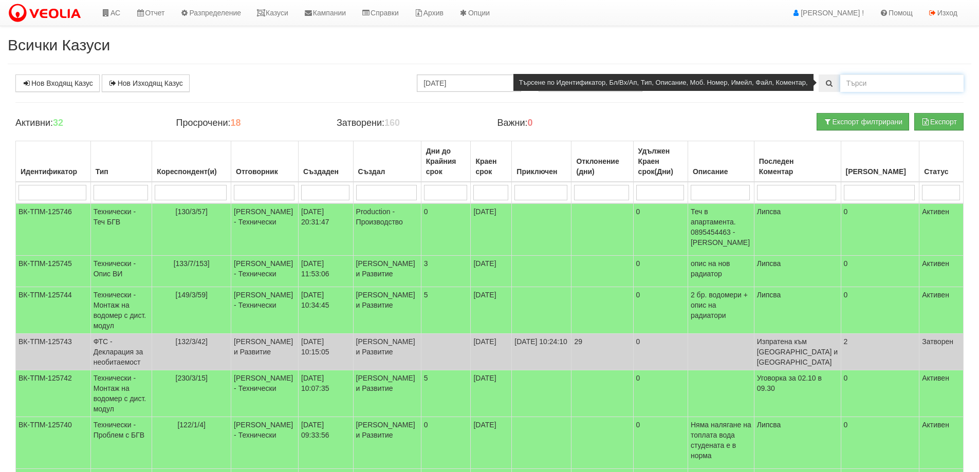
click at [851, 87] on input "text" at bounding box center [902, 83] width 123 height 17
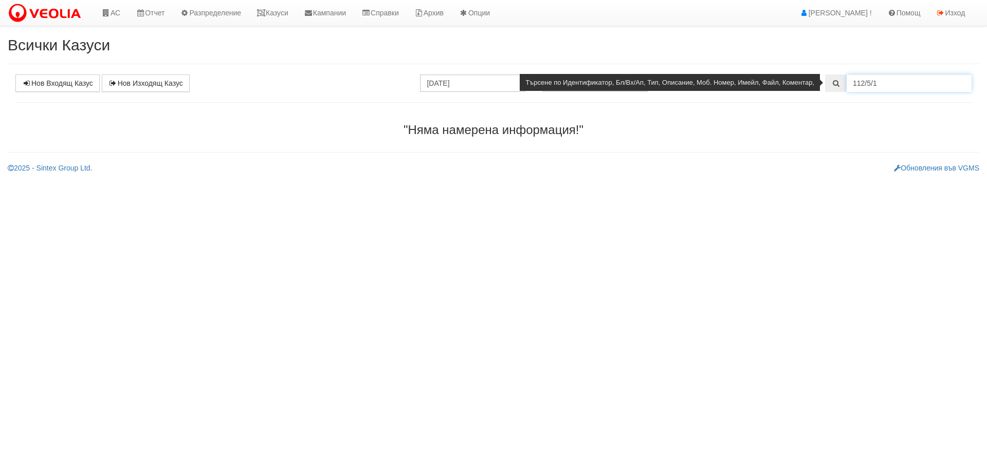
drag, startPoint x: 889, startPoint y: 83, endPoint x: 833, endPoint y: 89, distance: 55.8
click at [833, 89] on div "112/5/1" at bounding box center [898, 83] width 147 height 17
type input "3136"
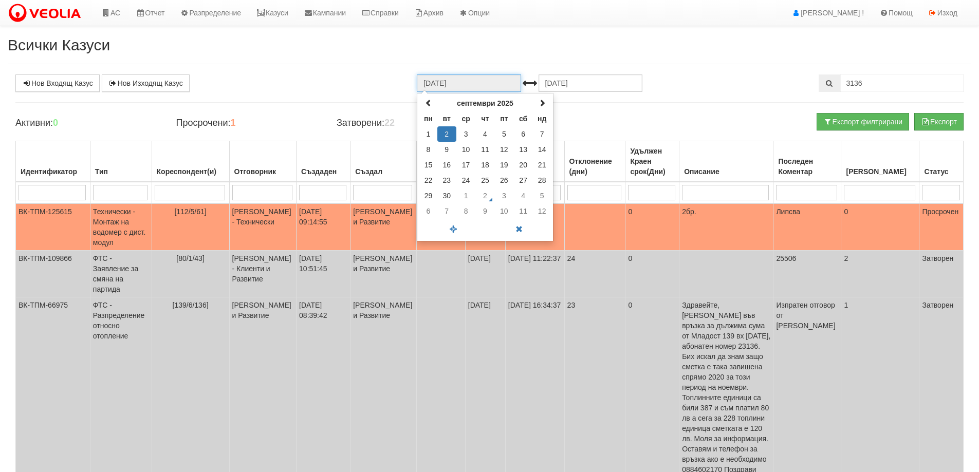
click at [439, 83] on input "[DATE]" at bounding box center [469, 83] width 104 height 17
click at [429, 104] on span at bounding box center [428, 102] width 7 height 7
click at [504, 133] on td "1" at bounding box center [504, 133] width 19 height 15
type input "[DATE]"
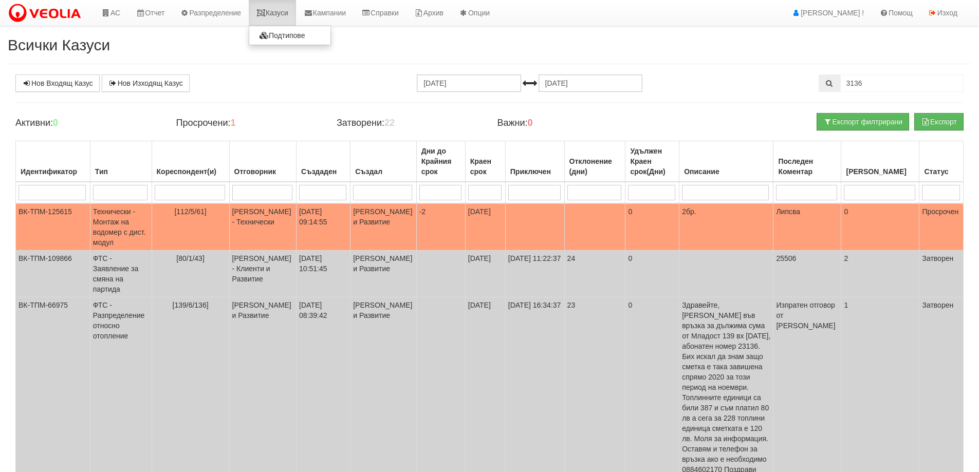
click at [280, 10] on link "Казуси" at bounding box center [272, 13] width 47 height 26
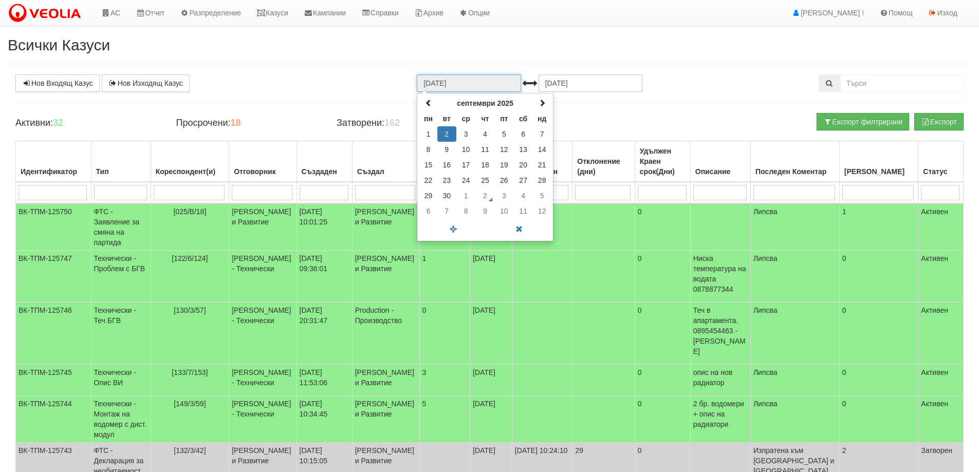
click at [448, 82] on input "[DATE]" at bounding box center [469, 83] width 104 height 17
click at [425, 103] on span at bounding box center [428, 102] width 7 height 7
click at [503, 135] on td "1" at bounding box center [504, 133] width 19 height 15
type input "[DATE]"
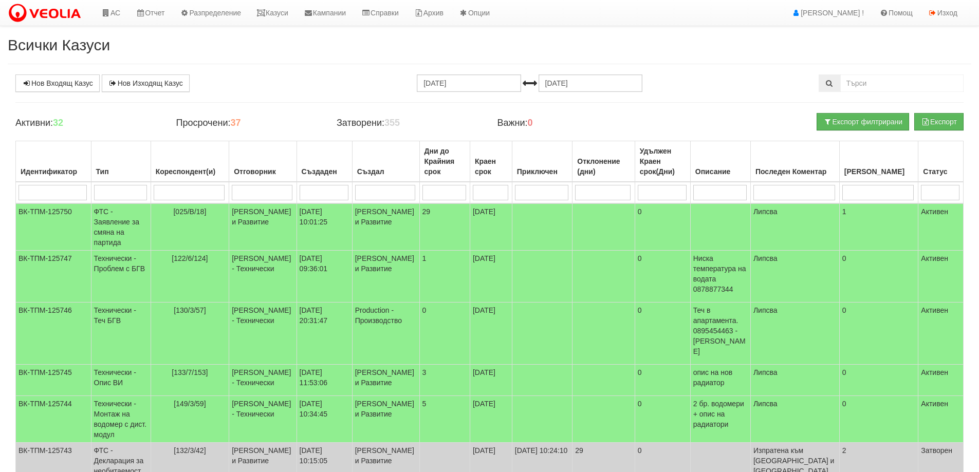
click at [122, 195] on input "search" at bounding box center [120, 192] width 53 height 15
type input "водомер"
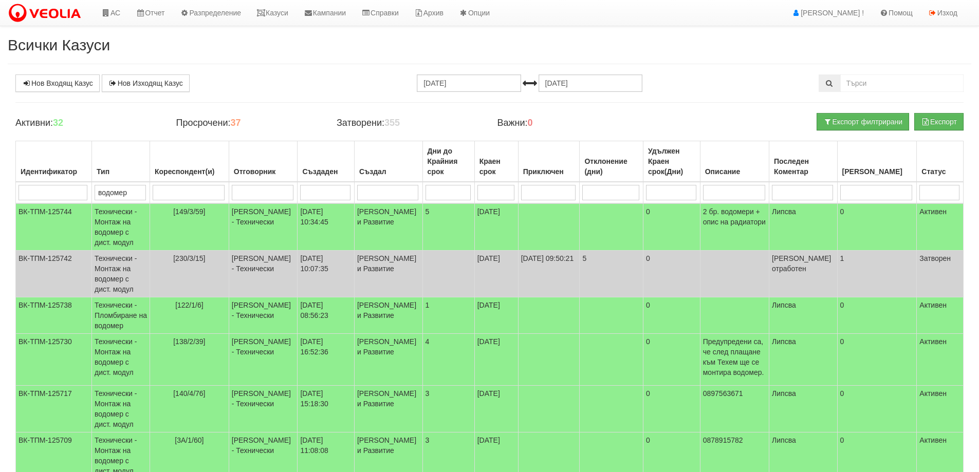
type input "водомер"
click at [939, 189] on input "search" at bounding box center [940, 192] width 40 height 15
type input "прос"
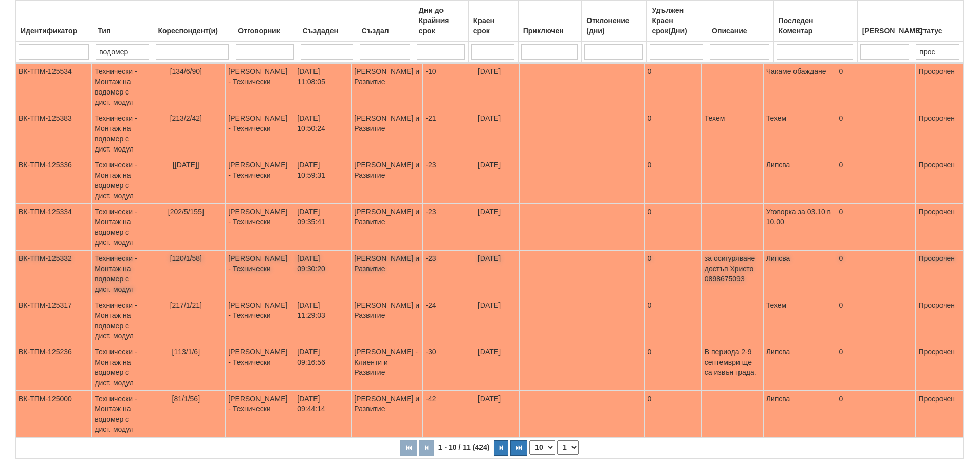
scroll to position [257, 0]
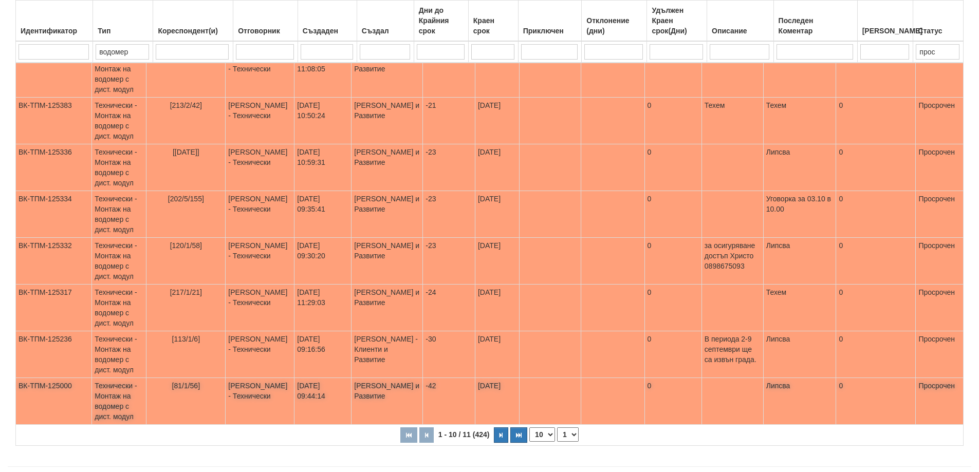
type input "прос"
click at [120, 392] on td "Технически - Монтаж на водомер с дист. модул" at bounding box center [119, 401] width 54 height 47
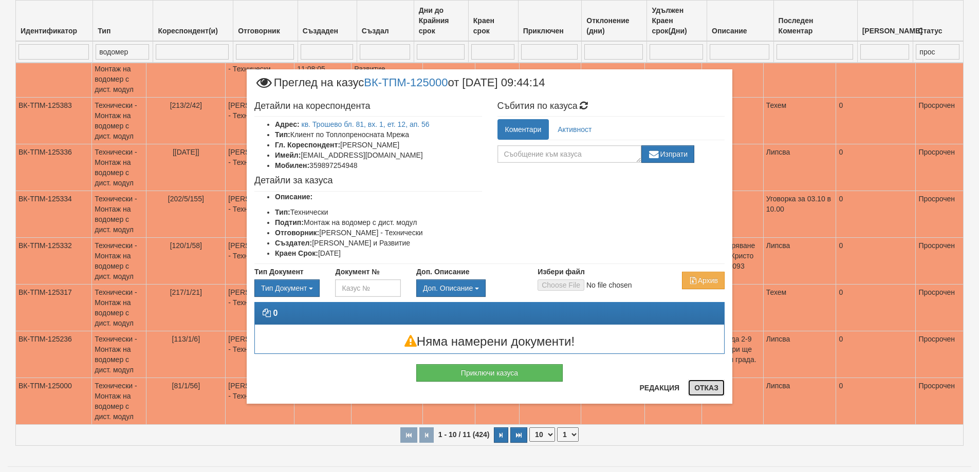
click at [713, 387] on button "Отказ" at bounding box center [706, 388] width 37 height 16
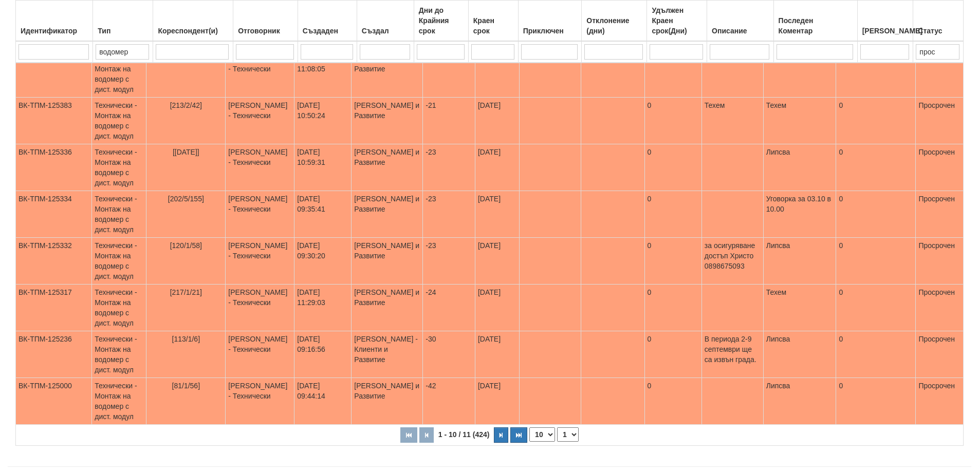
click at [552, 428] on select "10 20 30 40" at bounding box center [543, 435] width 26 height 14
select select "30"
click at [530, 442] on select "10 20 30 40" at bounding box center [543, 435] width 26 height 14
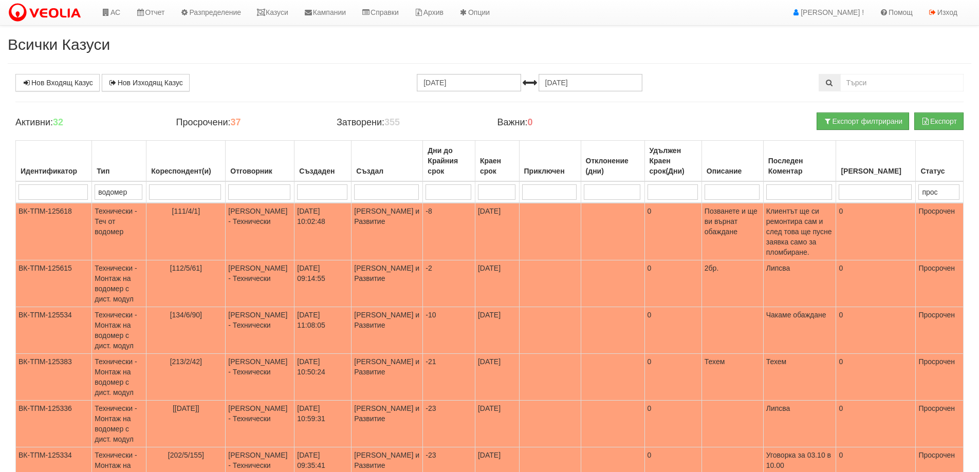
scroll to position [0, 0]
click at [273, 15] on link "Казуси" at bounding box center [272, 13] width 47 height 26
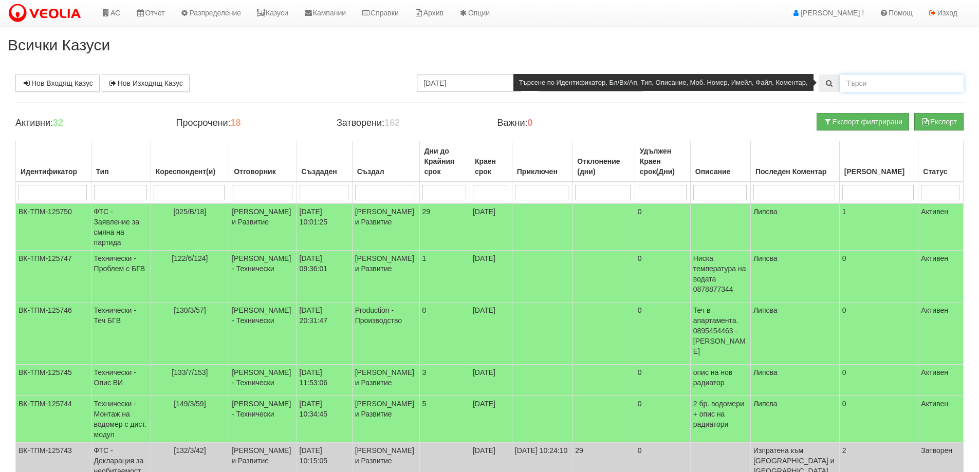
click at [882, 81] on input "text" at bounding box center [902, 83] width 123 height 17
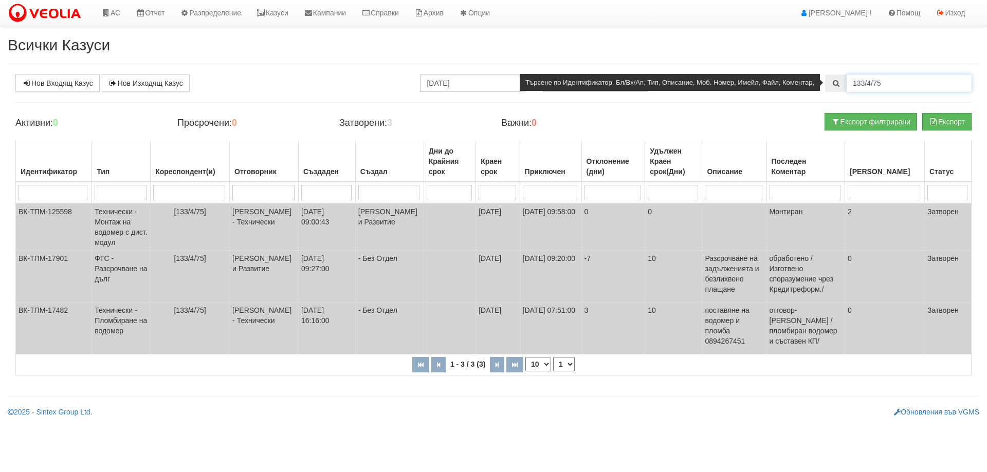
drag, startPoint x: 866, startPoint y: 85, endPoint x: 849, endPoint y: 86, distance: 17.0
click at [849, 86] on input "133/4/75" at bounding box center [909, 83] width 125 height 17
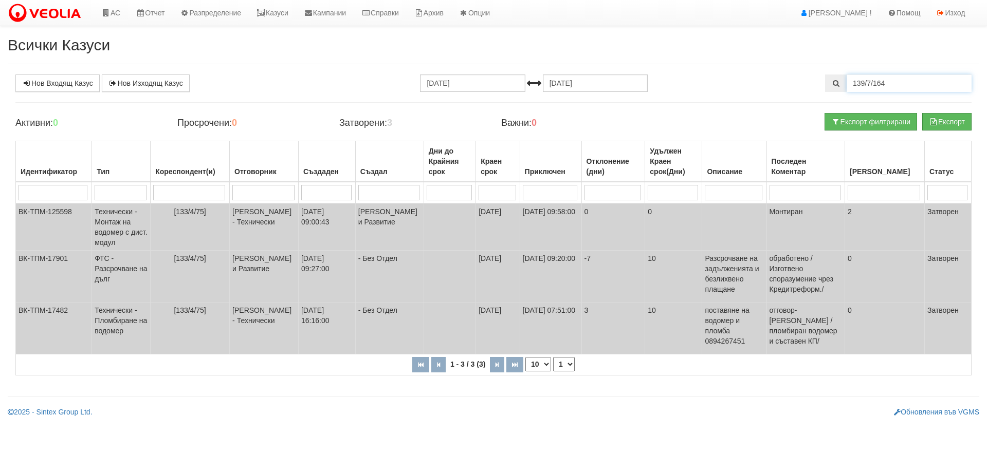
type input "139/7/164"
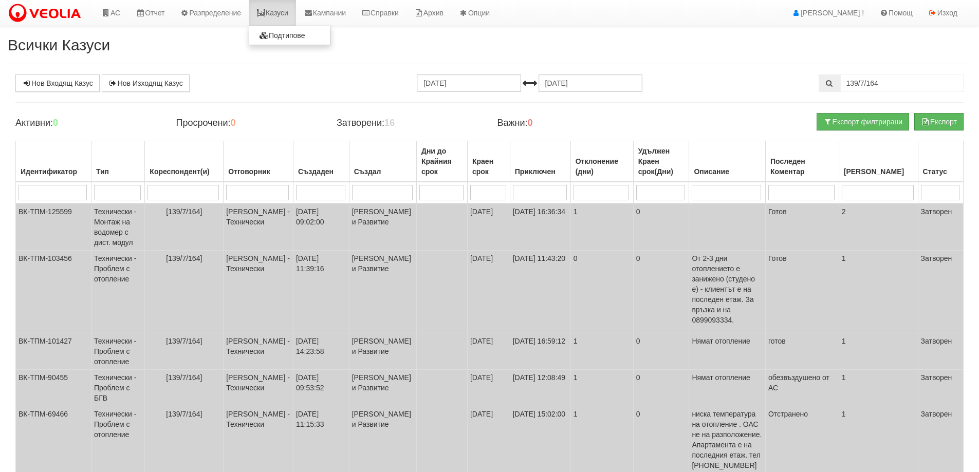
click at [280, 12] on link "Казуси" at bounding box center [272, 13] width 47 height 26
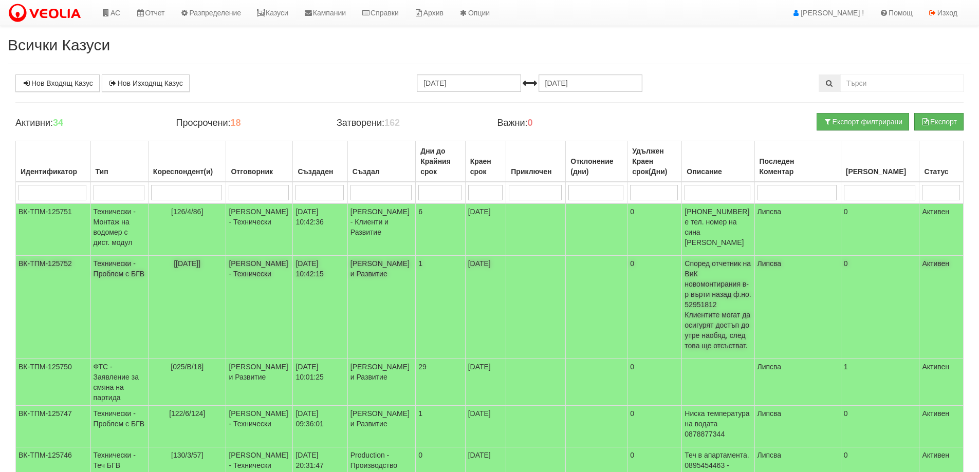
click at [115, 265] on td "Технически - Проблем с БГВ" at bounding box center [119, 307] width 58 height 103
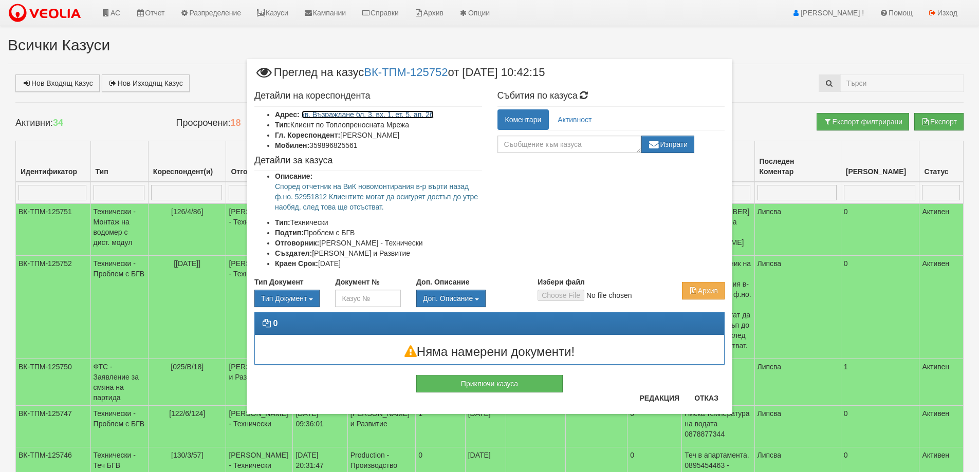
click at [367, 116] on link "кв. Възраждане бл. 3, вх. 1, ет. 5, ап. 26" at bounding box center [368, 115] width 132 height 8
click at [712, 398] on button "Отказ" at bounding box center [706, 398] width 37 height 16
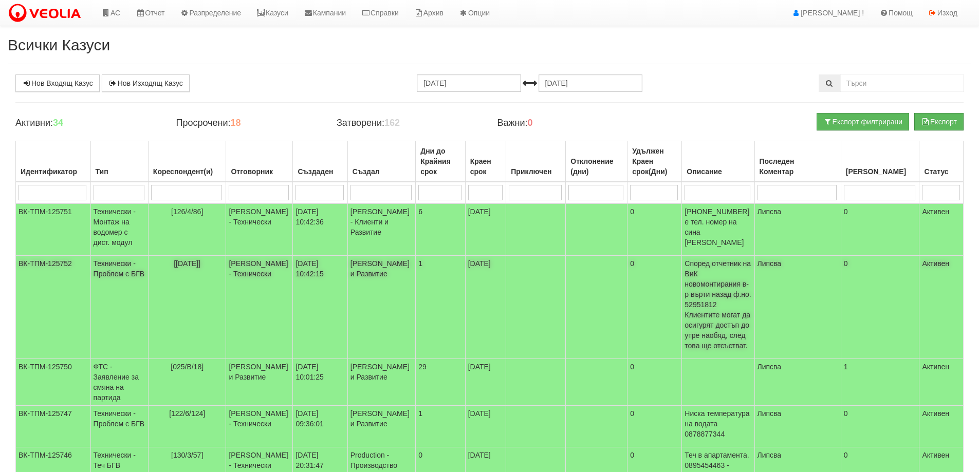
scroll to position [51, 0]
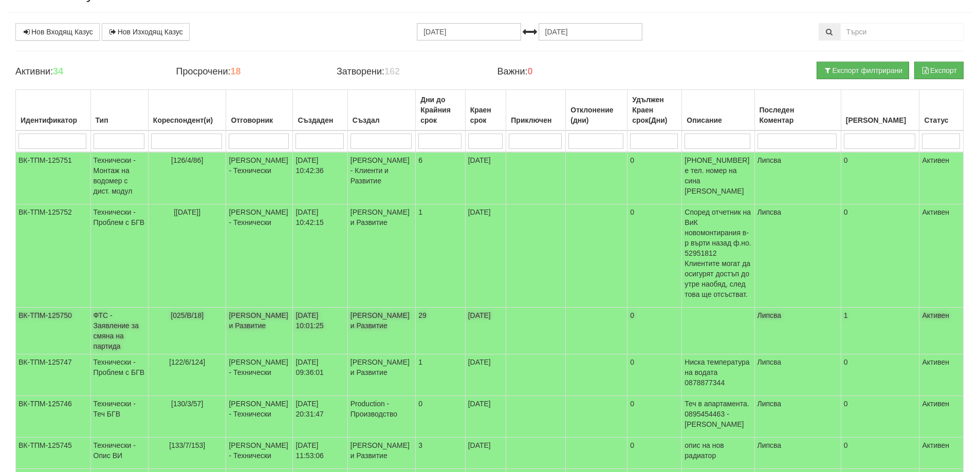
click at [119, 308] on td "ФТС - Заявление за смяна на партида" at bounding box center [119, 331] width 58 height 47
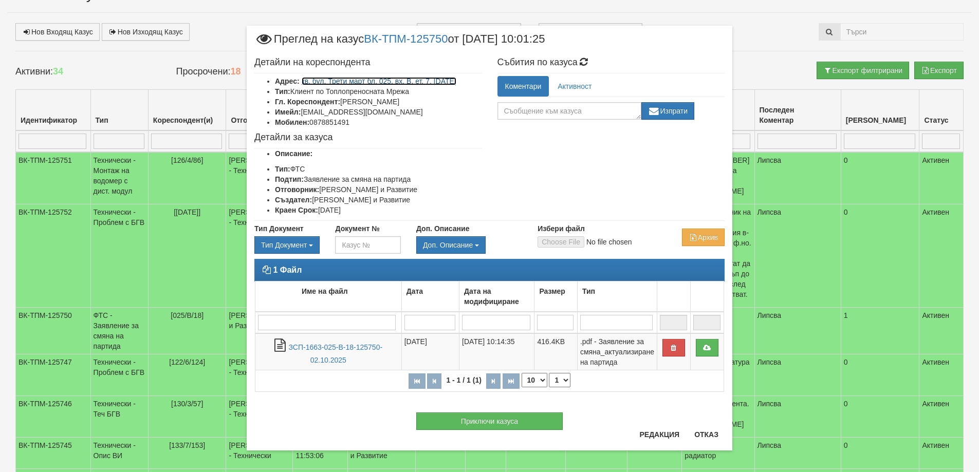
click at [412, 79] on link "кв. бул. Трети март бл. 025, вх. В, ет. 7, [DATE]" at bounding box center [379, 81] width 155 height 8
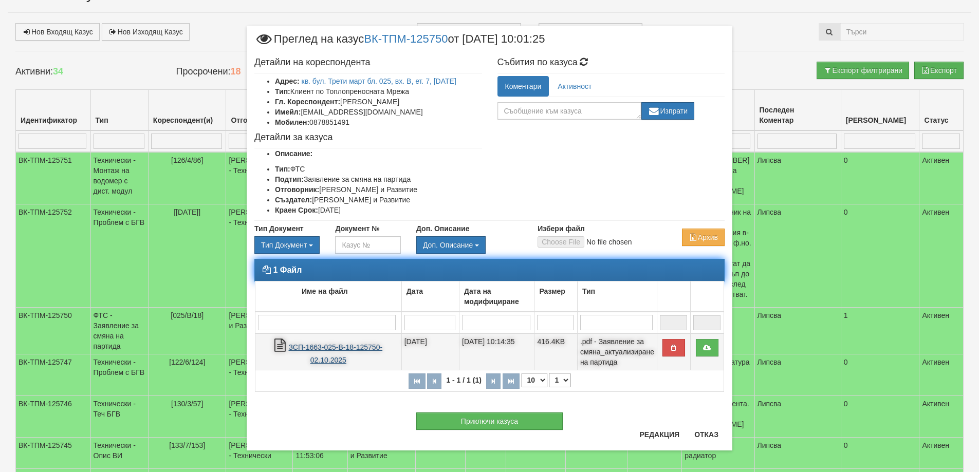
click at [337, 343] on link "ЗСП-1663-025-В-18-125750-02.10.2025" at bounding box center [336, 353] width 94 height 21
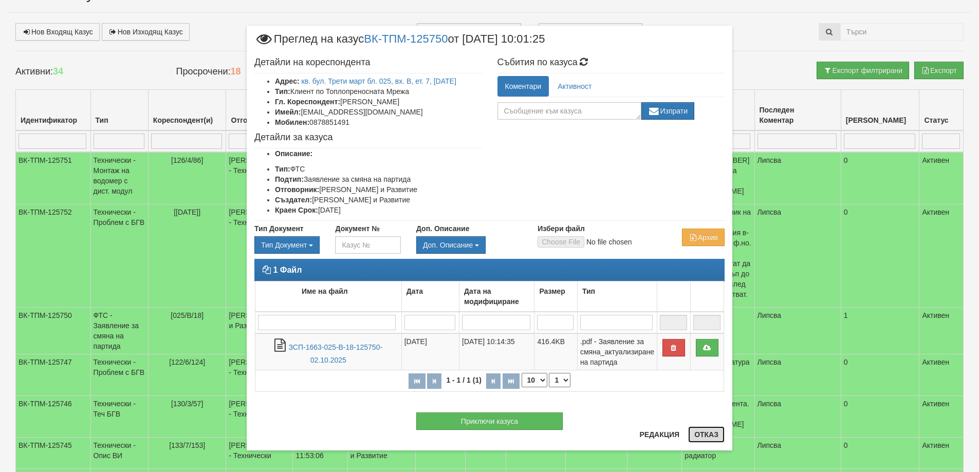
click at [704, 435] on button "Отказ" at bounding box center [706, 435] width 37 height 16
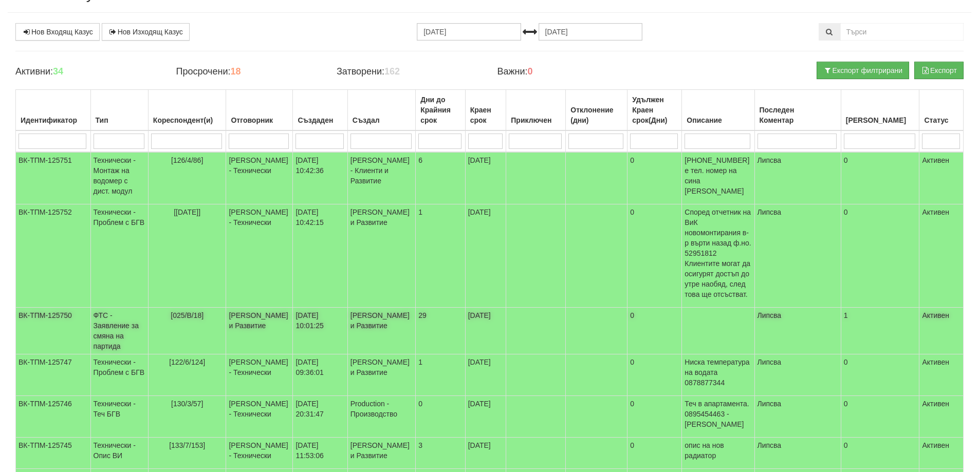
click at [130, 308] on td "ФТС - Заявление за смяна на партида" at bounding box center [119, 331] width 58 height 47
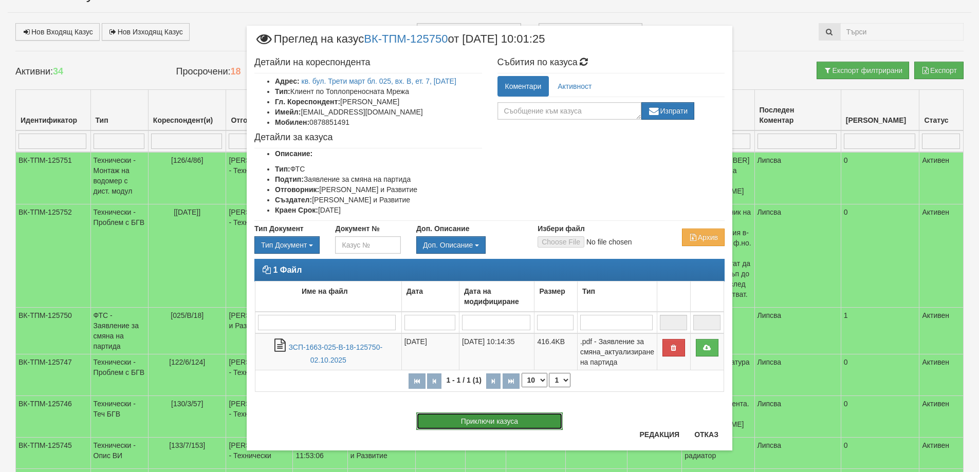
click at [497, 424] on button "Приключи казуса" at bounding box center [489, 421] width 147 height 17
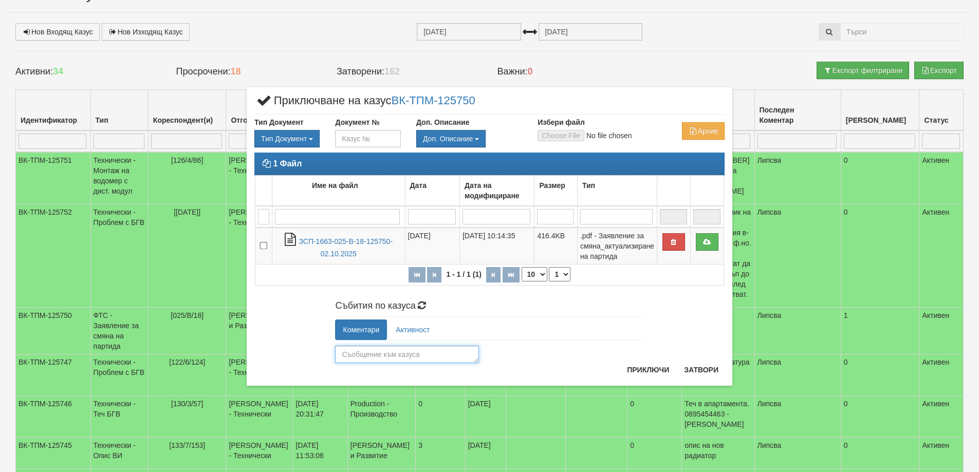
click at [390, 355] on textarea at bounding box center [407, 354] width 144 height 17
type textarea "25928"
click at [646, 368] on button "Приключи" at bounding box center [648, 370] width 54 height 16
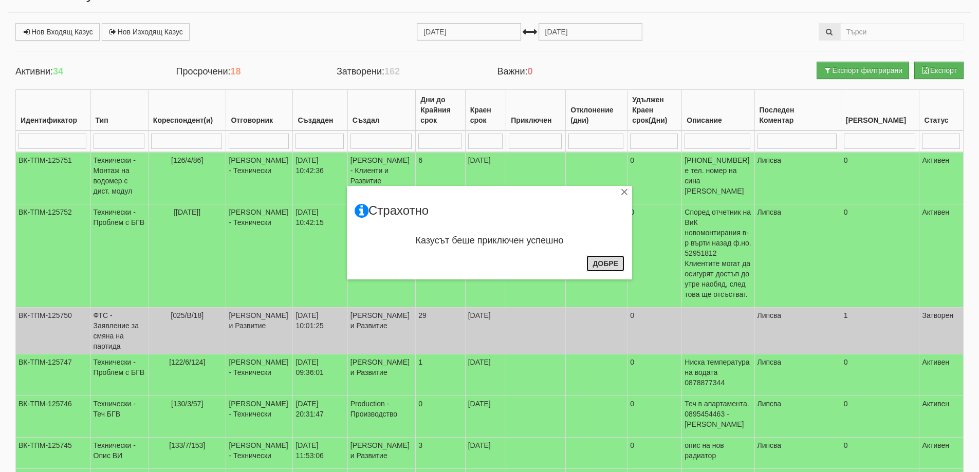
click at [609, 265] on button "Добре" at bounding box center [606, 264] width 38 height 16
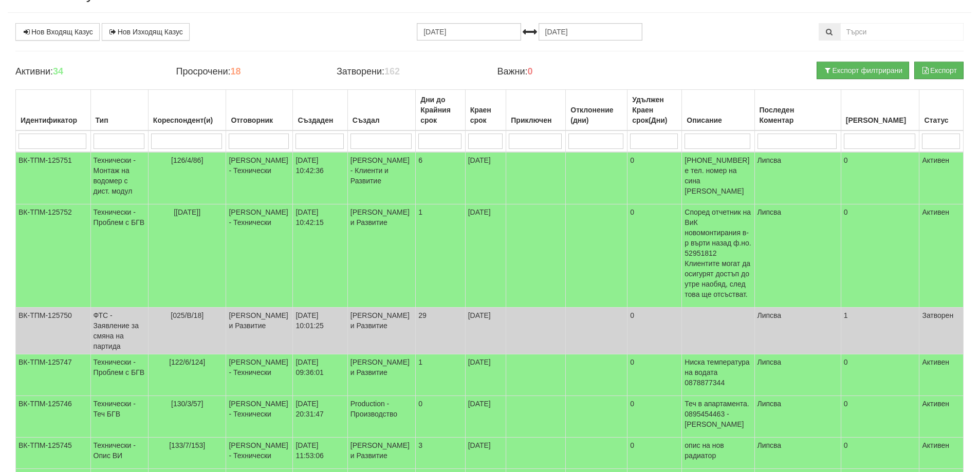
scroll to position [0, 0]
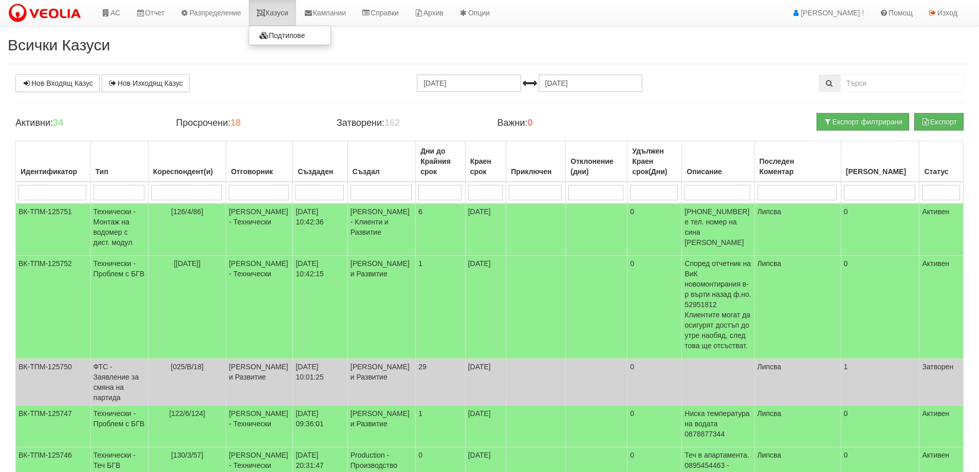
click at [282, 16] on link "Казуси" at bounding box center [272, 13] width 47 height 26
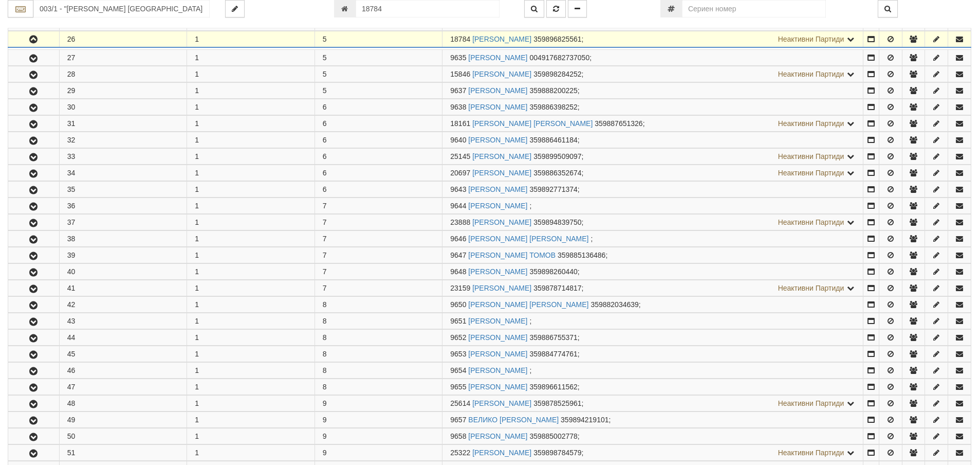
scroll to position [614, 0]
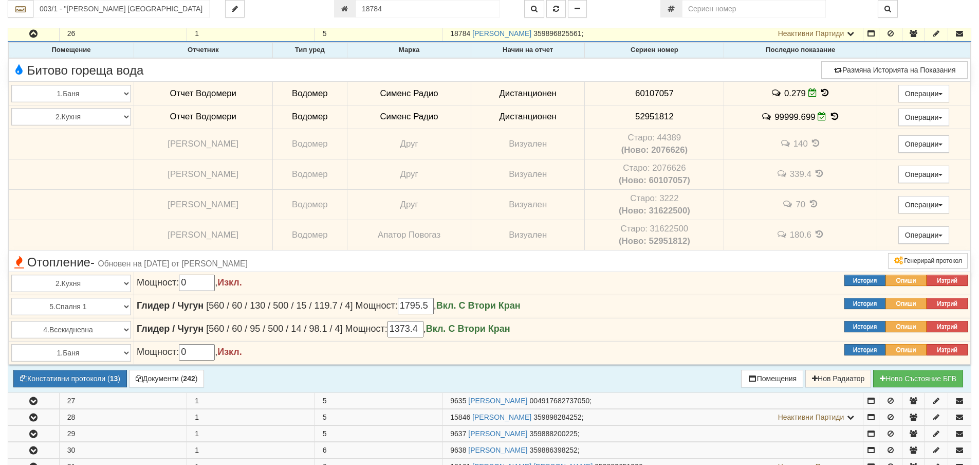
click at [822, 93] on icon at bounding box center [824, 92] width 11 height 9
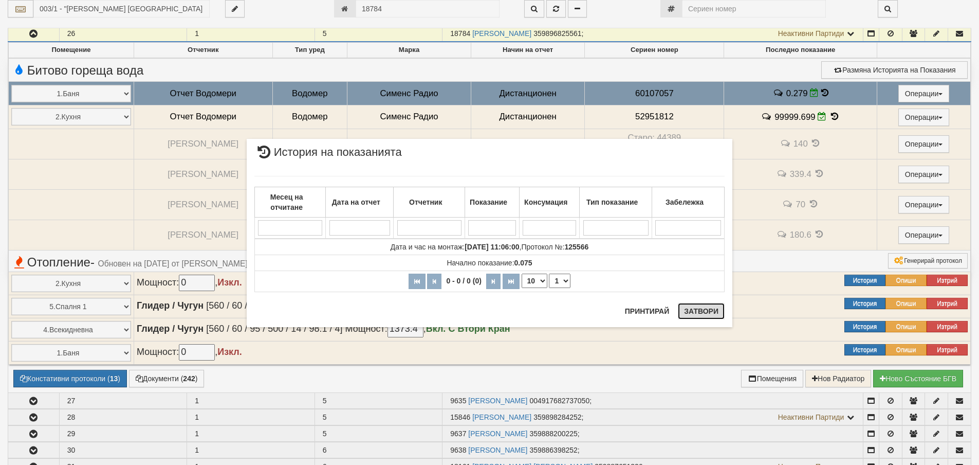
click at [700, 312] on button "Затвори" at bounding box center [701, 311] width 47 height 16
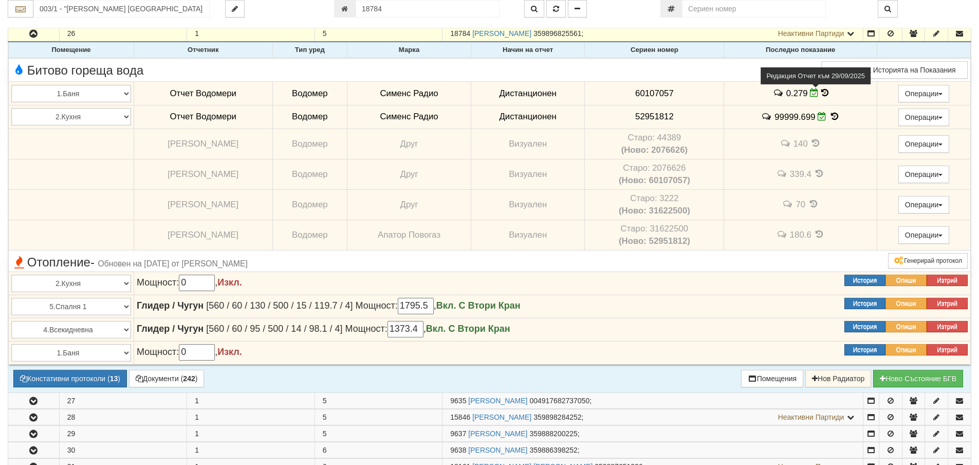
click at [810, 94] on icon at bounding box center [814, 92] width 9 height 9
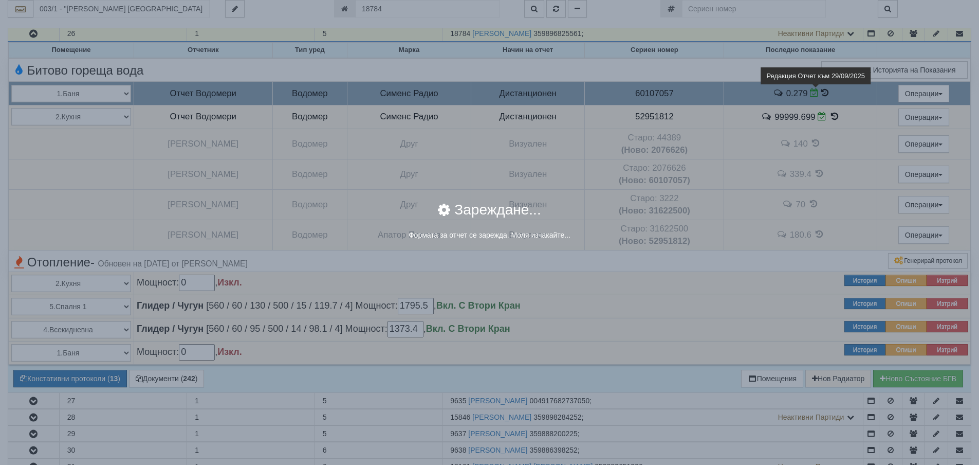
select select "ddb307f3-9e29-e611-80c1-afec7dc8e4eb"
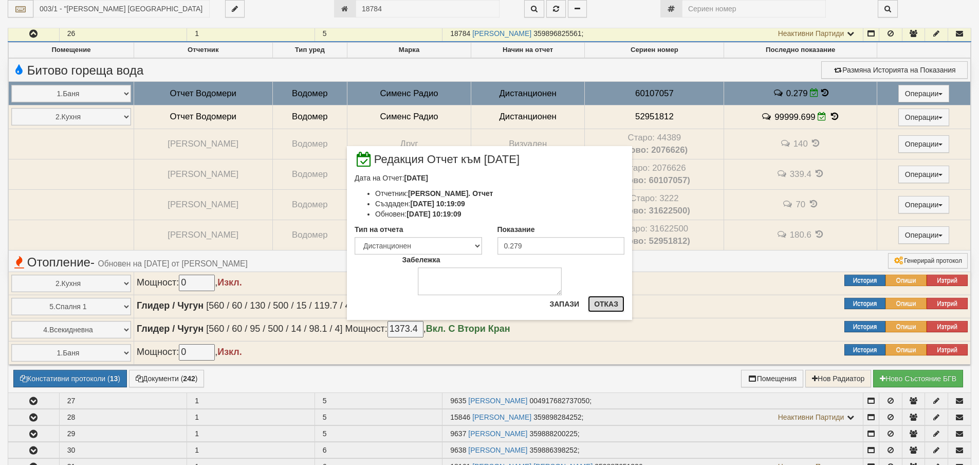
click at [610, 305] on button "Отказ" at bounding box center [606, 304] width 37 height 16
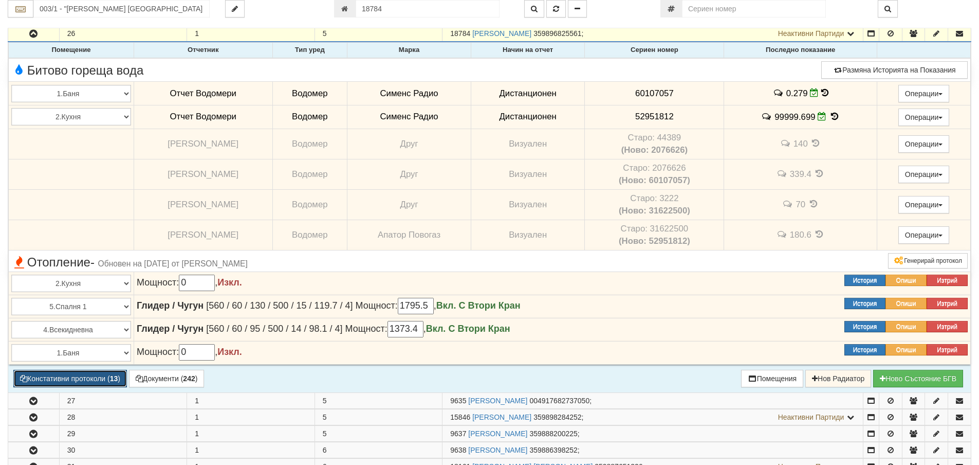
click at [65, 382] on button "Констативни протоколи ( 13 )" at bounding box center [70, 378] width 114 height 17
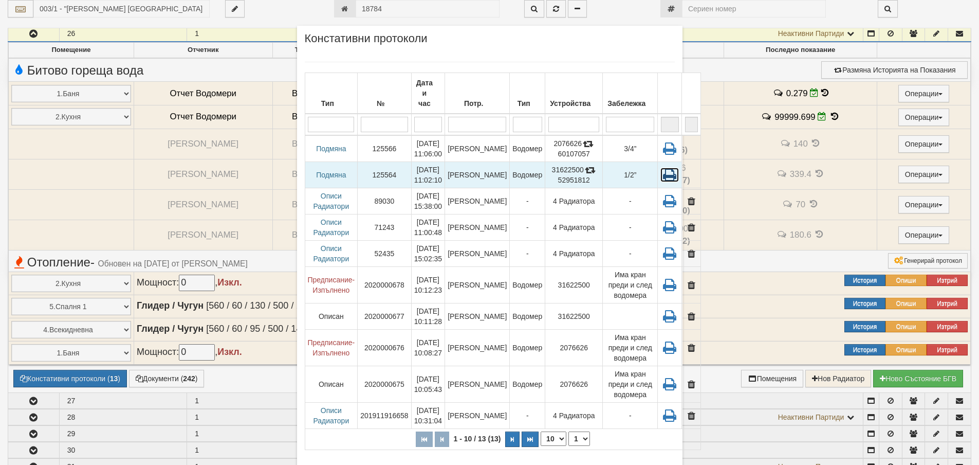
click at [661, 168] on icon at bounding box center [670, 175] width 19 height 14
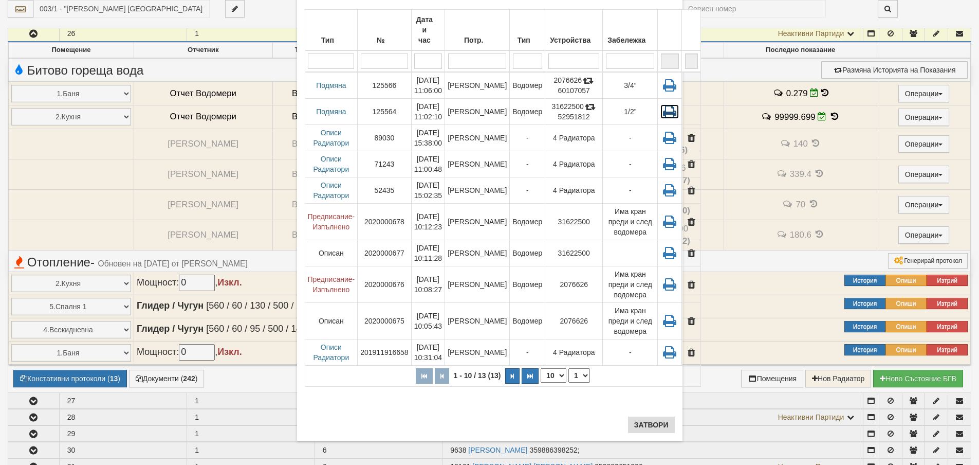
scroll to position [65, 0]
click at [650, 422] on button "Затвори" at bounding box center [651, 423] width 47 height 16
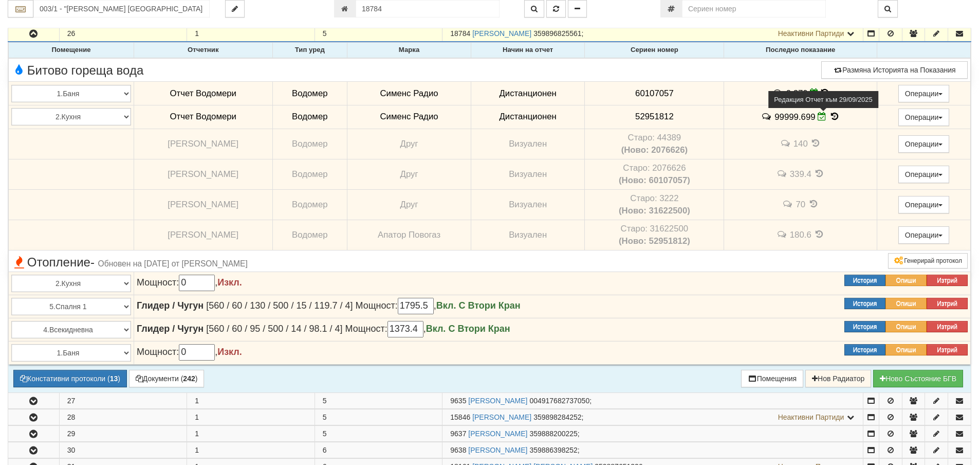
click at [818, 115] on icon at bounding box center [822, 116] width 9 height 9
select select "ddb307f3-9e29-e611-80c1-afec7dc8e4eb"
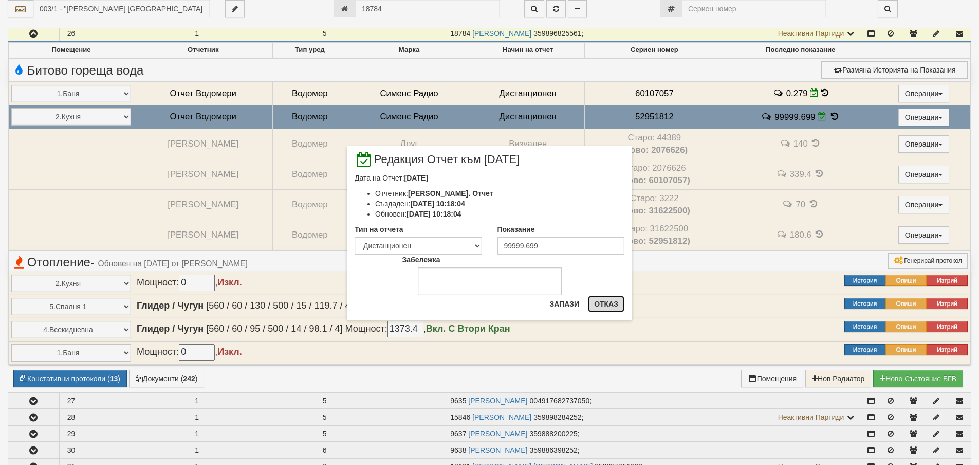
click at [608, 302] on button "Отказ" at bounding box center [606, 304] width 37 height 16
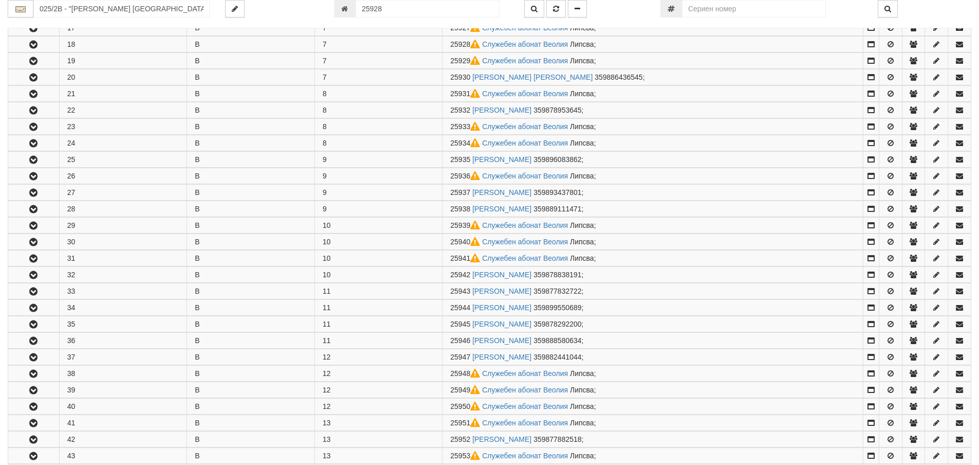
scroll to position [483, 0]
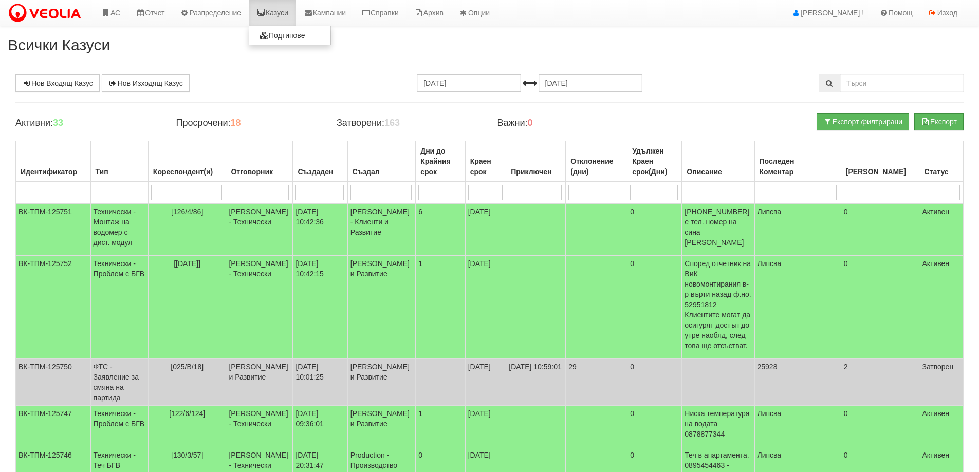
click at [286, 12] on link "Казуси" at bounding box center [272, 13] width 47 height 26
click at [278, 12] on link "Казуси" at bounding box center [272, 13] width 47 height 26
click at [291, 15] on link "Казуси" at bounding box center [272, 13] width 47 height 26
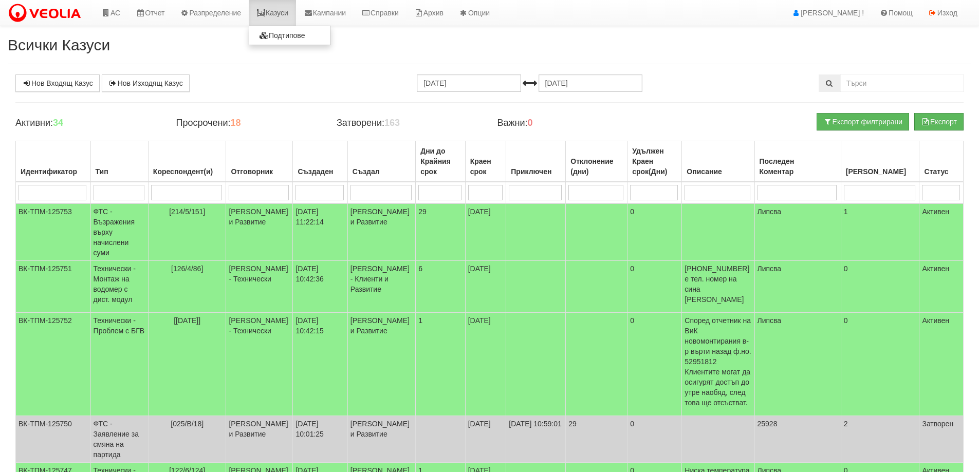
click at [283, 14] on link "Казуси" at bounding box center [272, 13] width 47 height 26
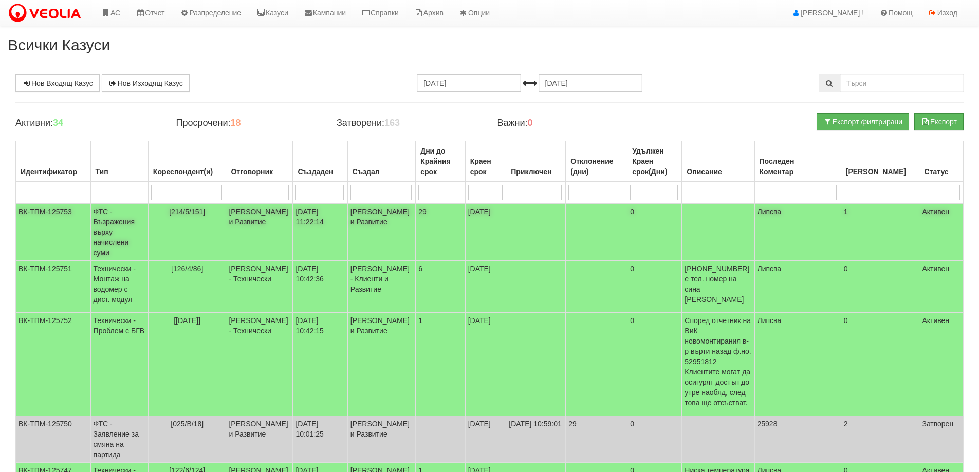
click at [116, 225] on td "ФТС - Възражения върху начислени суми" at bounding box center [119, 233] width 58 height 58
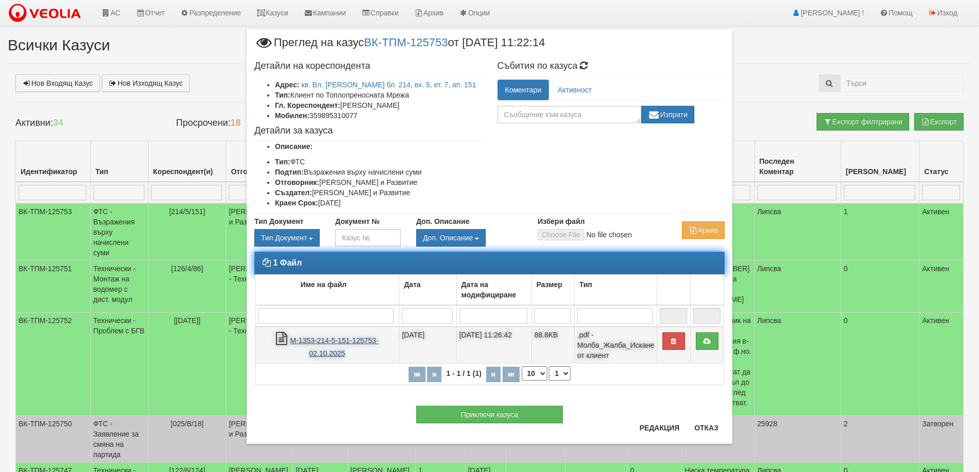
click at [356, 340] on link "М-1353-214-5-151-125753-02.10.2025" at bounding box center [334, 347] width 88 height 21
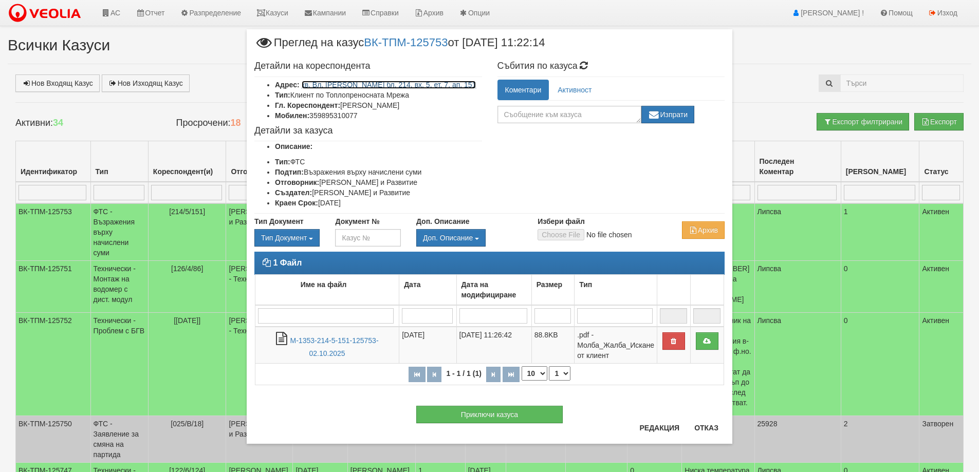
click at [431, 84] on link "кв. Вл. Варненчик бл. 214, вх. 5, ет. 7, ап. 151" at bounding box center [389, 85] width 175 height 8
click at [705, 428] on button "Отказ" at bounding box center [706, 428] width 37 height 16
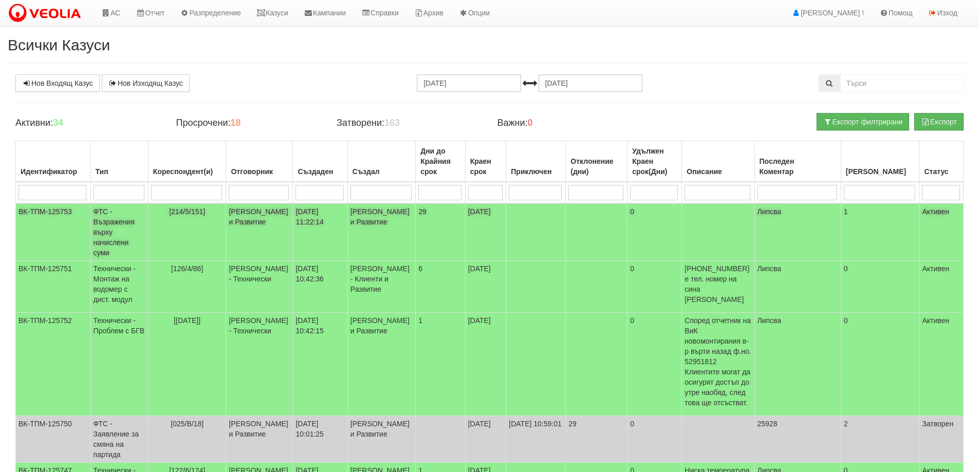
click at [106, 227] on td "ФТС - Възражения върху начислени суми" at bounding box center [119, 233] width 58 height 58
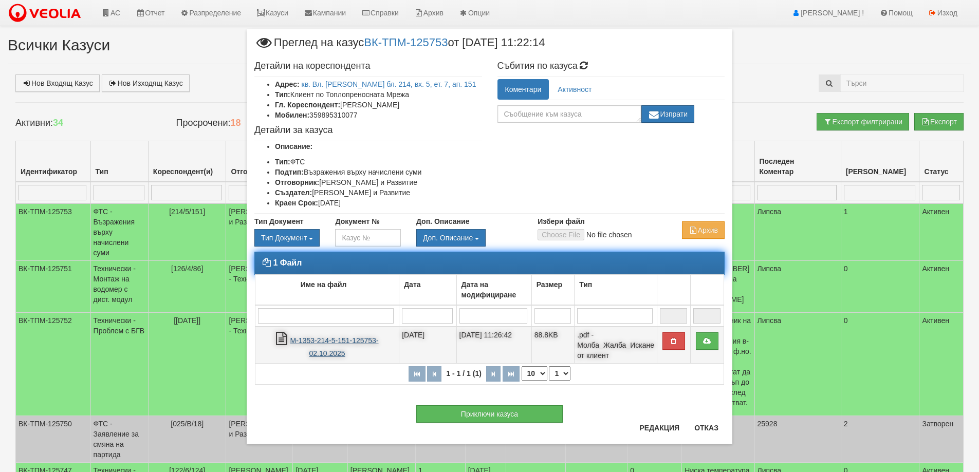
click at [338, 343] on link "М-1353-214-5-151-125753-02.10.2025" at bounding box center [334, 347] width 88 height 21
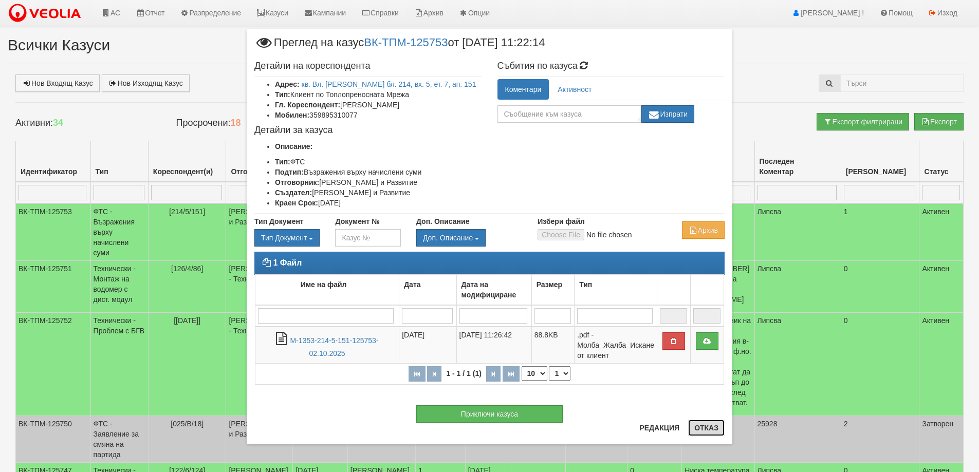
click at [709, 426] on button "Отказ" at bounding box center [706, 428] width 37 height 16
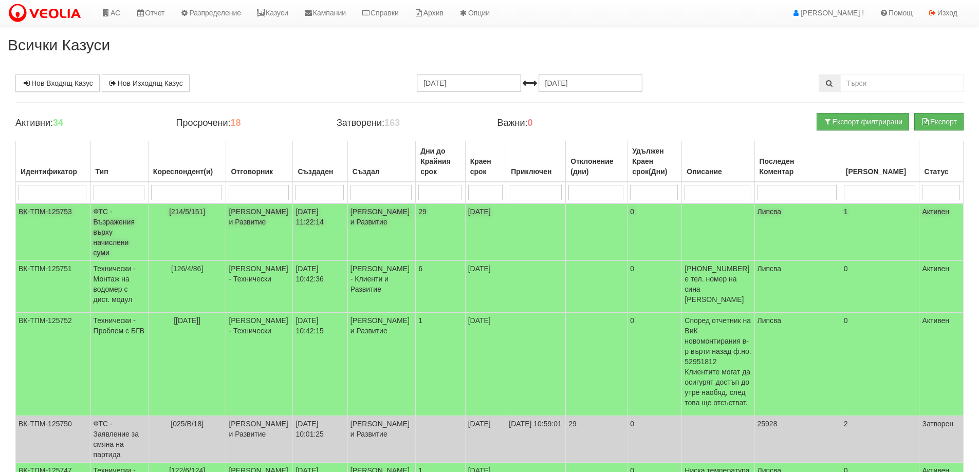
click at [112, 213] on td "ФТС - Възражения върху начислени суми" at bounding box center [119, 233] width 58 height 58
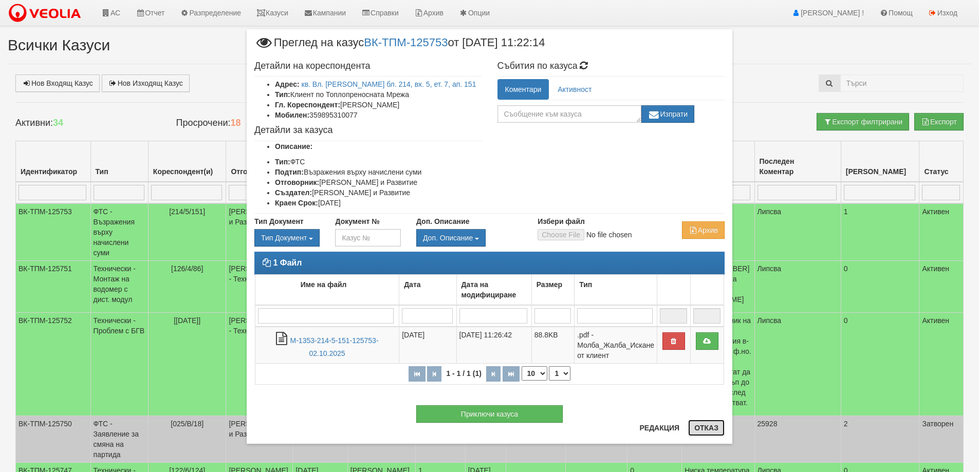
click at [713, 429] on button "Отказ" at bounding box center [706, 428] width 37 height 16
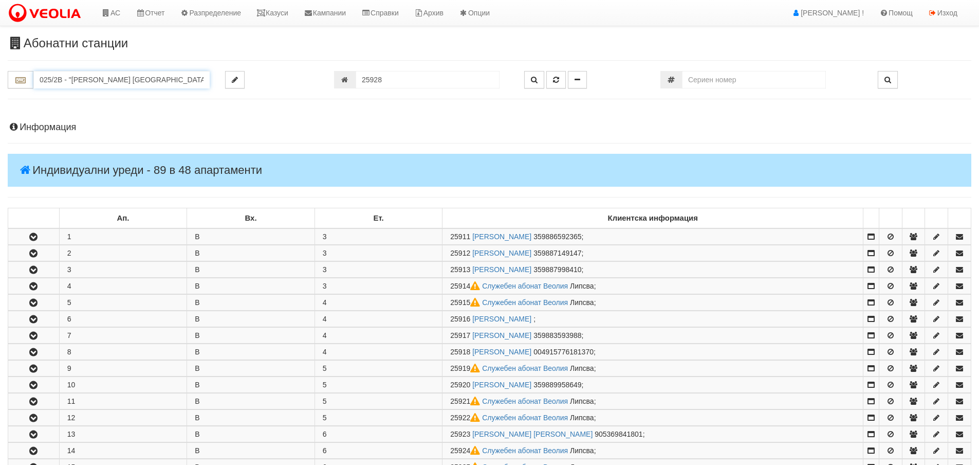
scroll to position [329, 0]
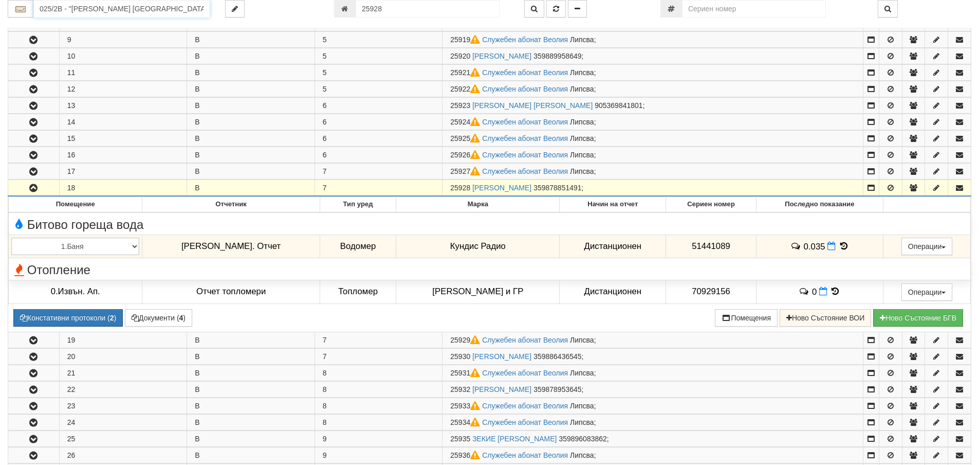
click at [55, 9] on input "025/2В - "[PERSON_NAME] [GEOGRAPHIC_DATA] " ЕАД" at bounding box center [121, 8] width 176 height 17
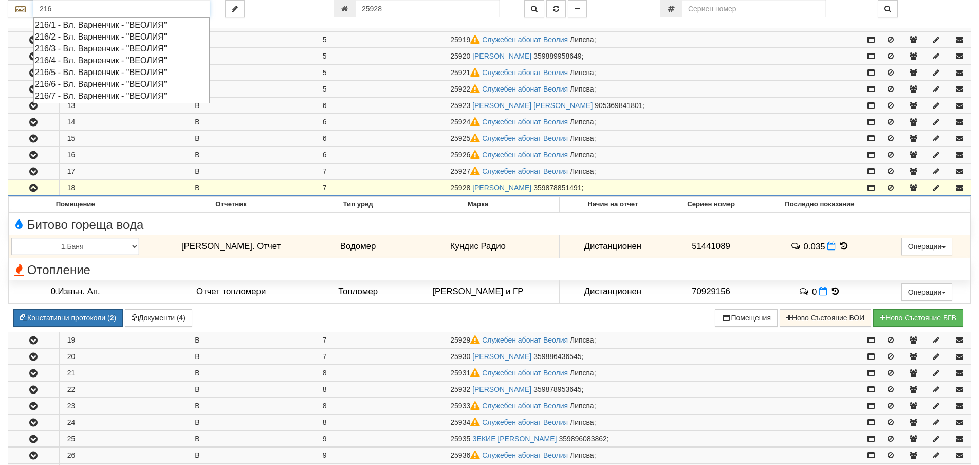
click at [82, 35] on div "216/2 - Вл. Варненчик - "ВЕОЛИЯ"" at bounding box center [121, 37] width 173 height 12
type input "216/2 - Вл. Варненчик - "ВЕОЛИЯ""
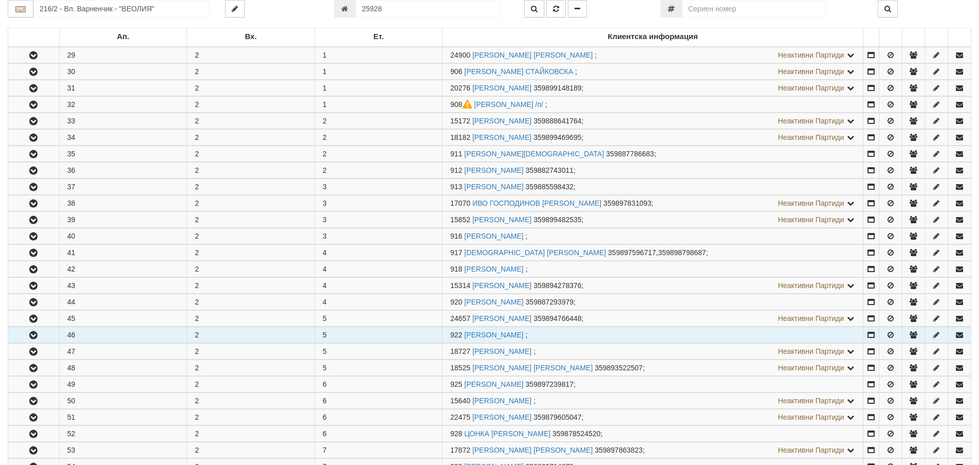
scroll to position [206, 0]
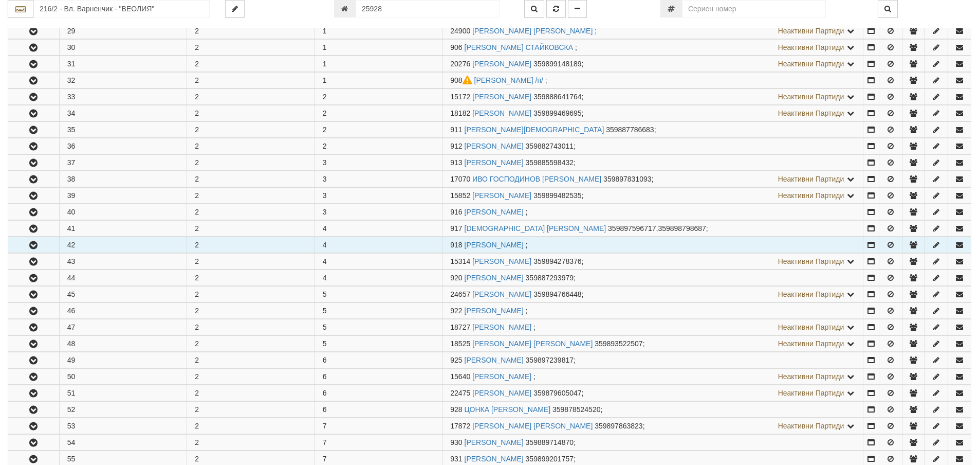
click at [32, 247] on icon "button" at bounding box center [33, 245] width 12 height 7
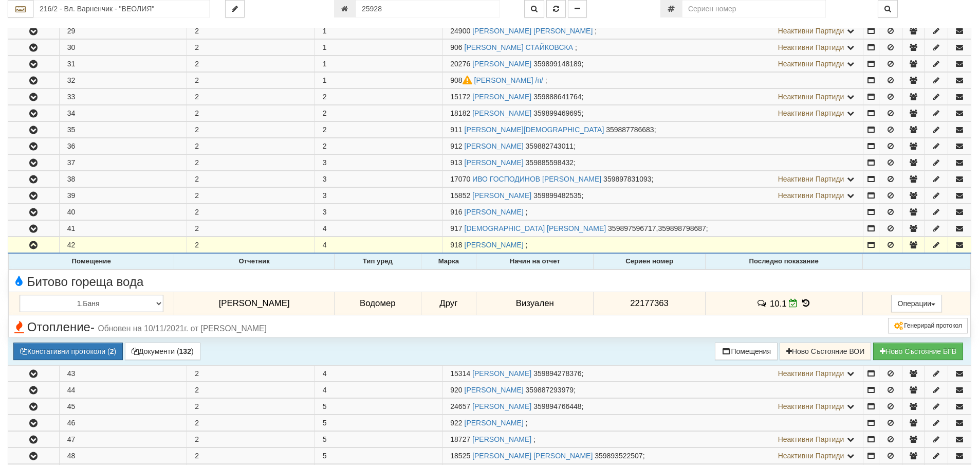
click at [800, 303] on icon at bounding box center [805, 303] width 11 height 9
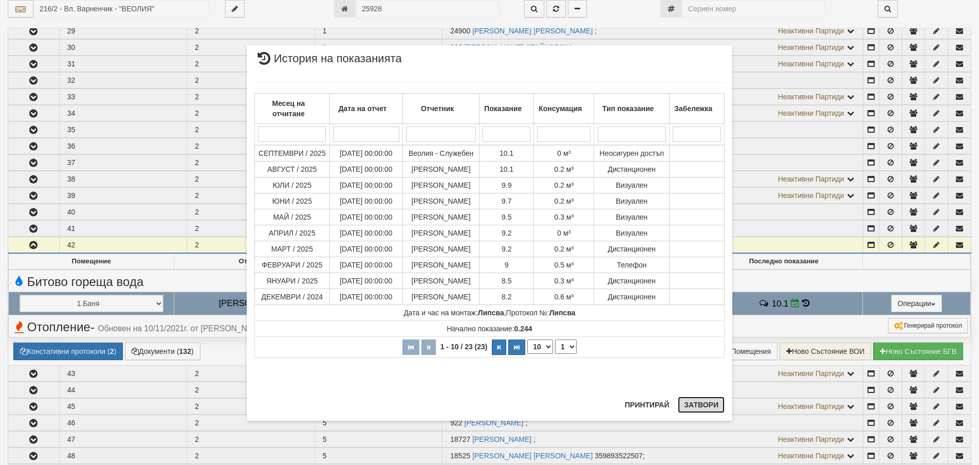
click at [704, 405] on button "Затвори" at bounding box center [701, 404] width 47 height 16
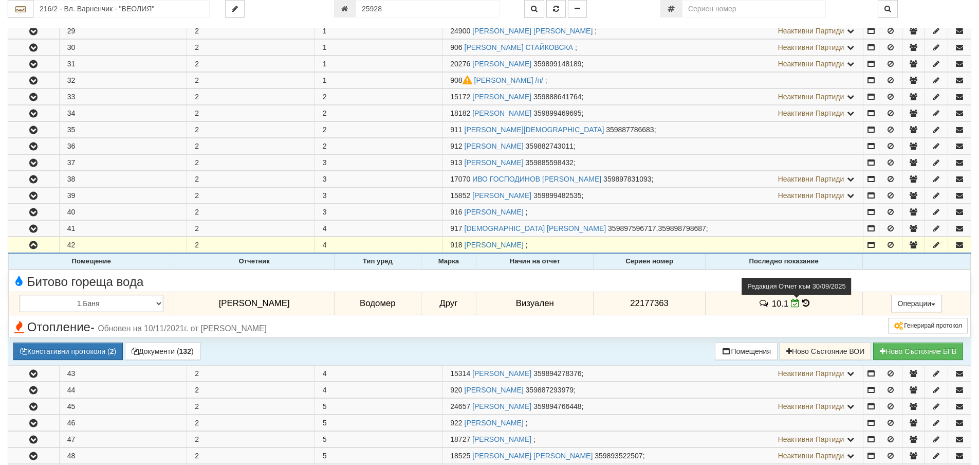
click at [791, 302] on icon at bounding box center [795, 303] width 9 height 9
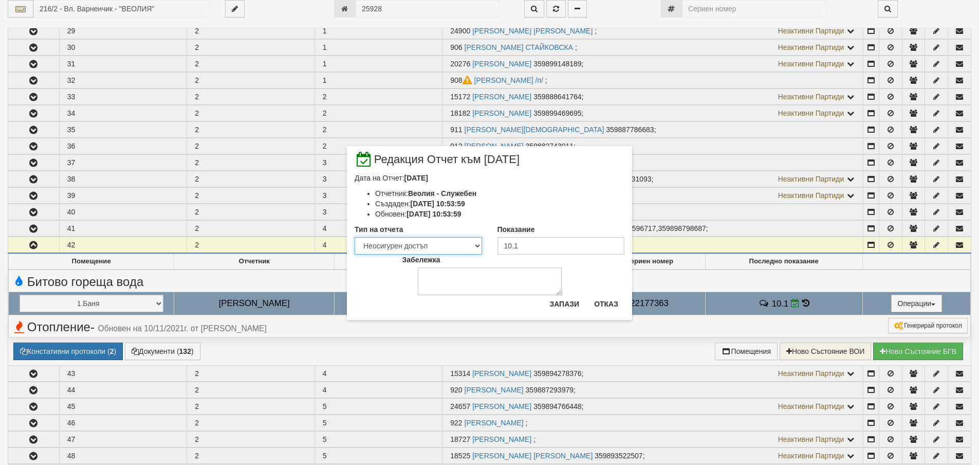
click at [478, 243] on select "Визуален Телефон Бележка Неосигурен достъп Самоотчет Служебно Дистанционен" at bounding box center [418, 245] width 127 height 17
select select "ddb307f3-9e29-e611-80c1-afec7dc8e4eb"
click at [355, 237] on select "Визуален Телефон Бележка Неосигурен достъп Самоотчет Служебно Дистанционен" at bounding box center [418, 245] width 127 height 17
click at [527, 248] on input "10.1" at bounding box center [561, 245] width 127 height 17
click at [520, 246] on input "10.1" at bounding box center [561, 245] width 127 height 17
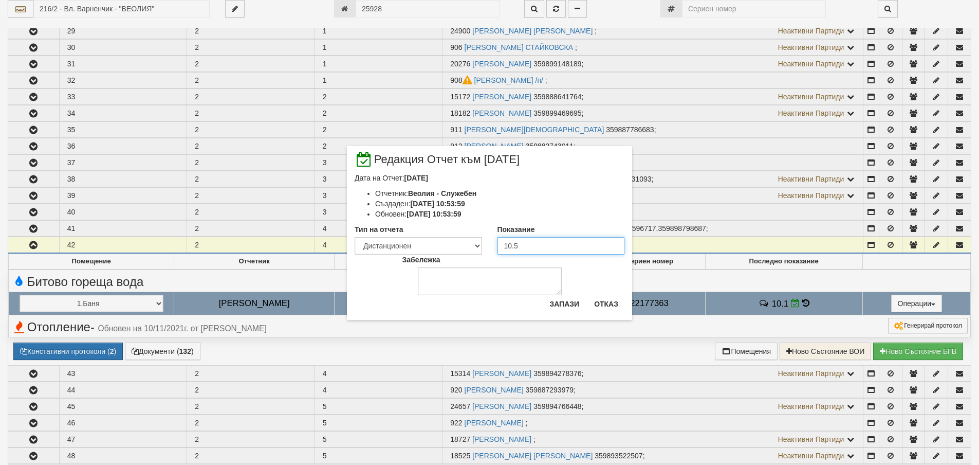
type input "10.5"
click at [435, 286] on textarea "Забележка" at bounding box center [490, 281] width 144 height 28
type textarea "02.10.2025"
click at [562, 300] on button "Запази" at bounding box center [564, 304] width 42 height 16
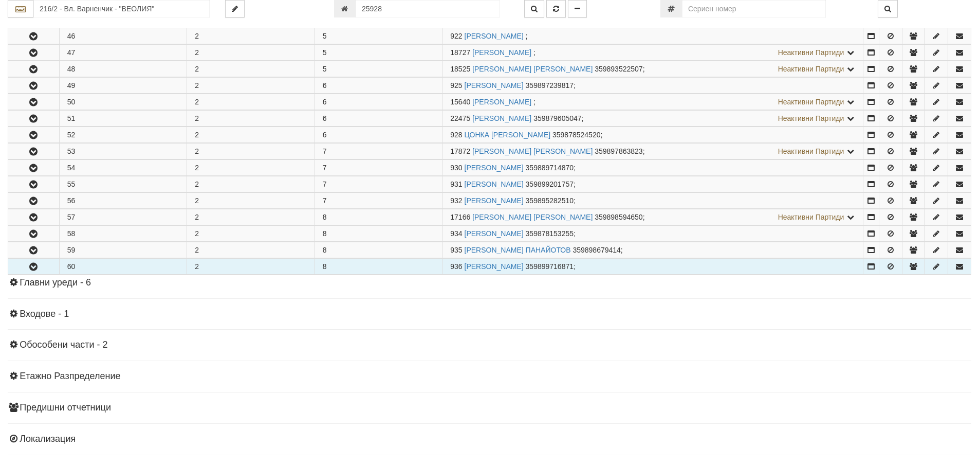
scroll to position [617, 0]
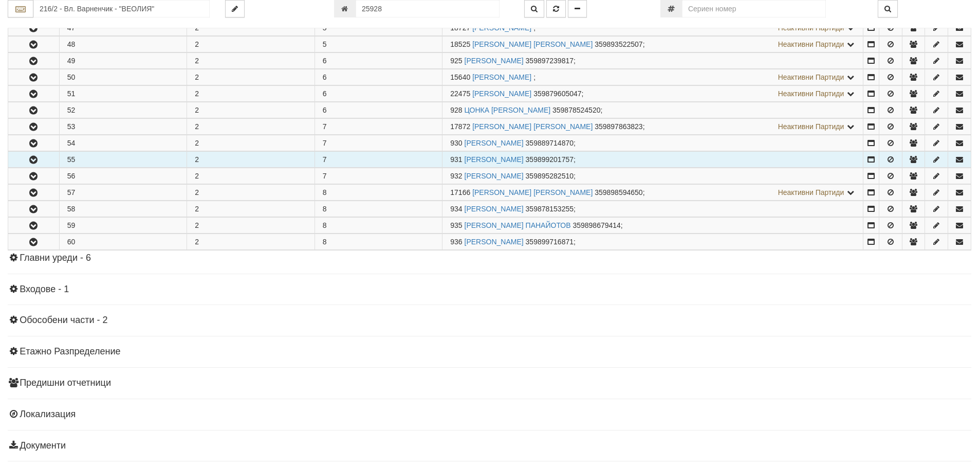
click at [34, 160] on icon "button" at bounding box center [33, 159] width 12 height 7
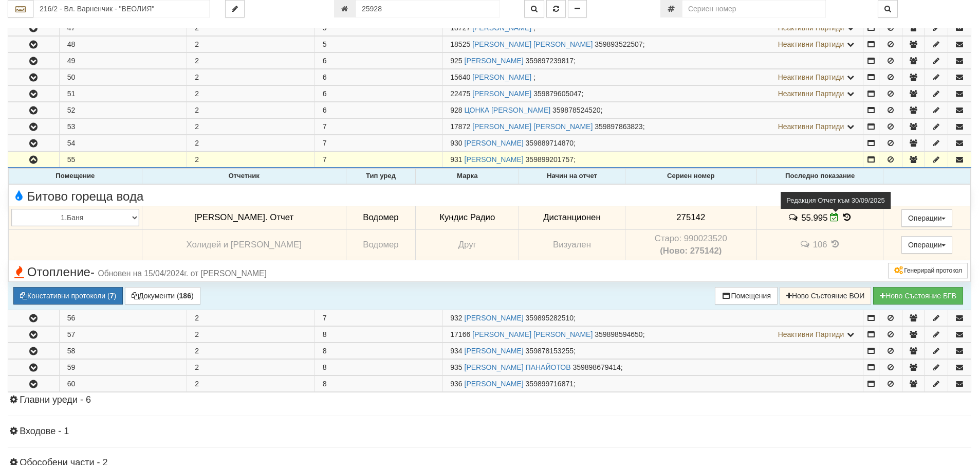
click at [830, 217] on icon at bounding box center [834, 217] width 9 height 9
select select "ddb307f3-9e29-e611-80c1-afec7dc8e4eb"
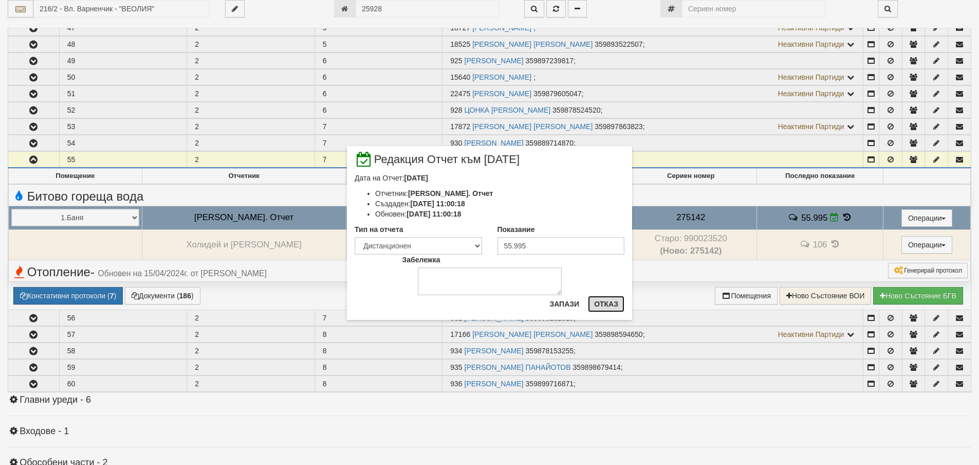
click at [606, 304] on button "Отказ" at bounding box center [606, 304] width 37 height 16
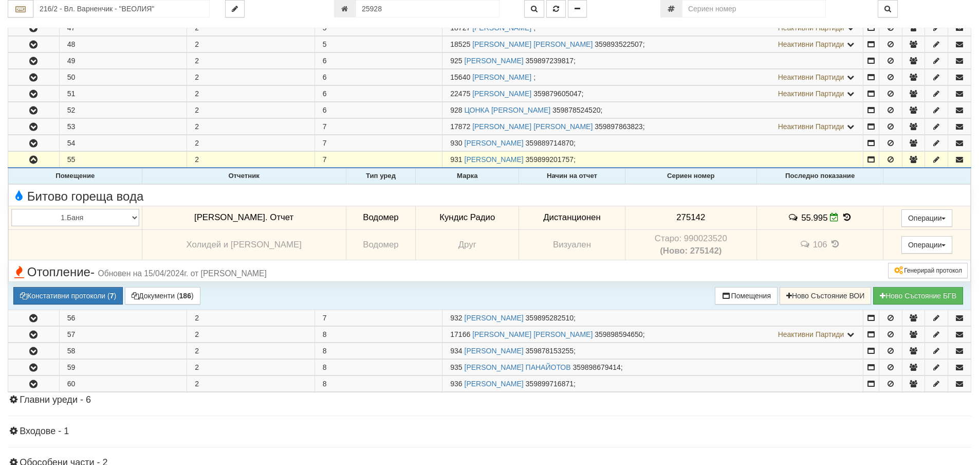
click at [842, 216] on icon at bounding box center [847, 217] width 11 height 9
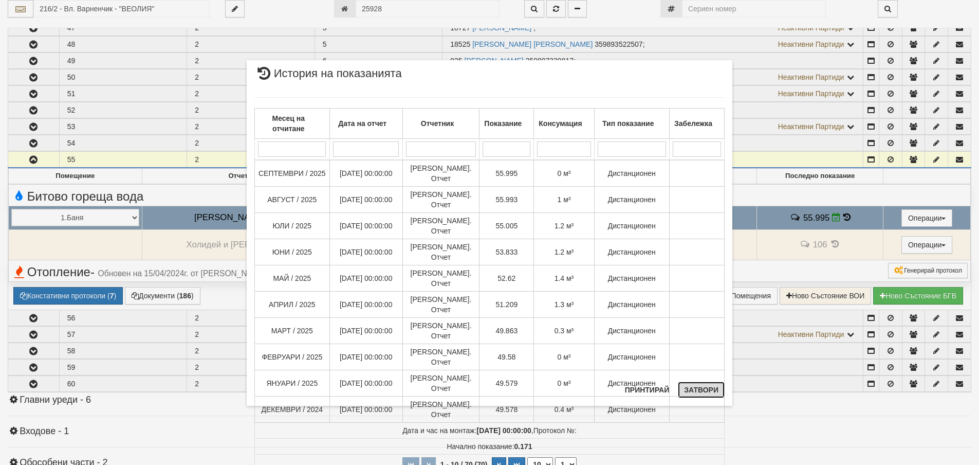
click at [700, 386] on button "Затвори" at bounding box center [701, 389] width 47 height 16
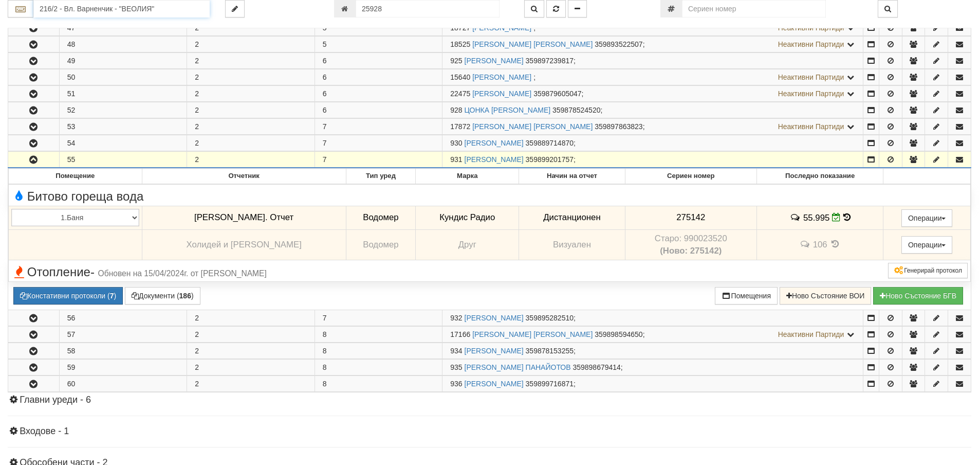
click at [61, 11] on input "216/2 - Вл. Варненчик - "ВЕОЛИЯ"" at bounding box center [121, 8] width 176 height 17
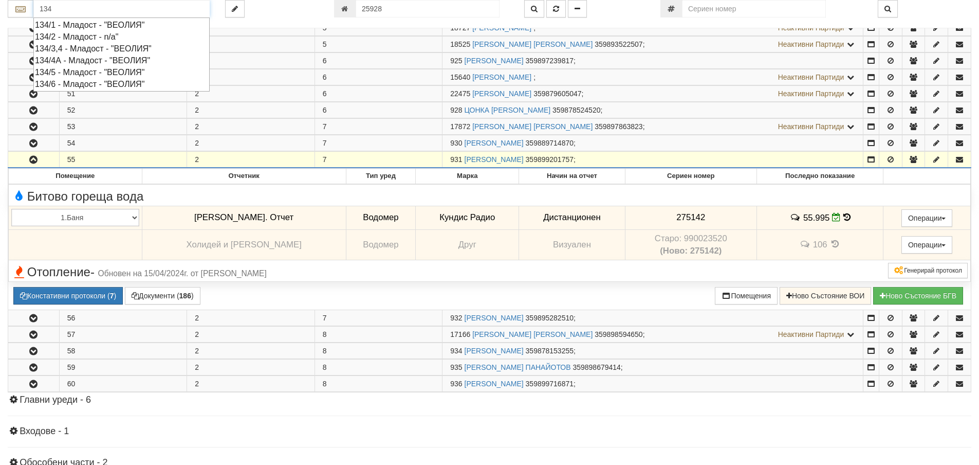
click at [104, 71] on div "134/5 - Младост - "ВЕОЛИЯ"" at bounding box center [121, 72] width 173 height 12
type input "134/5 - Младост - "ВЕОЛИЯ""
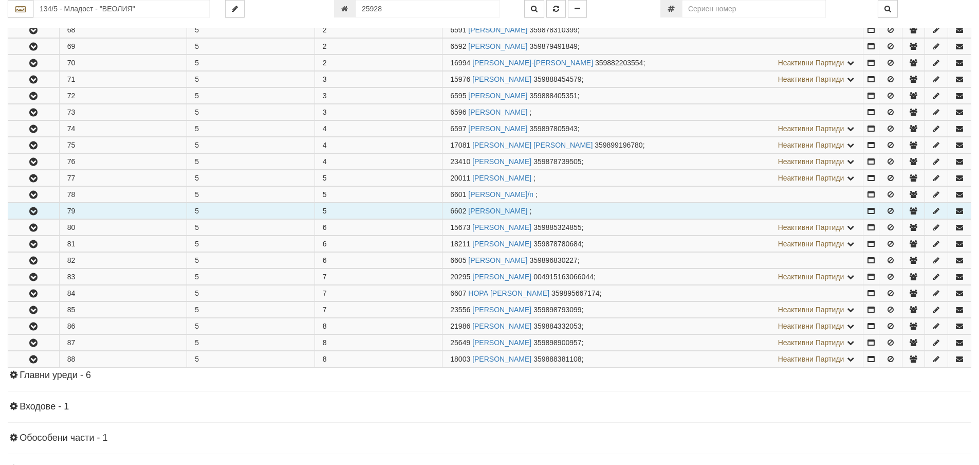
scroll to position [257, 0]
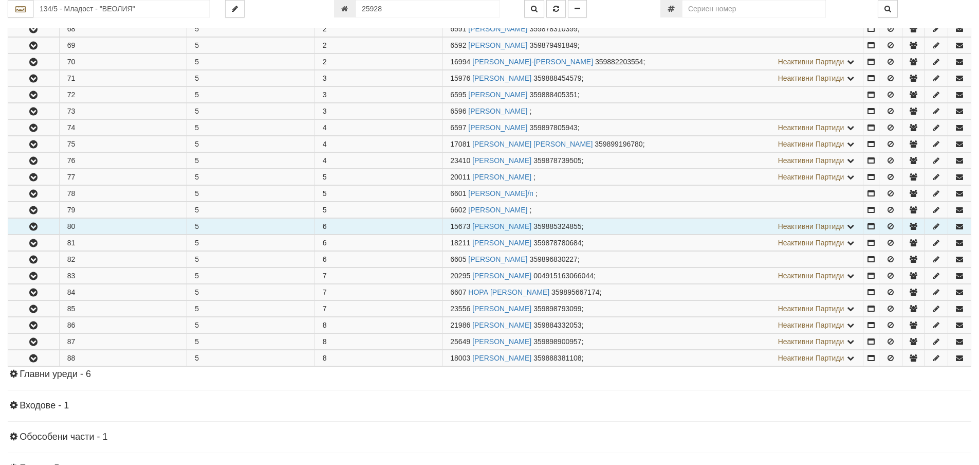
click at [37, 227] on icon "button" at bounding box center [33, 226] width 12 height 7
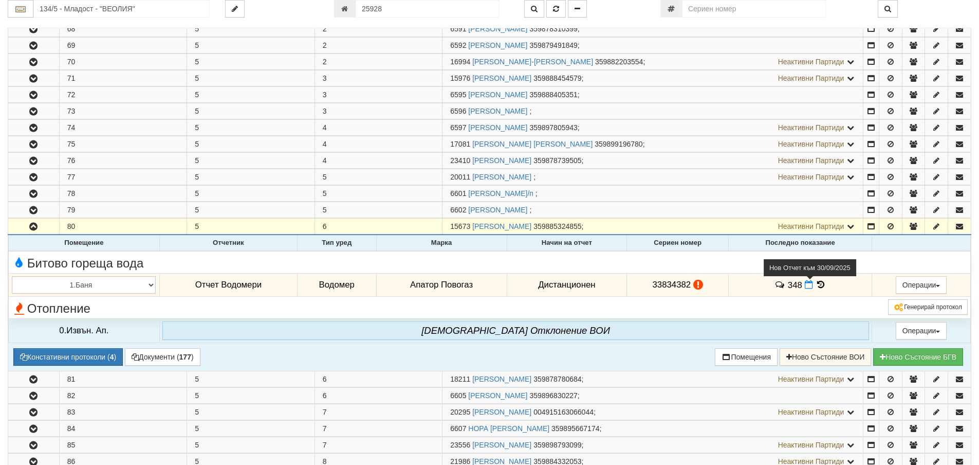
click at [806, 285] on icon at bounding box center [809, 284] width 8 height 9
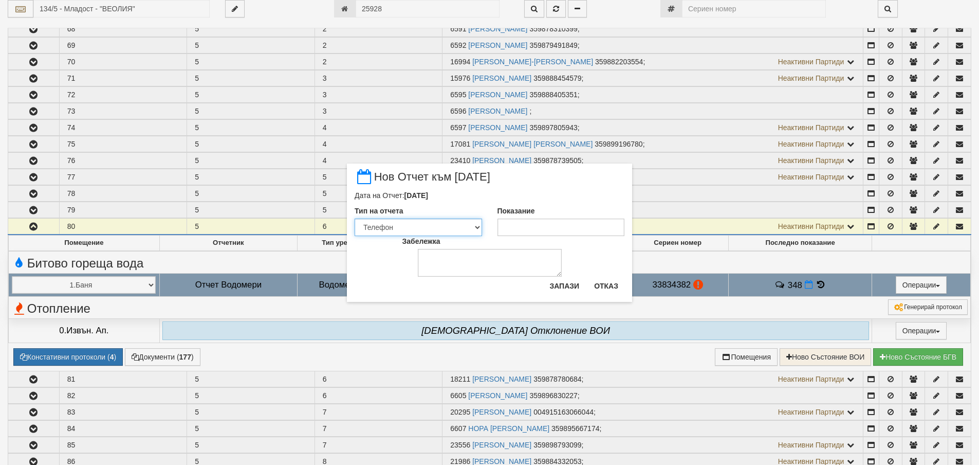
click at [476, 230] on select "Визуален Телефон Бележка Неосигурен достъп Самоотчет Служебно Дистанционен" at bounding box center [418, 226] width 127 height 17
select select "8dc75930-9bfd-e511-80be-8d5a1dced85a"
click at [355, 218] on select "Визуален Телефон Бележка Неосигурен достъп Самоотчет Служебно Дистанционен" at bounding box center [418, 226] width 127 height 17
click at [507, 229] on input "Показание" at bounding box center [561, 226] width 127 height 17
type input "349.6"
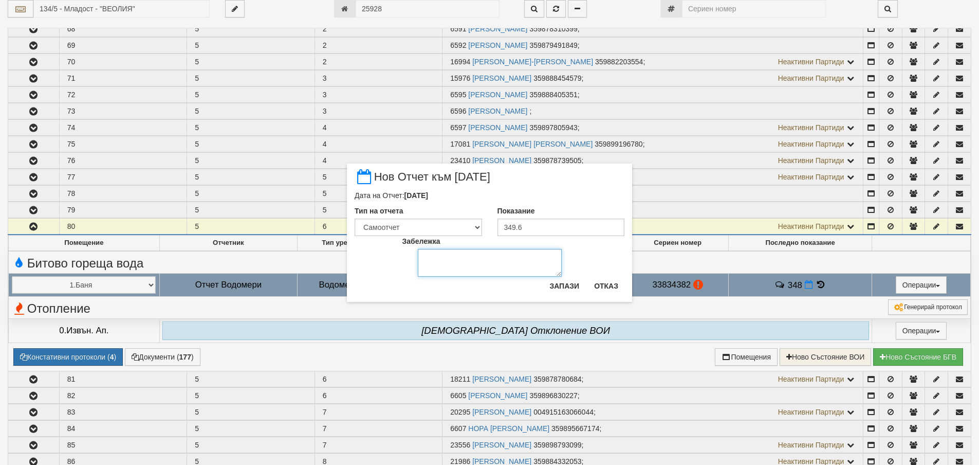
click at [462, 260] on textarea "Забележка" at bounding box center [490, 263] width 144 height 28
type textarea "02.10.2025"
click at [566, 283] on button "Запази" at bounding box center [564, 286] width 42 height 16
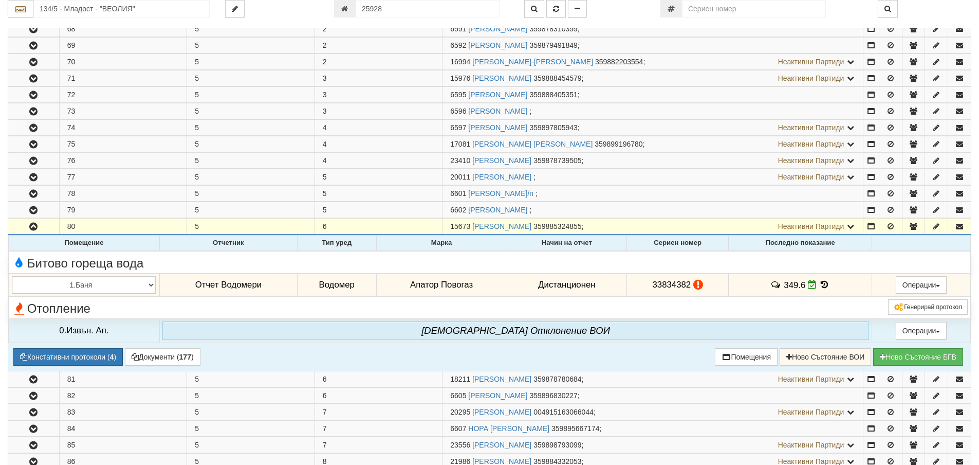
click at [823, 285] on icon at bounding box center [824, 284] width 11 height 9
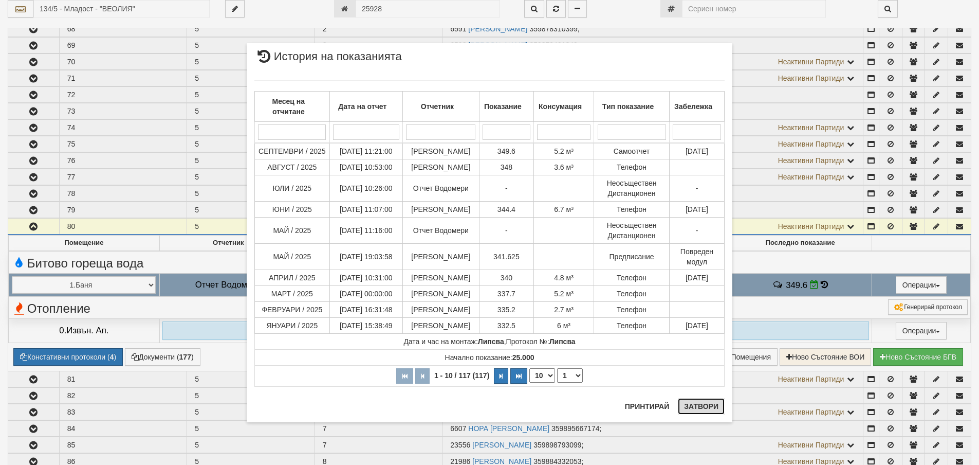
click at [702, 403] on button "Затвори" at bounding box center [701, 406] width 47 height 16
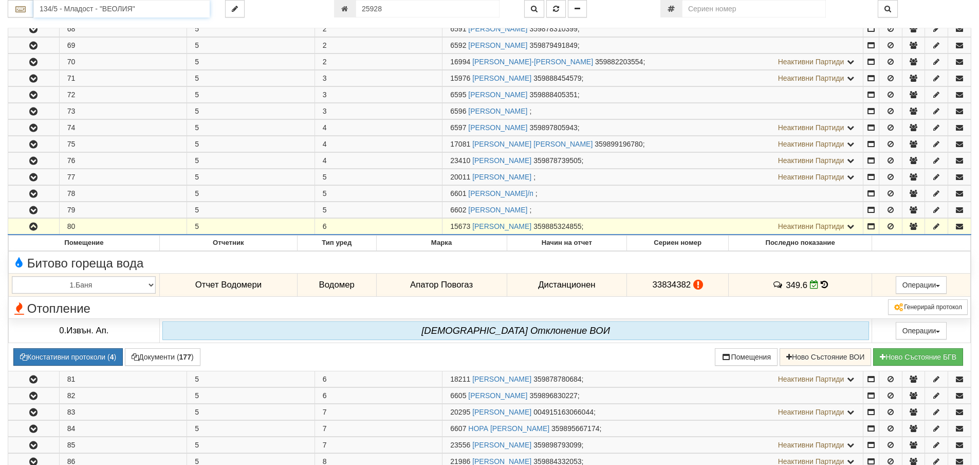
click at [59, 8] on input "134/5 - Младост - "ВЕОЛИЯ"" at bounding box center [121, 8] width 176 height 17
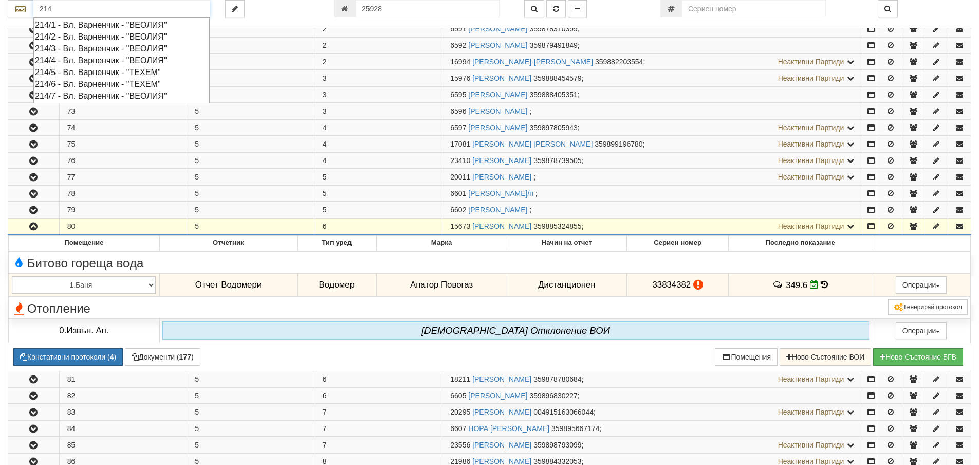
click at [79, 70] on div "214/5 - Вл. Варненчик - "ТЕХЕМ"" at bounding box center [121, 72] width 173 height 12
type input "214/5 - Вл. Варненчик - "ТЕХЕМ""
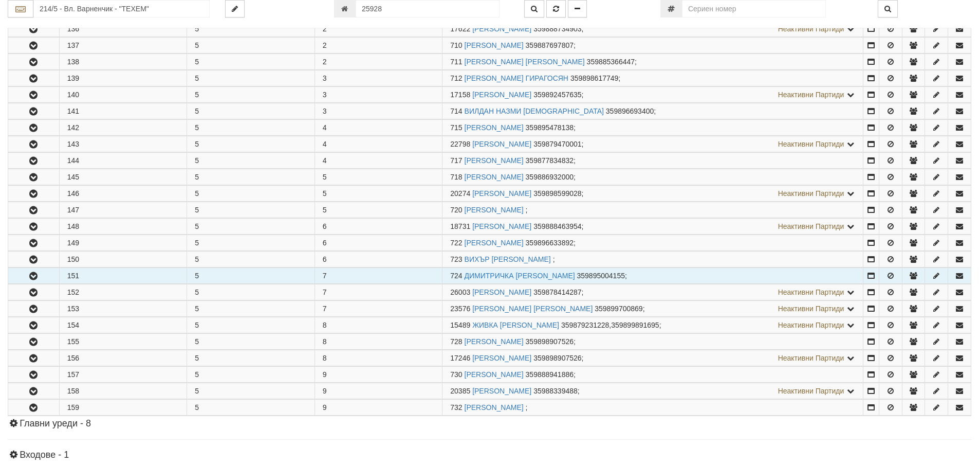
click at [35, 276] on icon "button" at bounding box center [33, 275] width 12 height 7
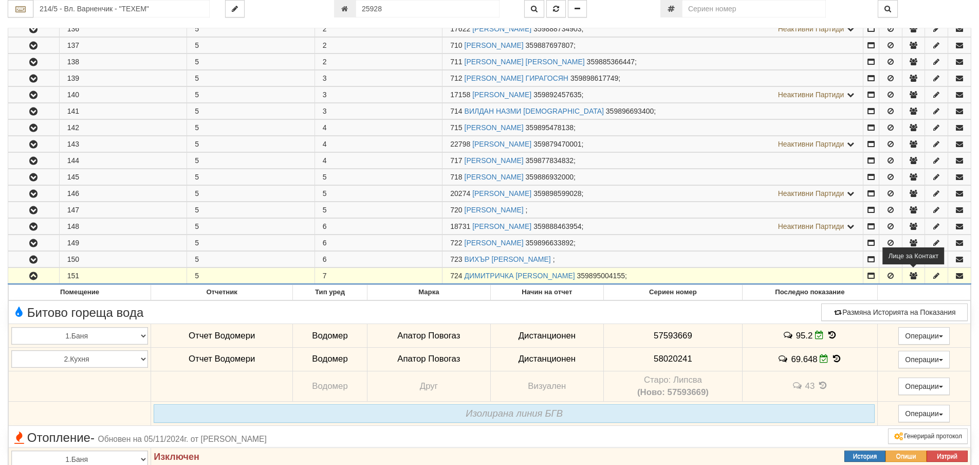
click at [917, 275] on icon "button" at bounding box center [913, 275] width 9 height 7
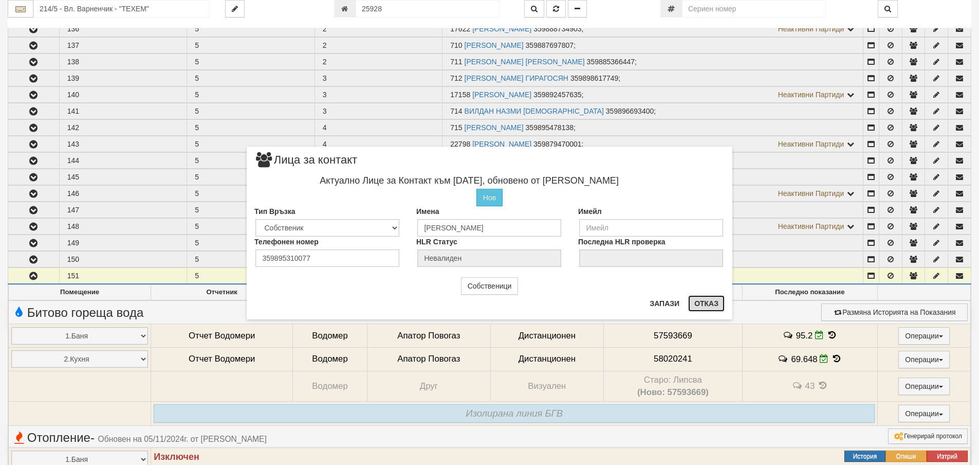
click at [706, 303] on button "Отказ" at bounding box center [706, 303] width 37 height 16
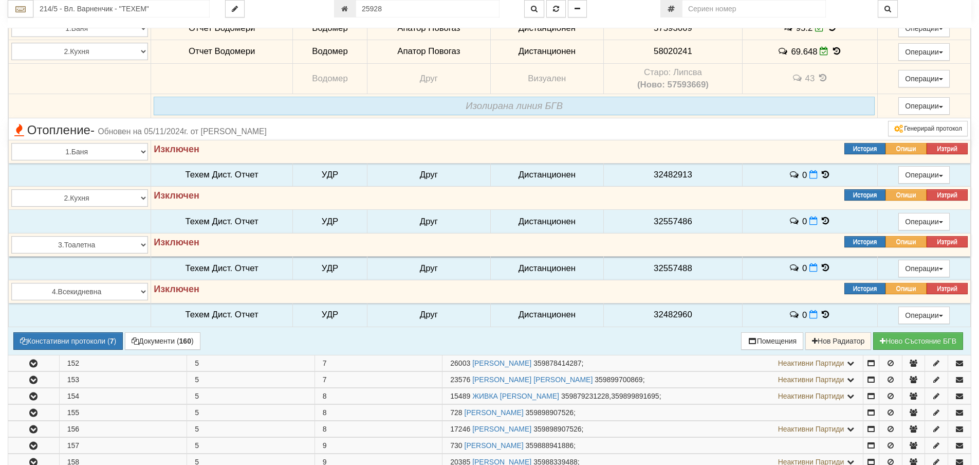
scroll to position [566, 0]
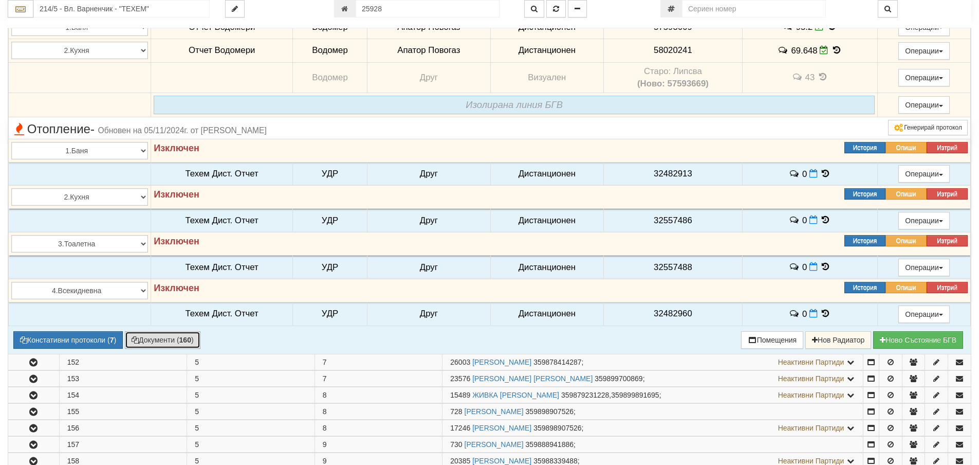
click at [162, 341] on button "Документи ( 160 )" at bounding box center [163, 339] width 76 height 17
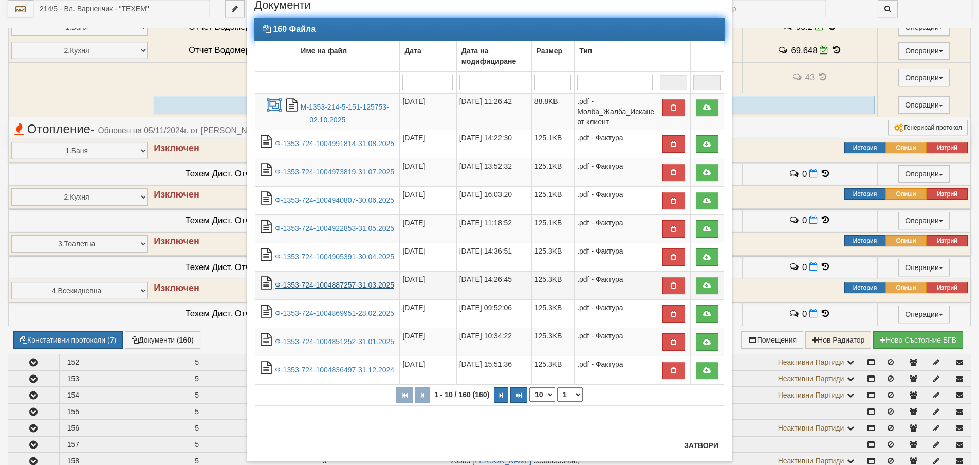
scroll to position [56, 0]
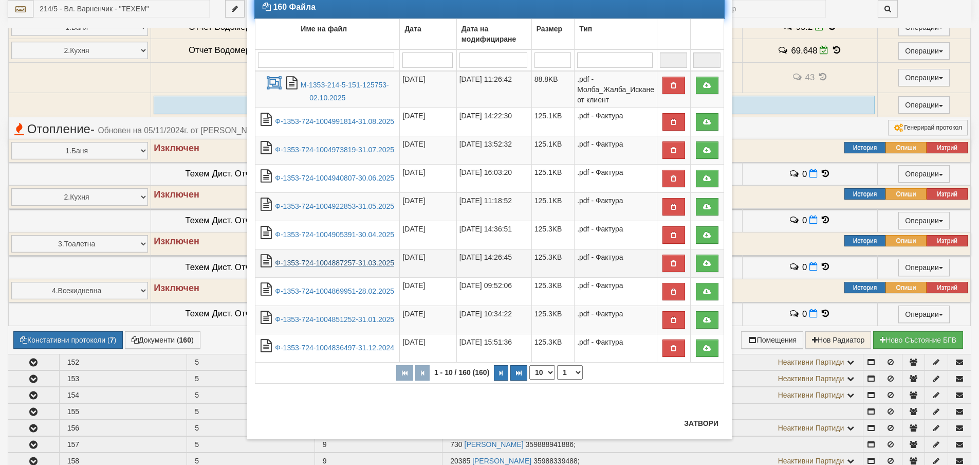
click at [357, 261] on link "Ф-1353-724-1004887257-31.03.2025" at bounding box center [334, 263] width 119 height 8
click at [694, 422] on button "Затвори" at bounding box center [701, 423] width 47 height 16
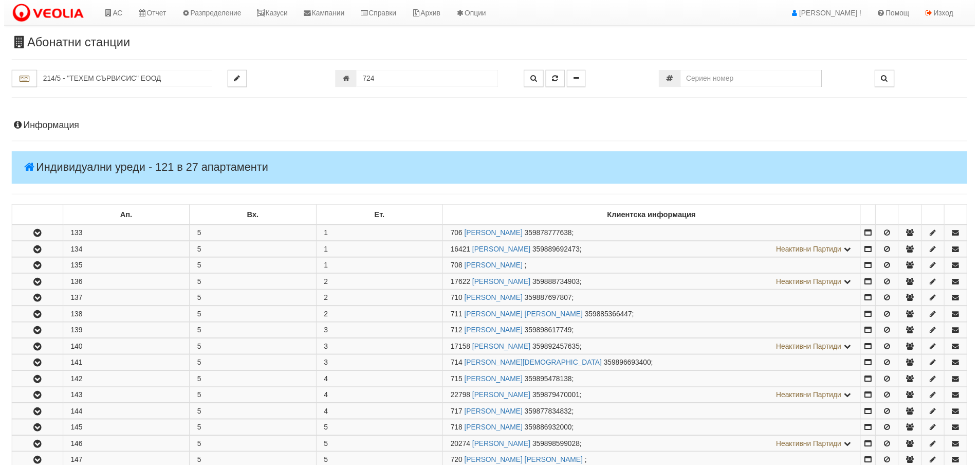
scroll to position [459, 0]
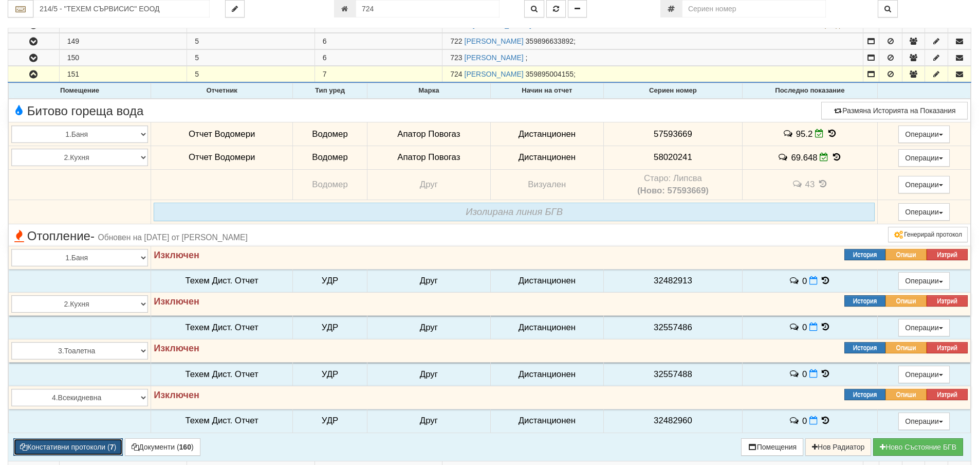
click at [80, 452] on button "Констативни протоколи ( 7 )" at bounding box center [68, 446] width 110 height 17
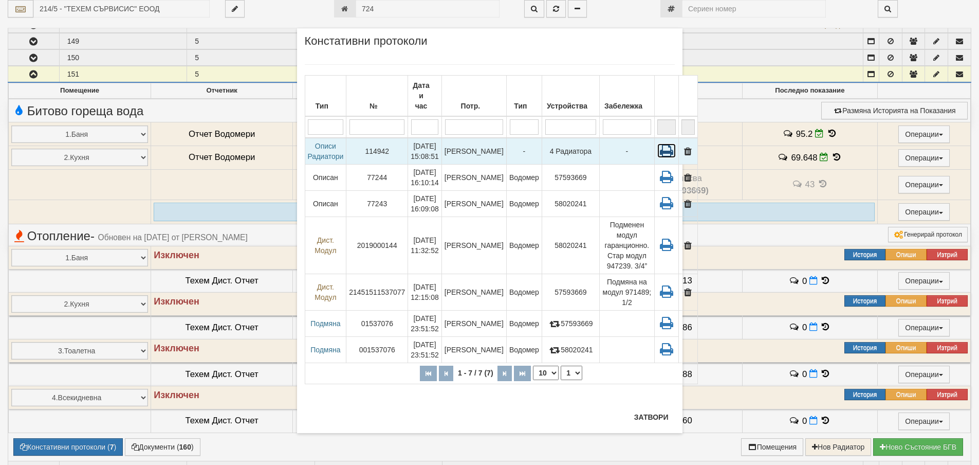
click at [658, 143] on icon at bounding box center [667, 150] width 19 height 14
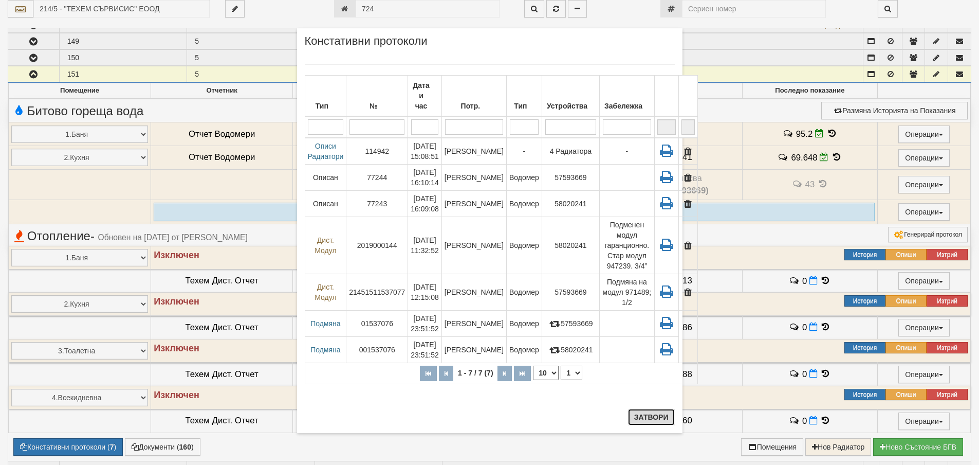
click at [655, 417] on button "Затвори" at bounding box center [651, 417] width 47 height 16
